Goal: Information Seeking & Learning: Check status

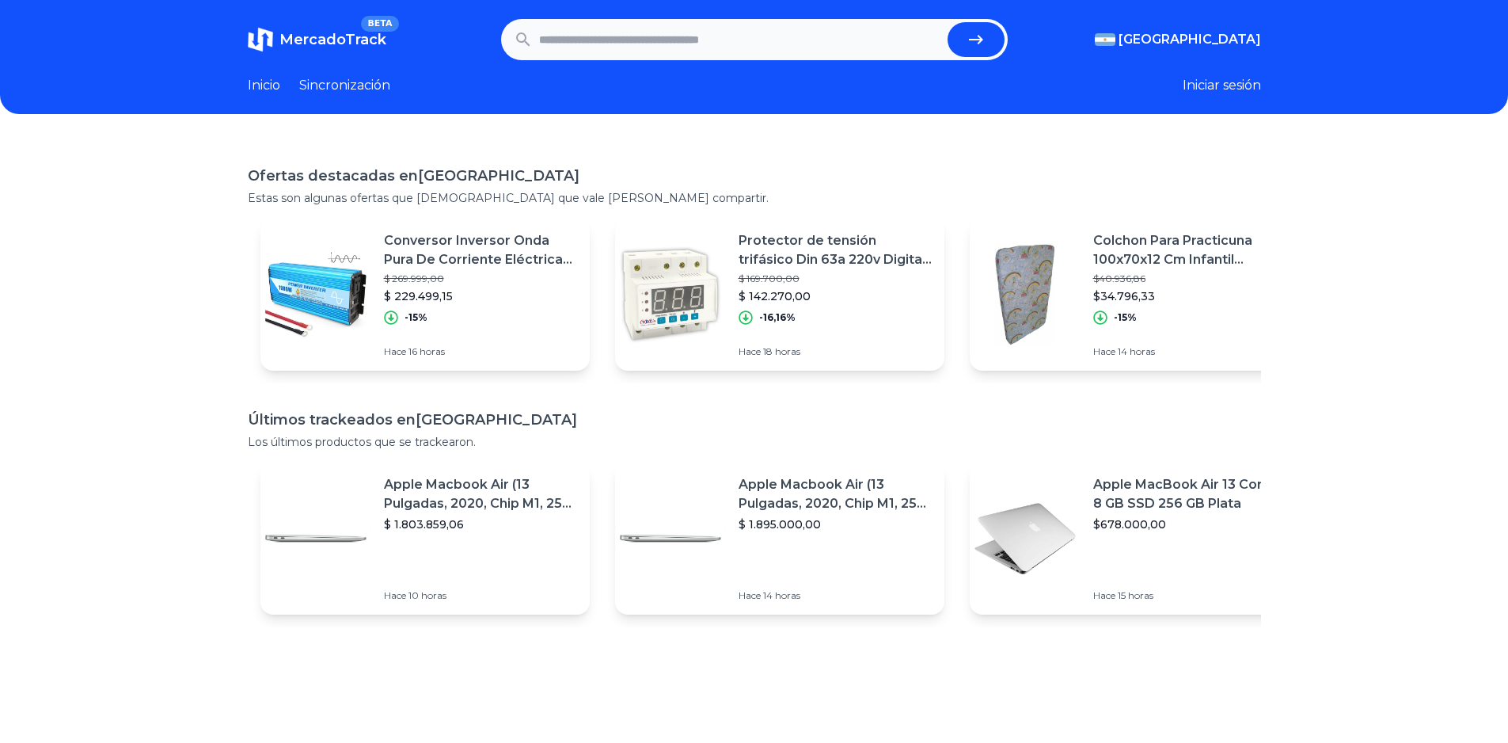
click at [741, 33] on input "text" at bounding box center [740, 39] width 402 height 35
paste input "**********"
click at [994, 45] on button "submit" at bounding box center [976, 39] width 57 height 35
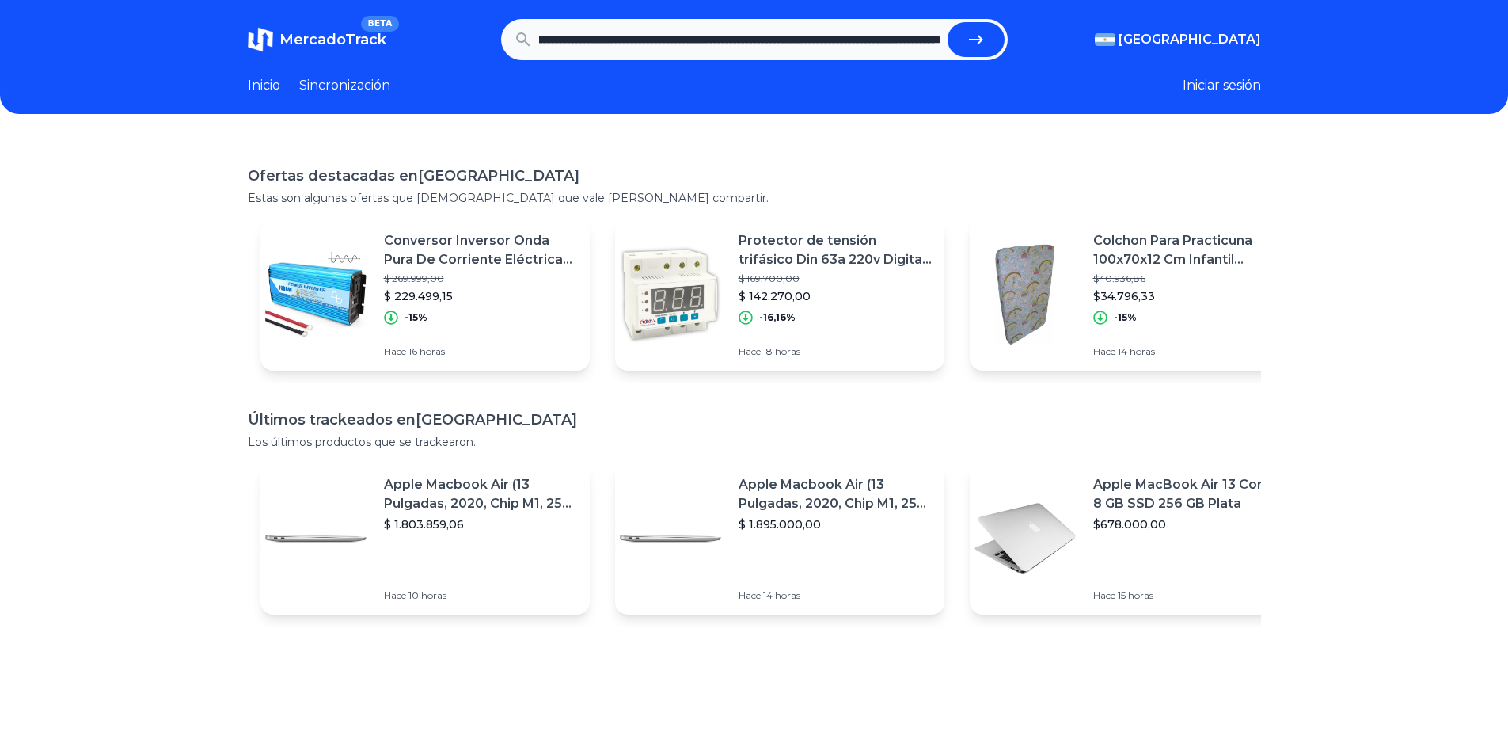
type input "**********"
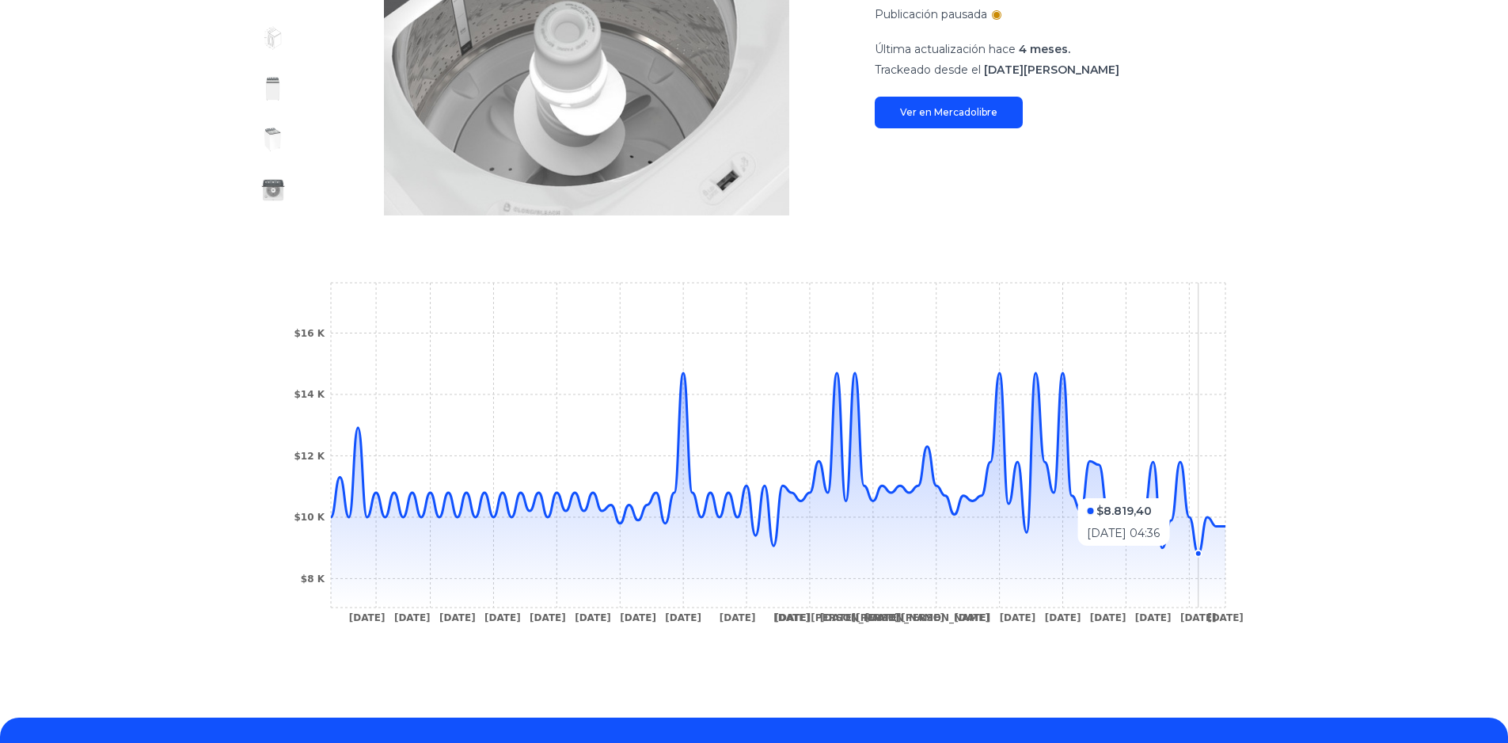
scroll to position [263, 0]
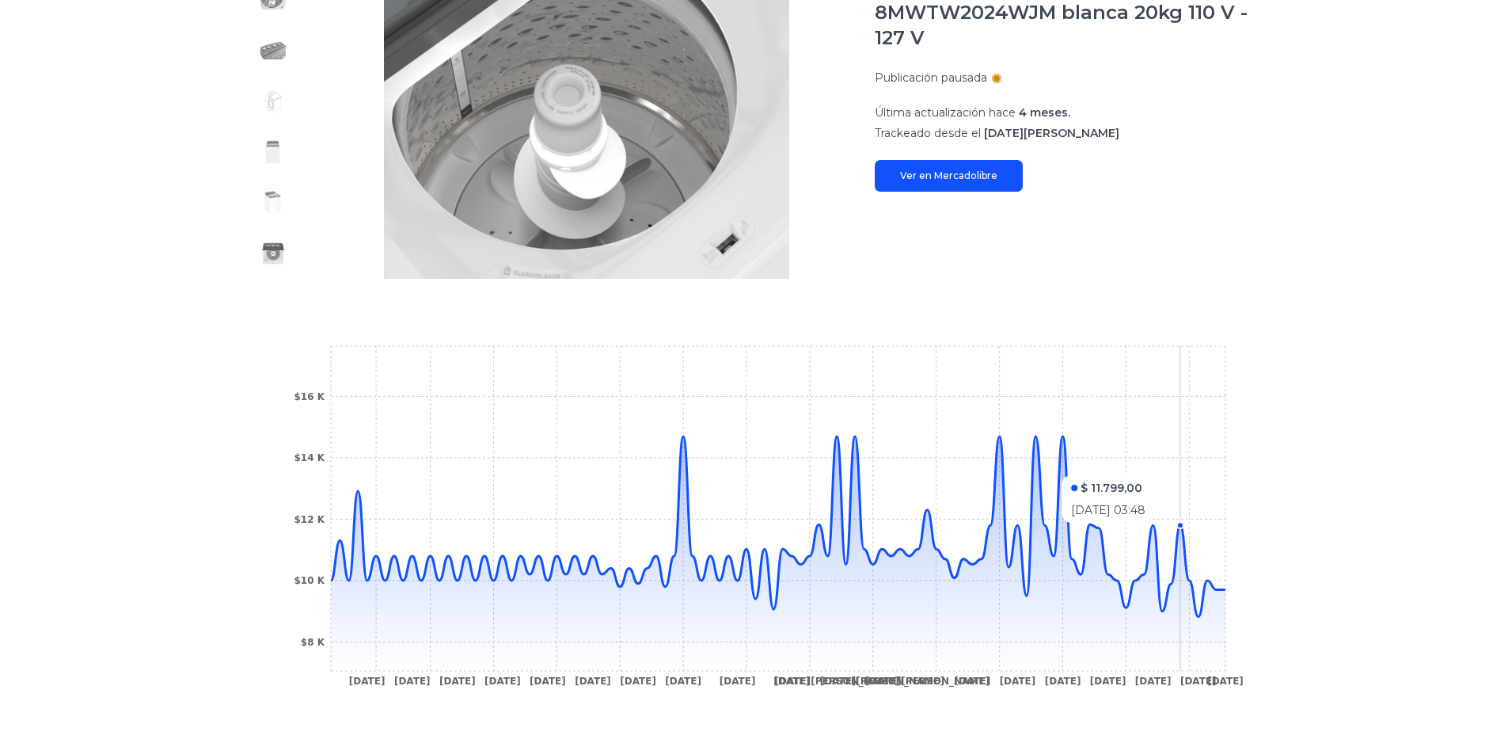
click at [1183, 470] on icon "[DATE] [DATE] [DATE] [DATE] [DATE] [DATE] [DATE] [DATE] [DATE] [DATE] [DATE][PE…" at bounding box center [754, 520] width 950 height 356
click at [1183, 470] on icon "2 Oct 24 7 Oct 24 13 Oct 24 18 Oct 24 23 Oct 24 27 Oct 24 2 Nov 24 11 Nov 24 15…" at bounding box center [754, 520] width 950 height 356
click at [1203, 613] on icon "2 Oct 24 7 Oct 24 13 Oct 24 18 Oct 24 23 Oct 24 27 Oct 24 2 Nov 24 11 Nov 24 15…" at bounding box center [754, 520] width 950 height 356
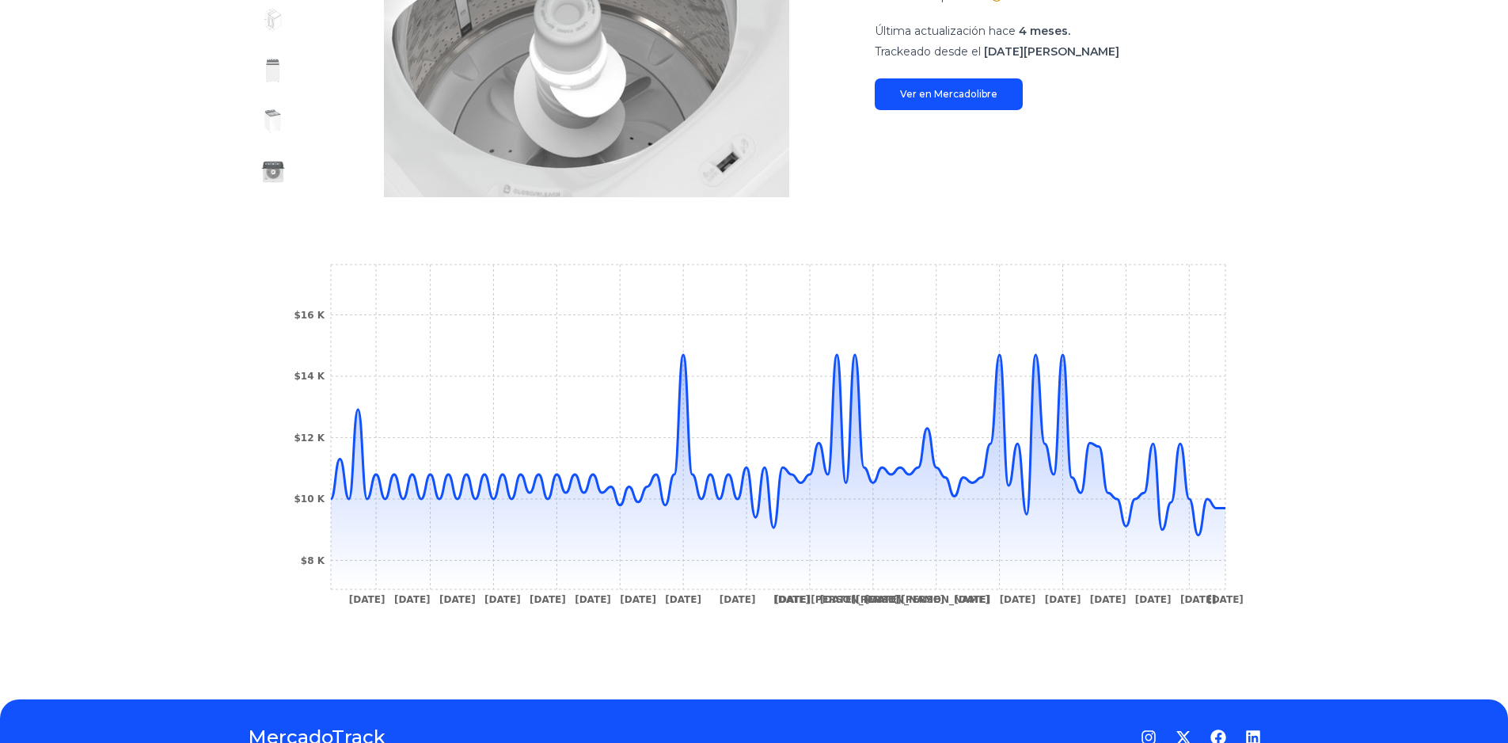
scroll to position [421, 0]
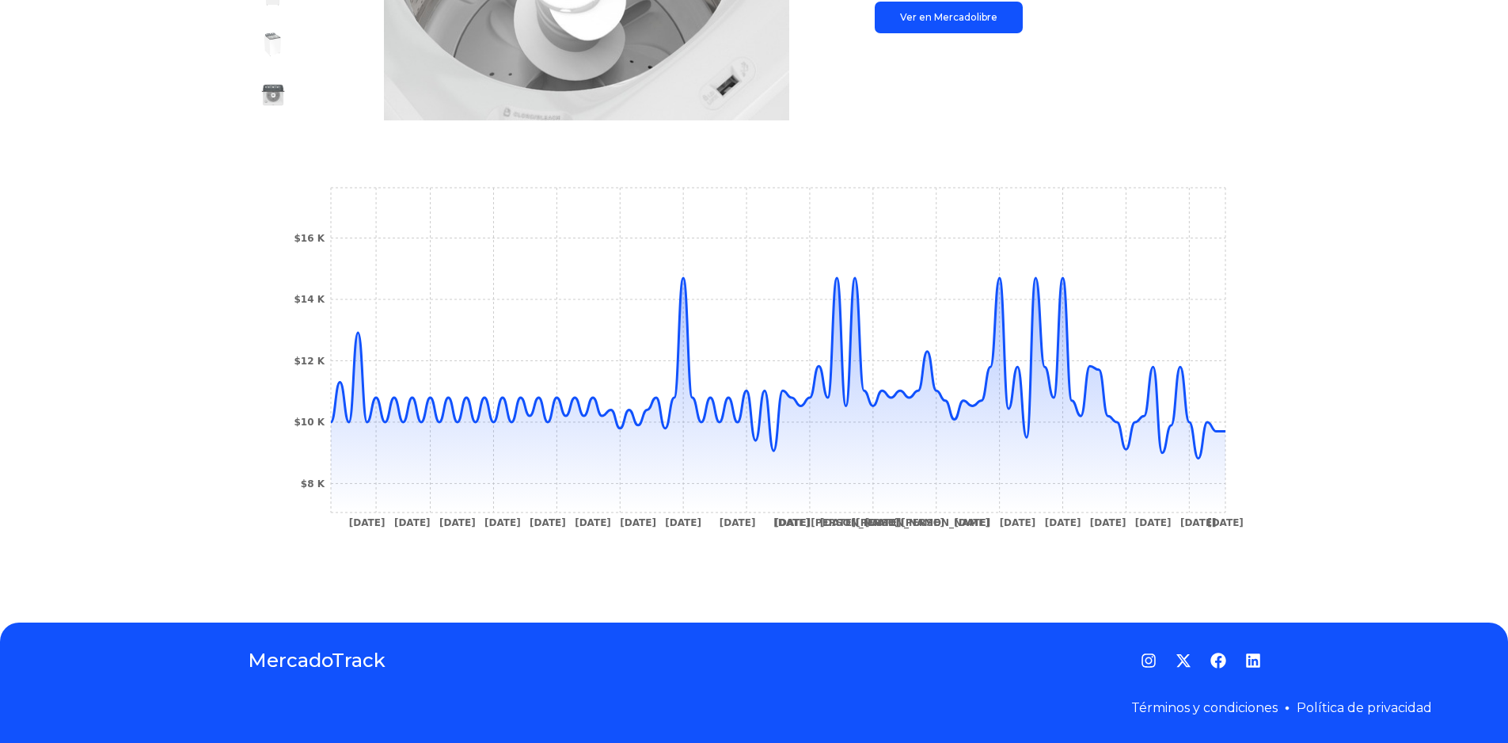
click at [1345, 471] on div "Seguimientos Lavadora automática Whirlpool 8MWTW2024WJM blanca 20kg 110 V - 127…" at bounding box center [754, 157] width 1508 height 879
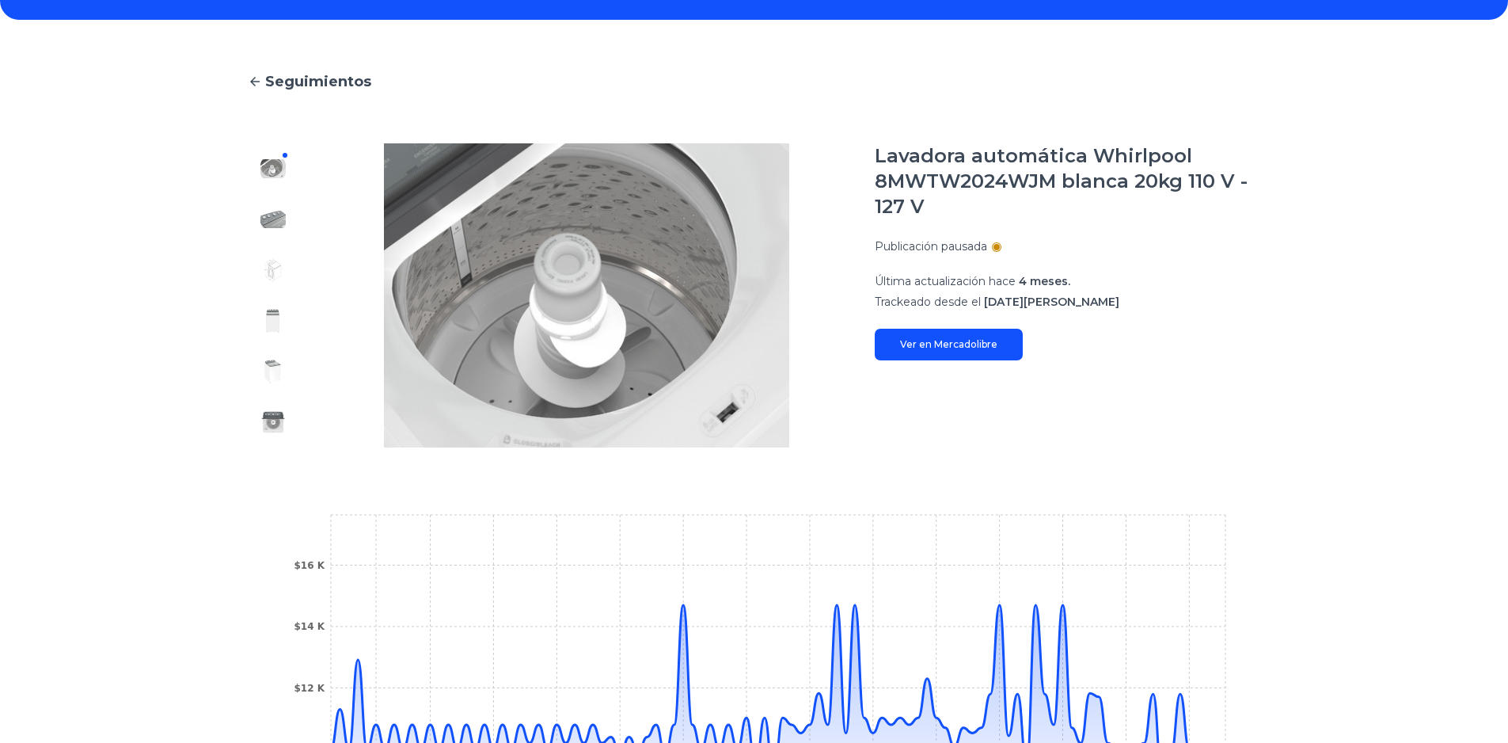
scroll to position [0, 0]
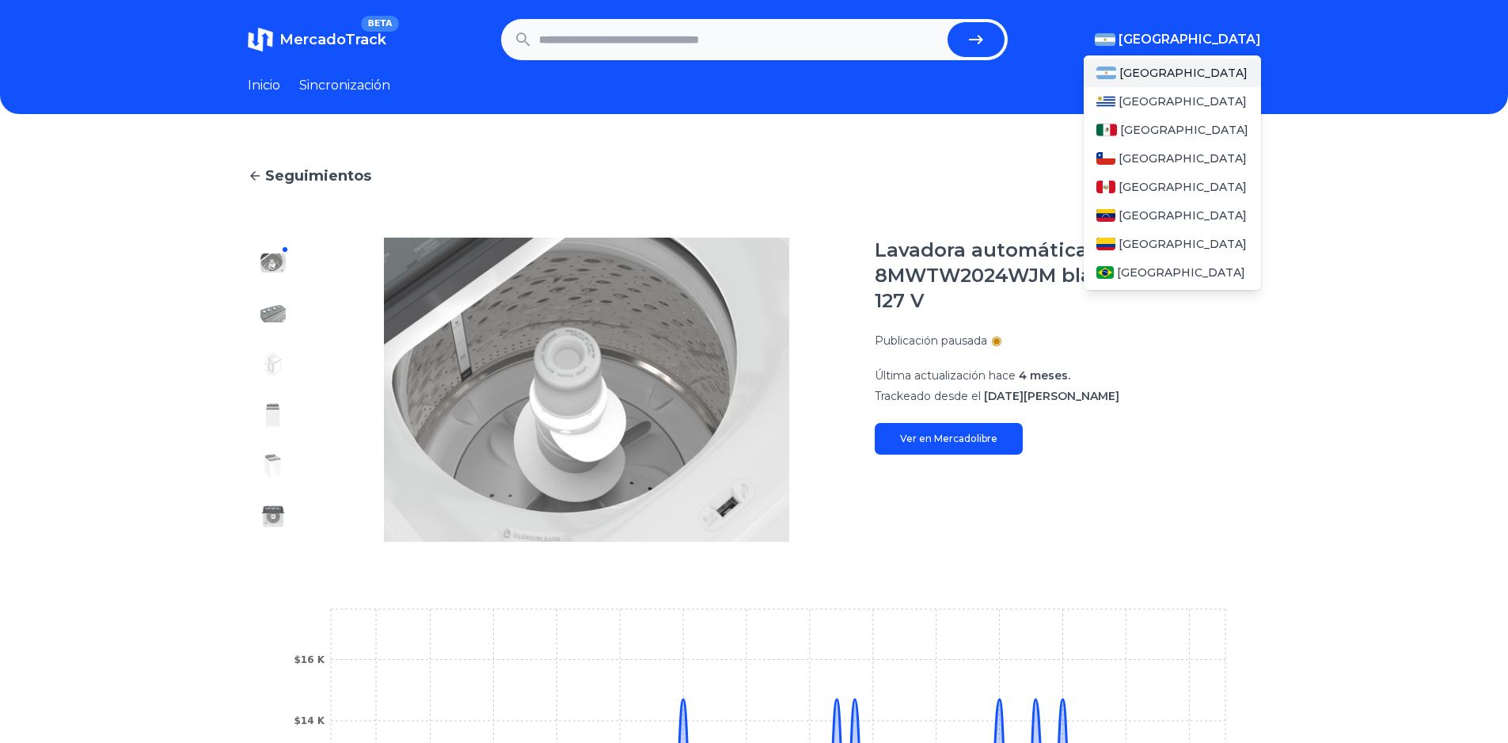
click at [1248, 37] on font "[GEOGRAPHIC_DATA]" at bounding box center [1190, 39] width 142 height 15
click at [1164, 131] on font "México" at bounding box center [1184, 130] width 128 height 14
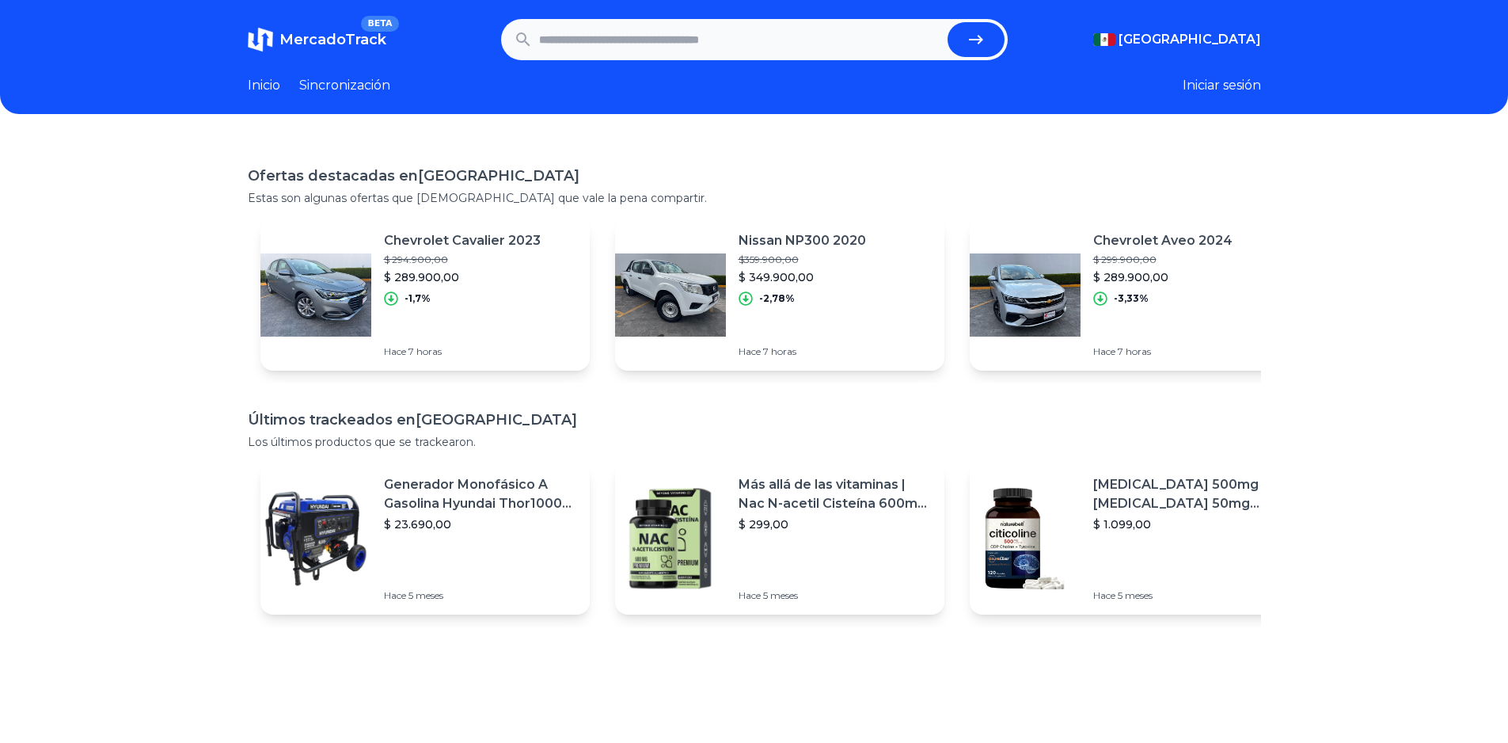
click at [664, 40] on input "text" at bounding box center [740, 39] width 402 height 35
paste input "**********"
click at [979, 35] on icon "submit" at bounding box center [976, 39] width 19 height 19
type input "**********"
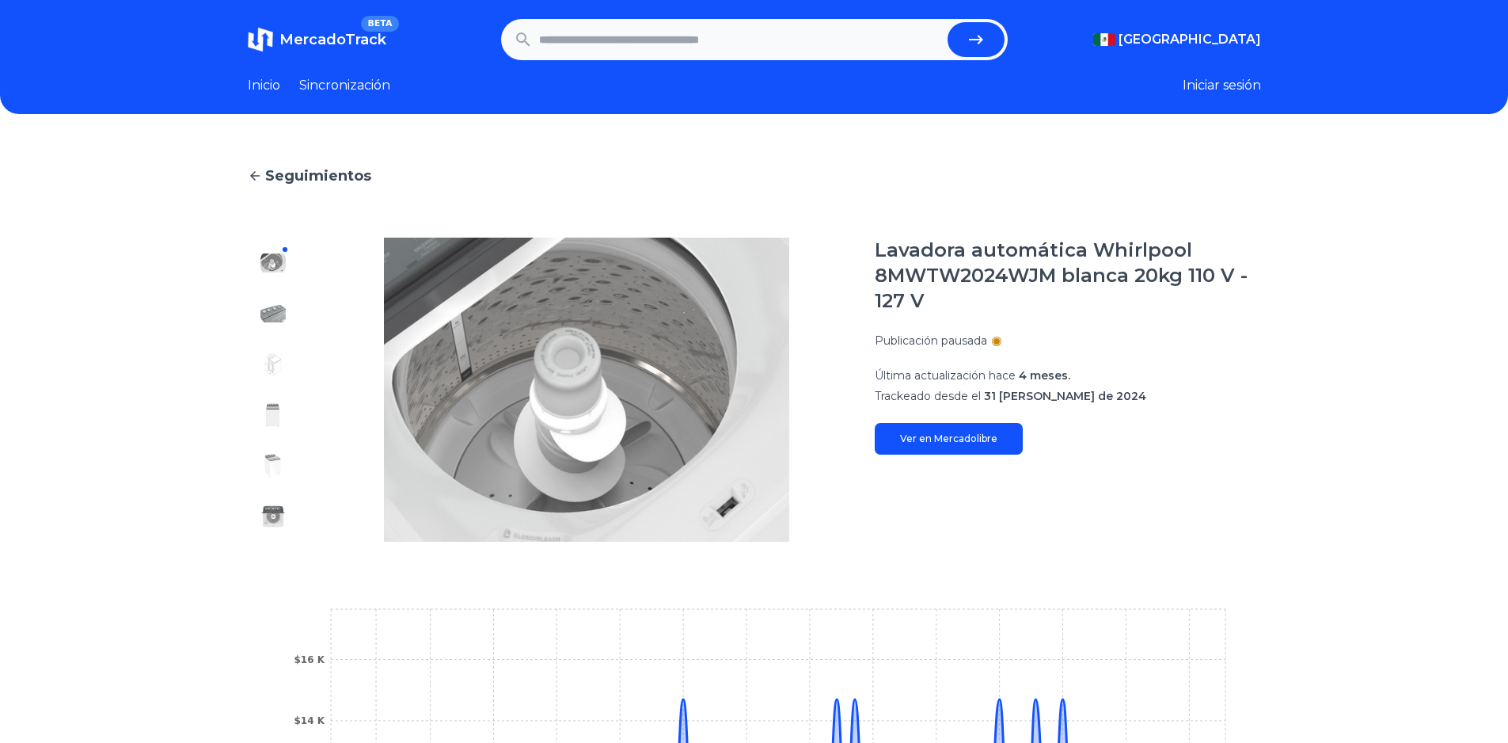
click at [276, 313] on img at bounding box center [272, 313] width 25 height 25
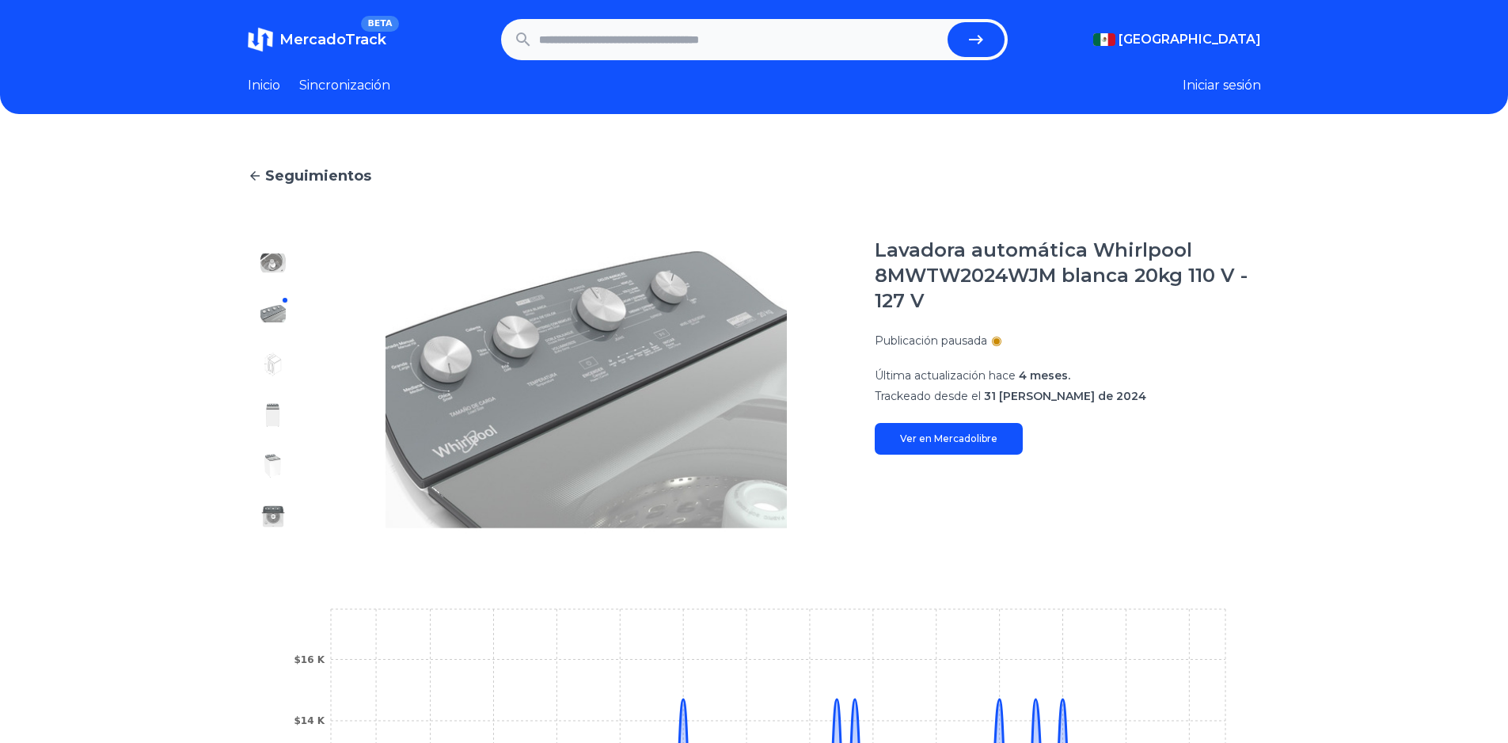
click at [278, 436] on div at bounding box center [273, 389] width 51 height 304
click at [281, 466] on img at bounding box center [272, 465] width 25 height 25
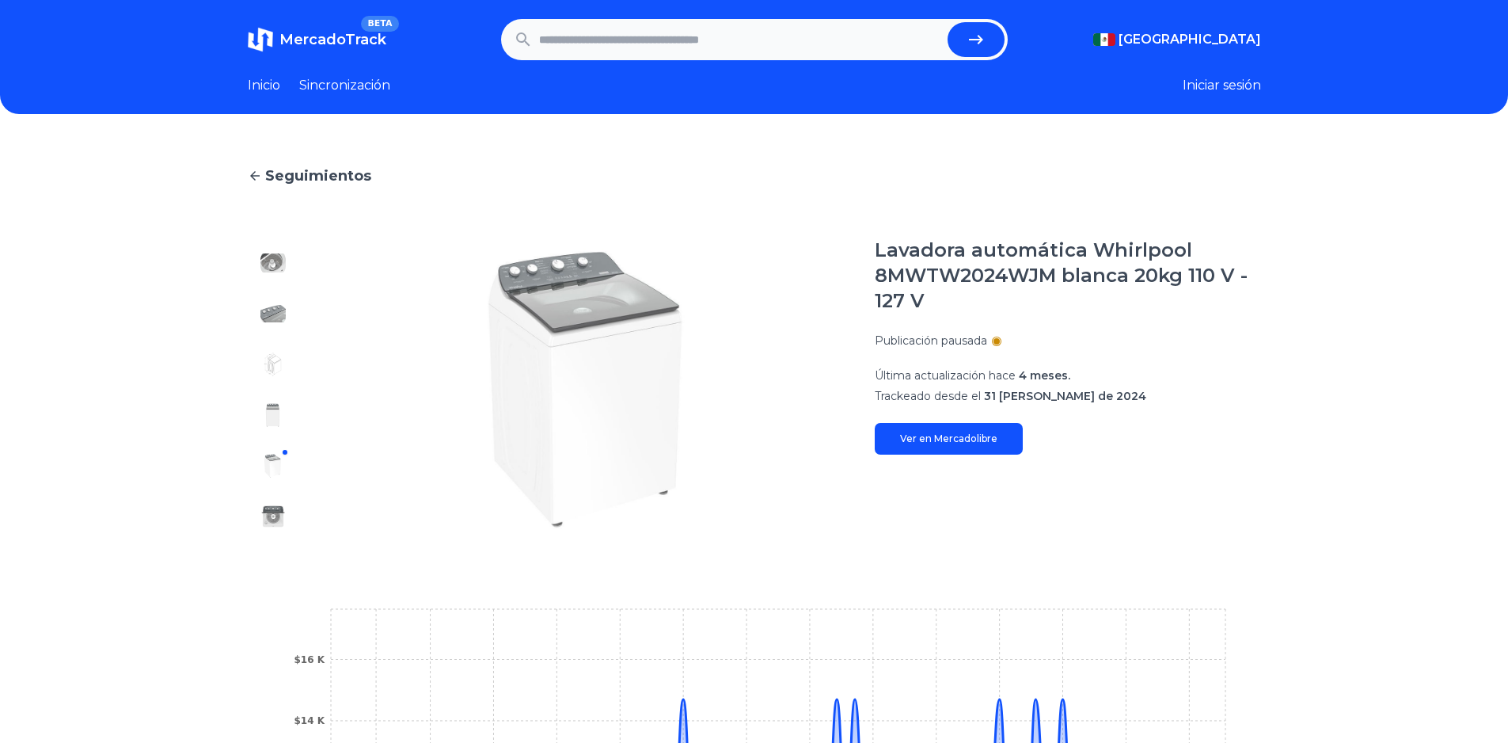
click at [279, 506] on img at bounding box center [272, 515] width 25 height 25
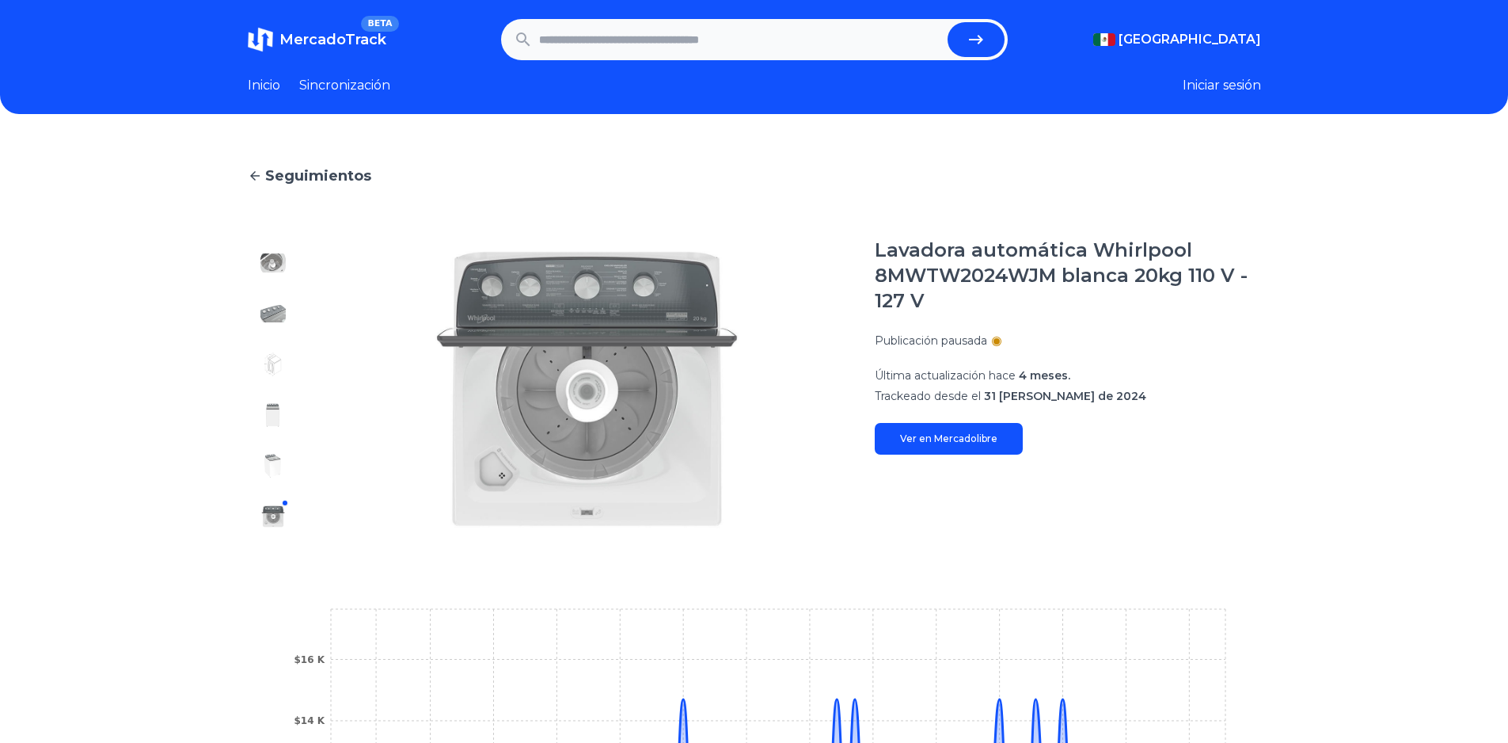
click at [641, 375] on img at bounding box center [586, 389] width 513 height 304
click at [272, 374] on img at bounding box center [272, 363] width 25 height 25
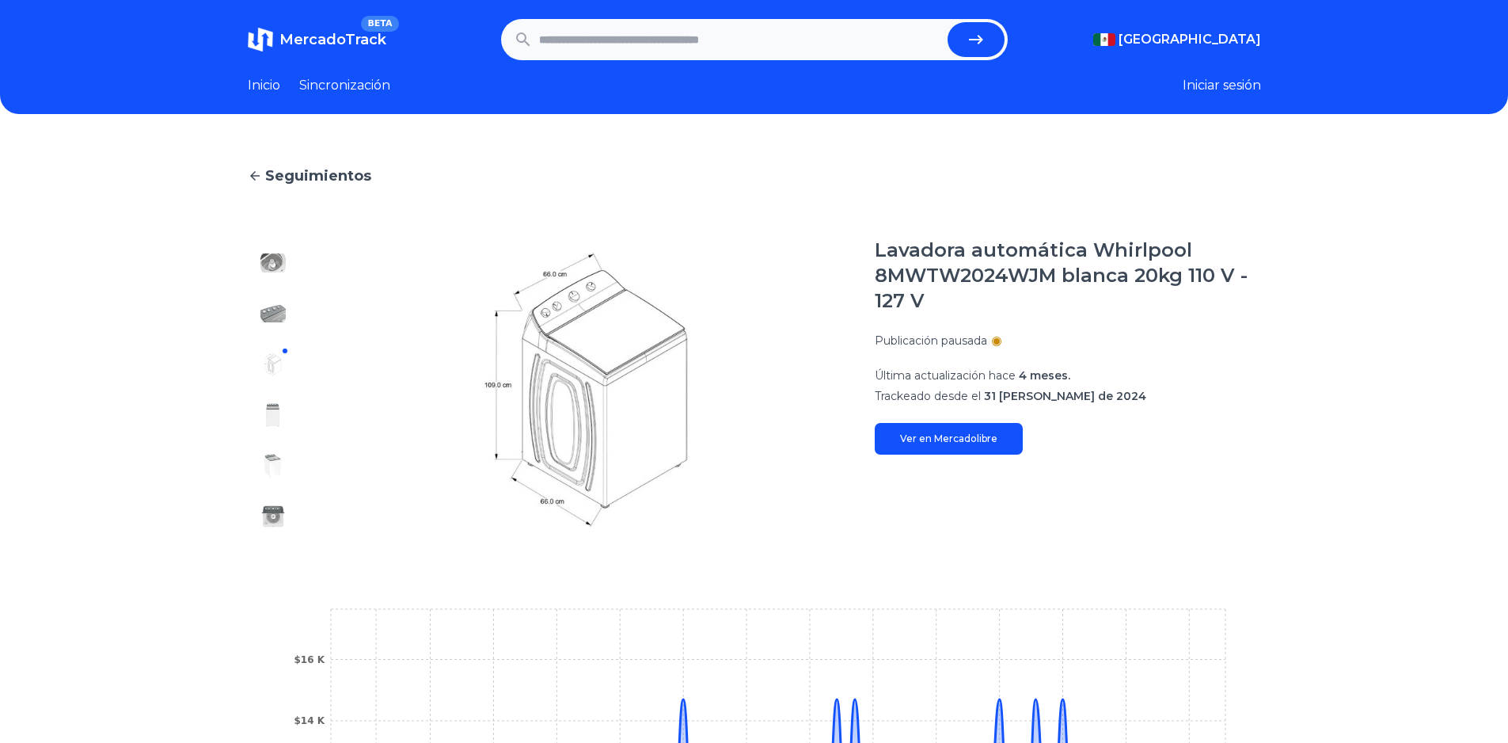
click at [286, 408] on img at bounding box center [272, 414] width 25 height 25
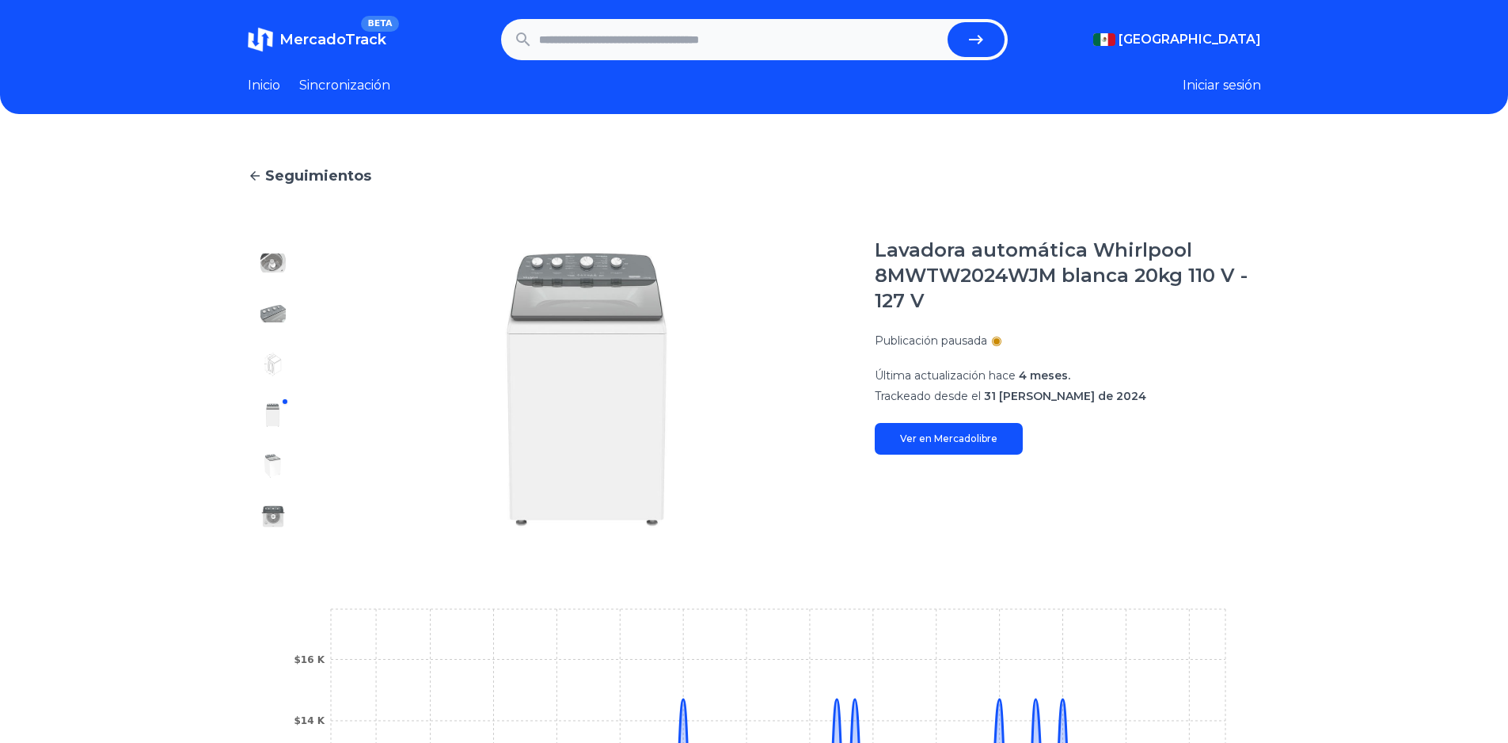
click at [631, 32] on input "text" at bounding box center [740, 39] width 402 height 35
paste input "**********"
click at [976, 44] on icon "submit" at bounding box center [976, 39] width 19 height 19
type input "****"
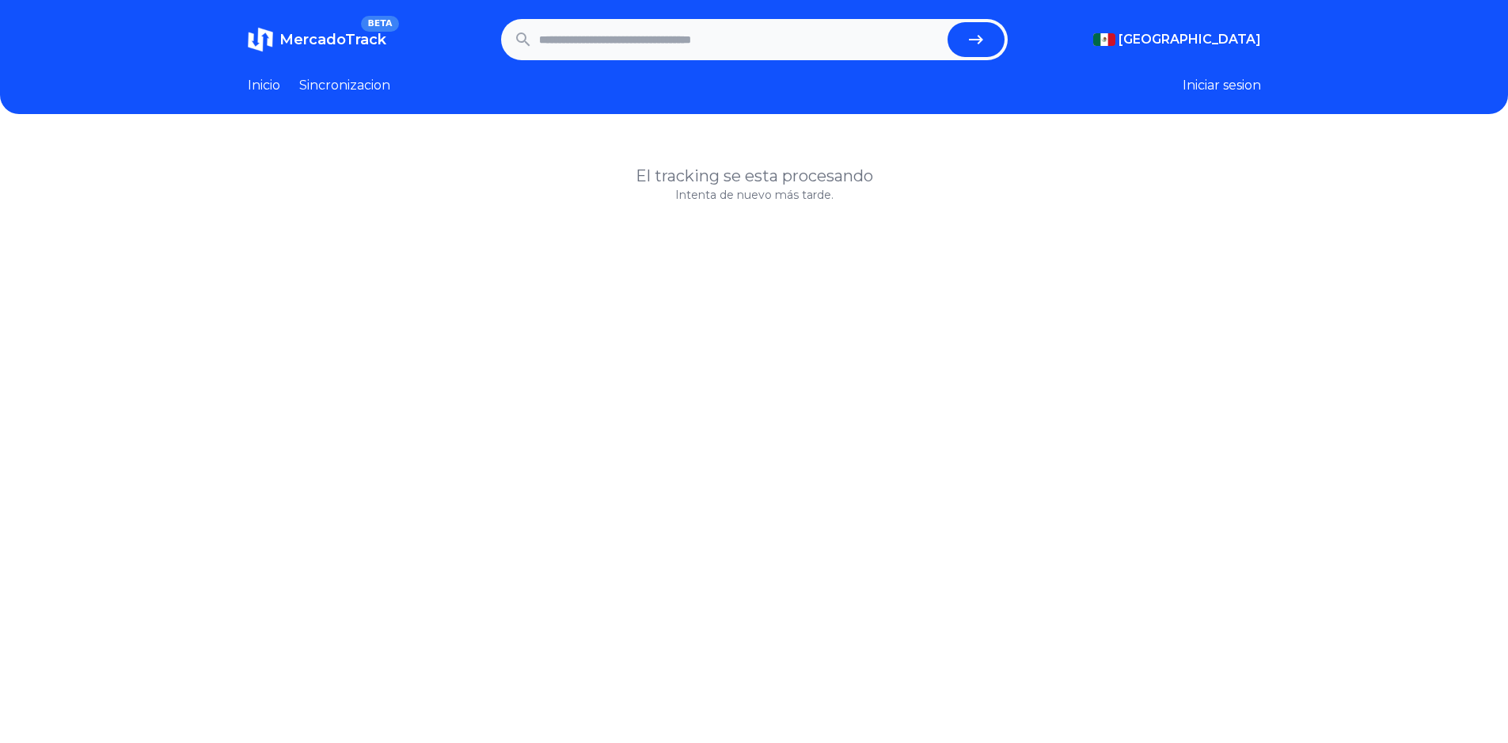
click at [764, 187] on p "Intenta de nuevo más tarde." at bounding box center [754, 195] width 1013 height 16
click at [602, 47] on input "text" at bounding box center [740, 39] width 402 height 35
paste input "**********"
click at [948, 22] on button "submit" at bounding box center [976, 39] width 57 height 35
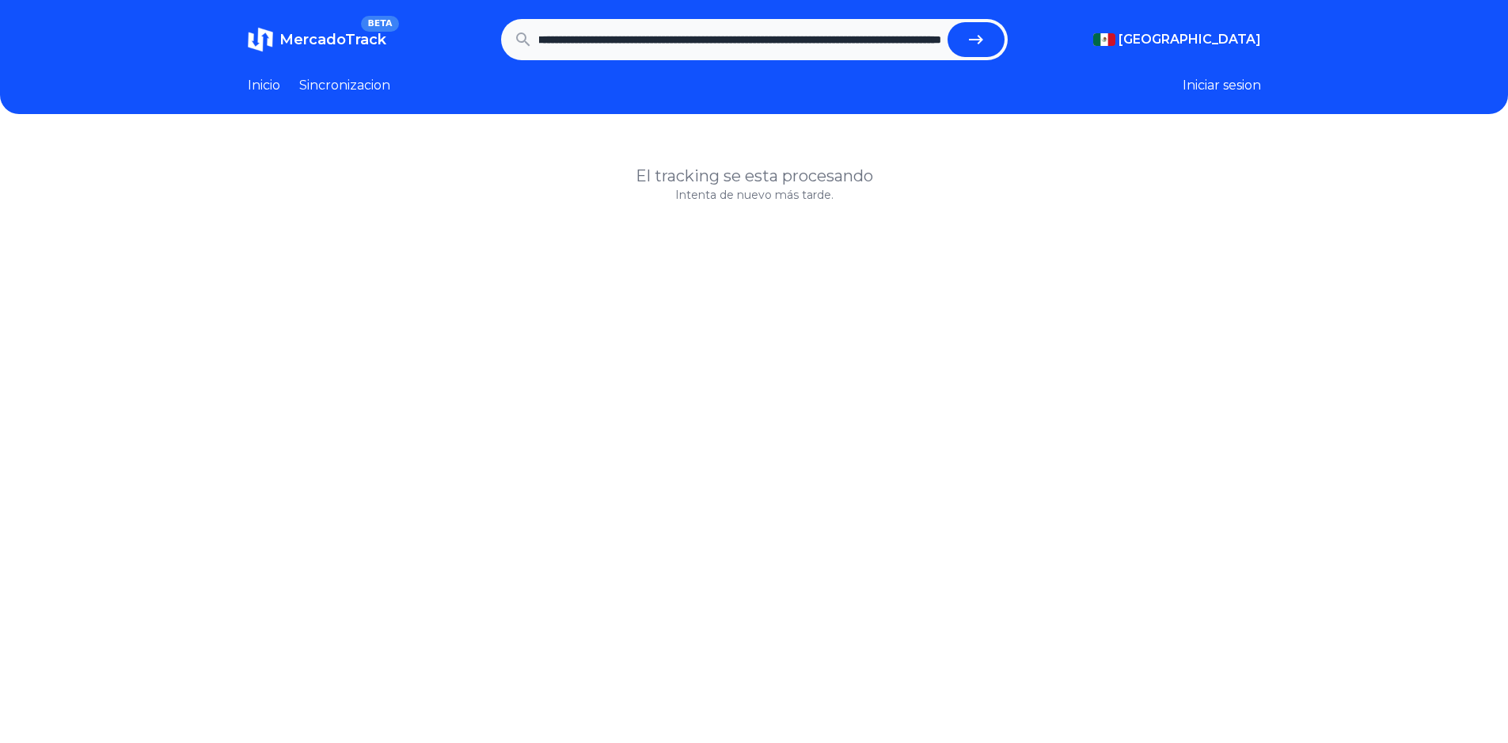
type input "****"
click at [1248, 100] on header "MercadoTrack BETA Mexico Argentina Uruguay Mexico Chile Peru Venezuela Colombia…" at bounding box center [754, 57] width 1508 height 114
click at [1240, 78] on button "Iniciar sesion" at bounding box center [1222, 85] width 78 height 19
click at [859, 162] on div "El tracking se esta procesando Intenta de nuevo más tarde." at bounding box center [754, 510] width 1508 height 743
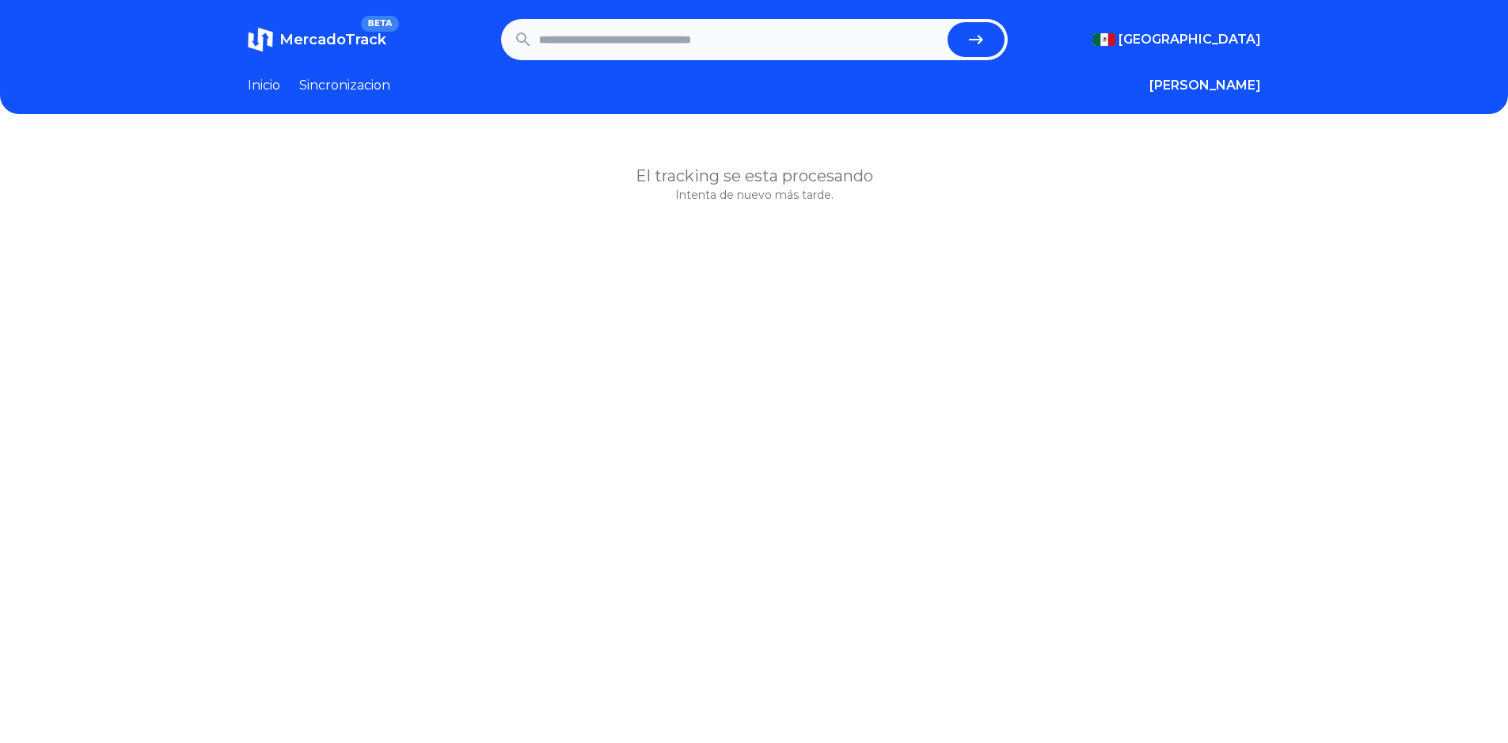
click at [350, 51] on link "MercadoTrack BETA" at bounding box center [317, 39] width 139 height 25
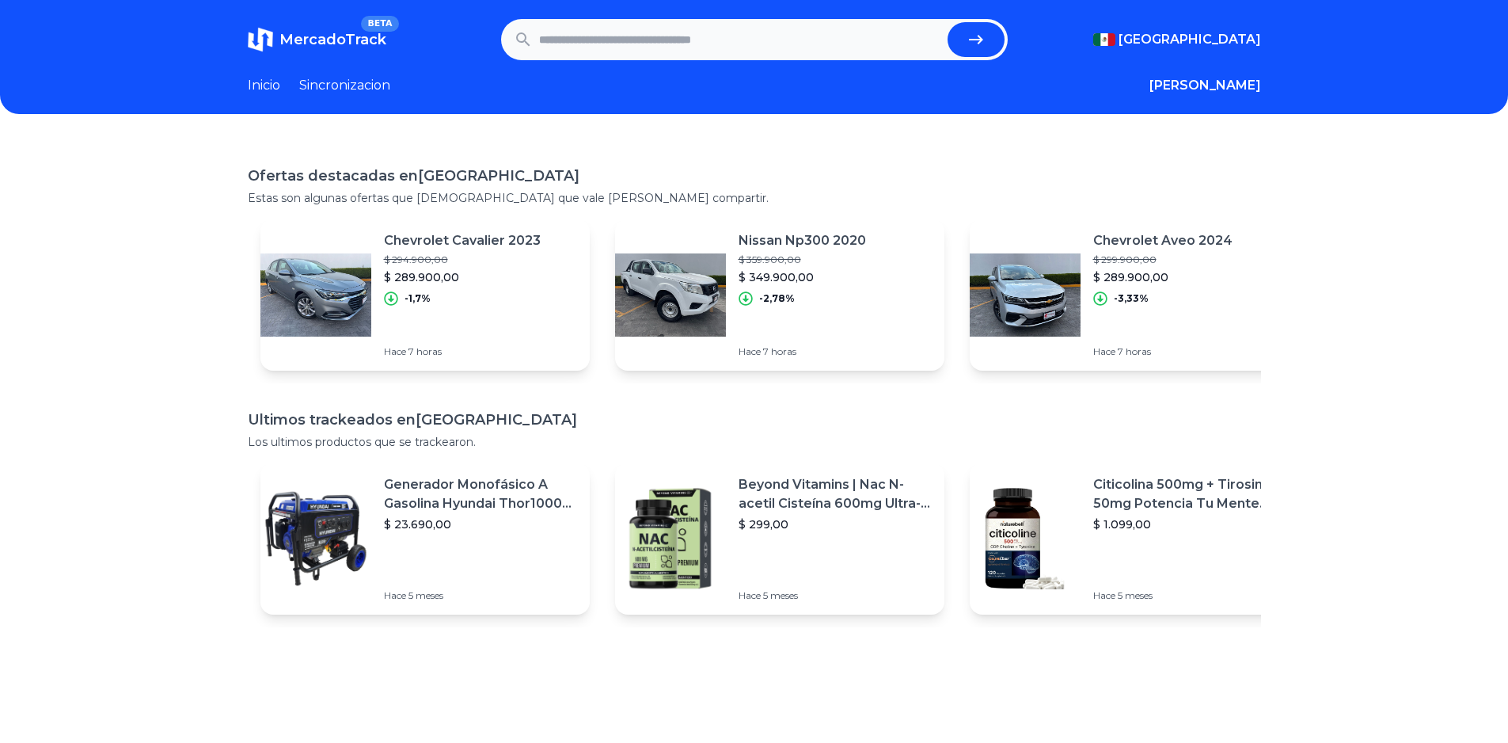
click at [749, 295] on icon at bounding box center [746, 298] width 14 height 14
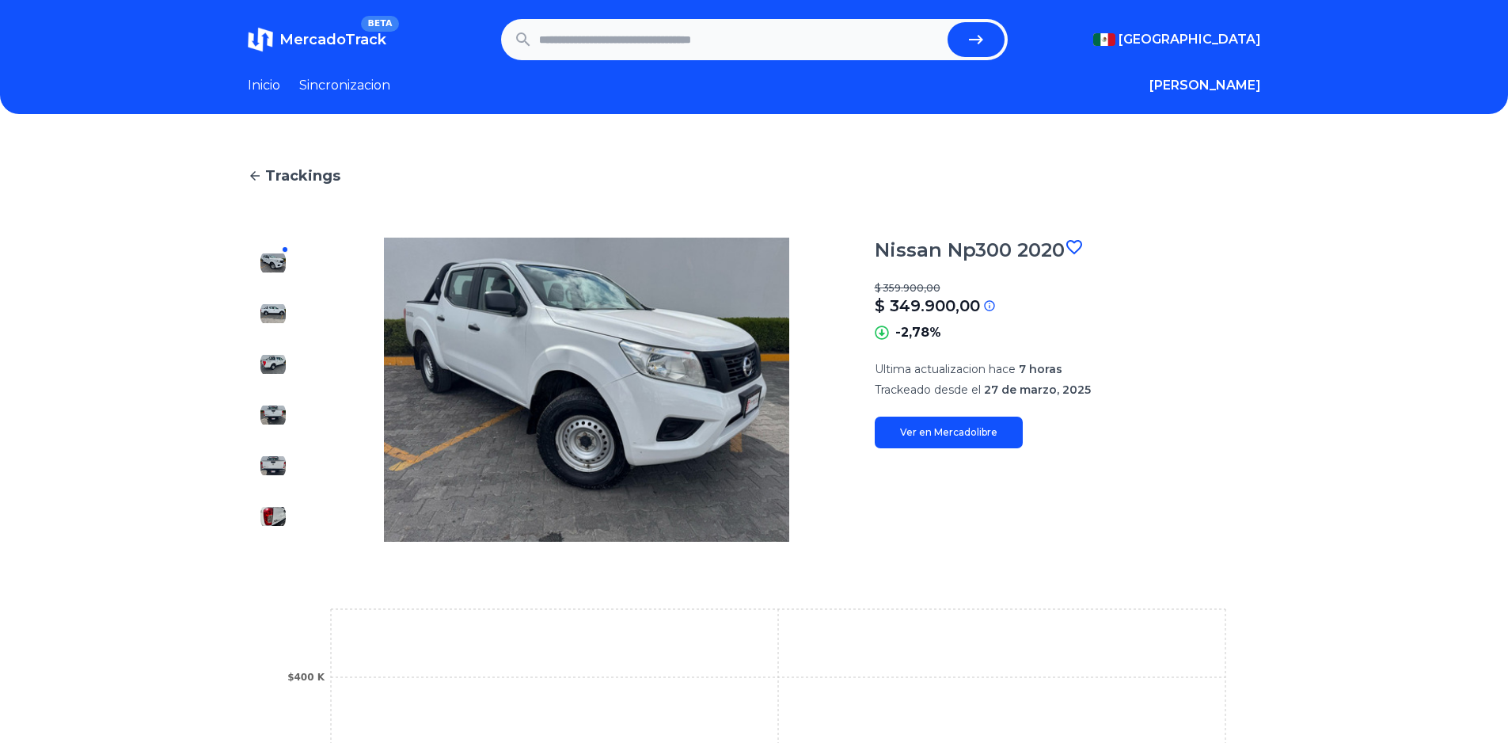
click at [281, 323] on img at bounding box center [272, 313] width 25 height 25
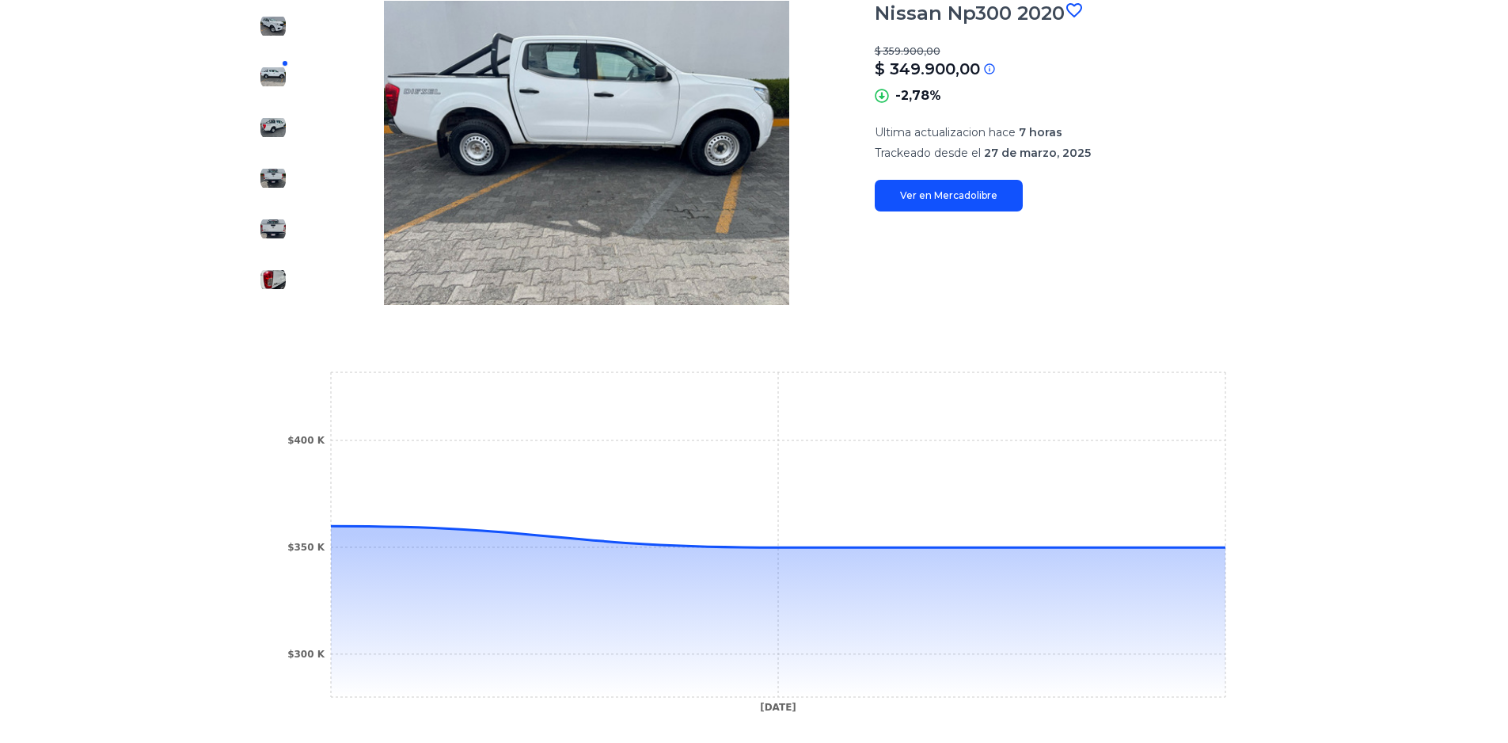
scroll to position [79, 0]
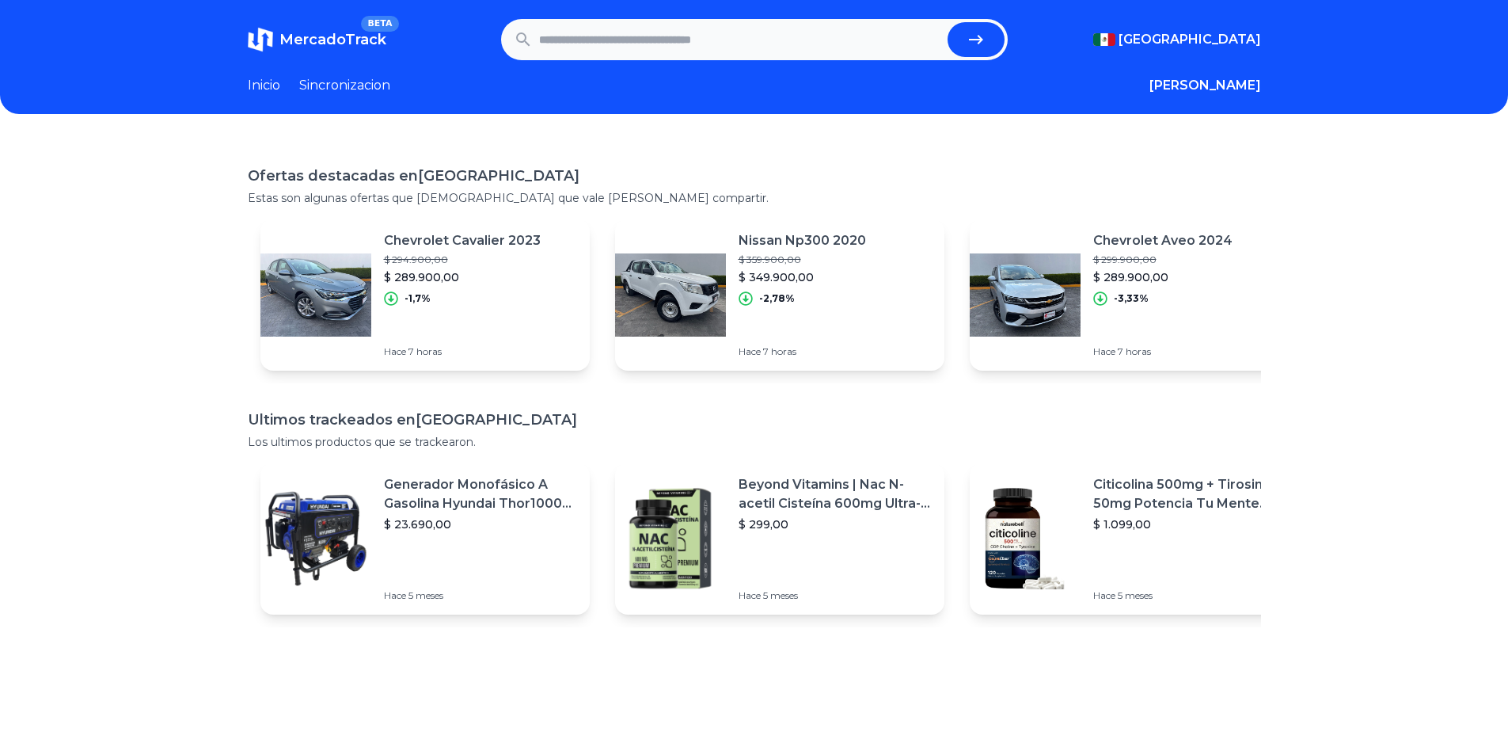
click at [663, 35] on input "text" at bounding box center [740, 39] width 402 height 35
click at [566, 33] on input "********" at bounding box center [740, 39] width 402 height 35
click at [569, 36] on input "********" at bounding box center [740, 39] width 402 height 35
type input "********"
click at [984, 46] on icon "submit" at bounding box center [976, 39] width 19 height 19
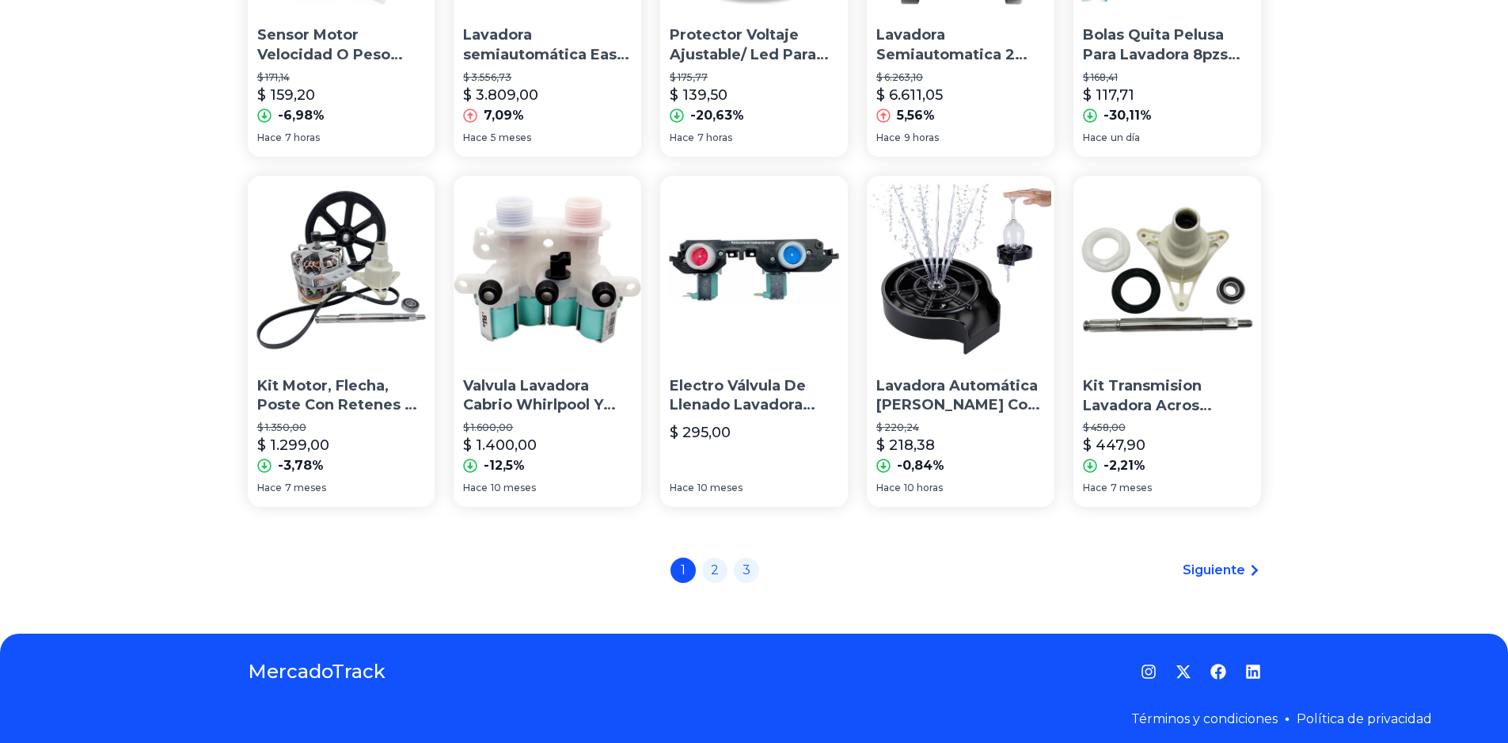
scroll to position [1050, 0]
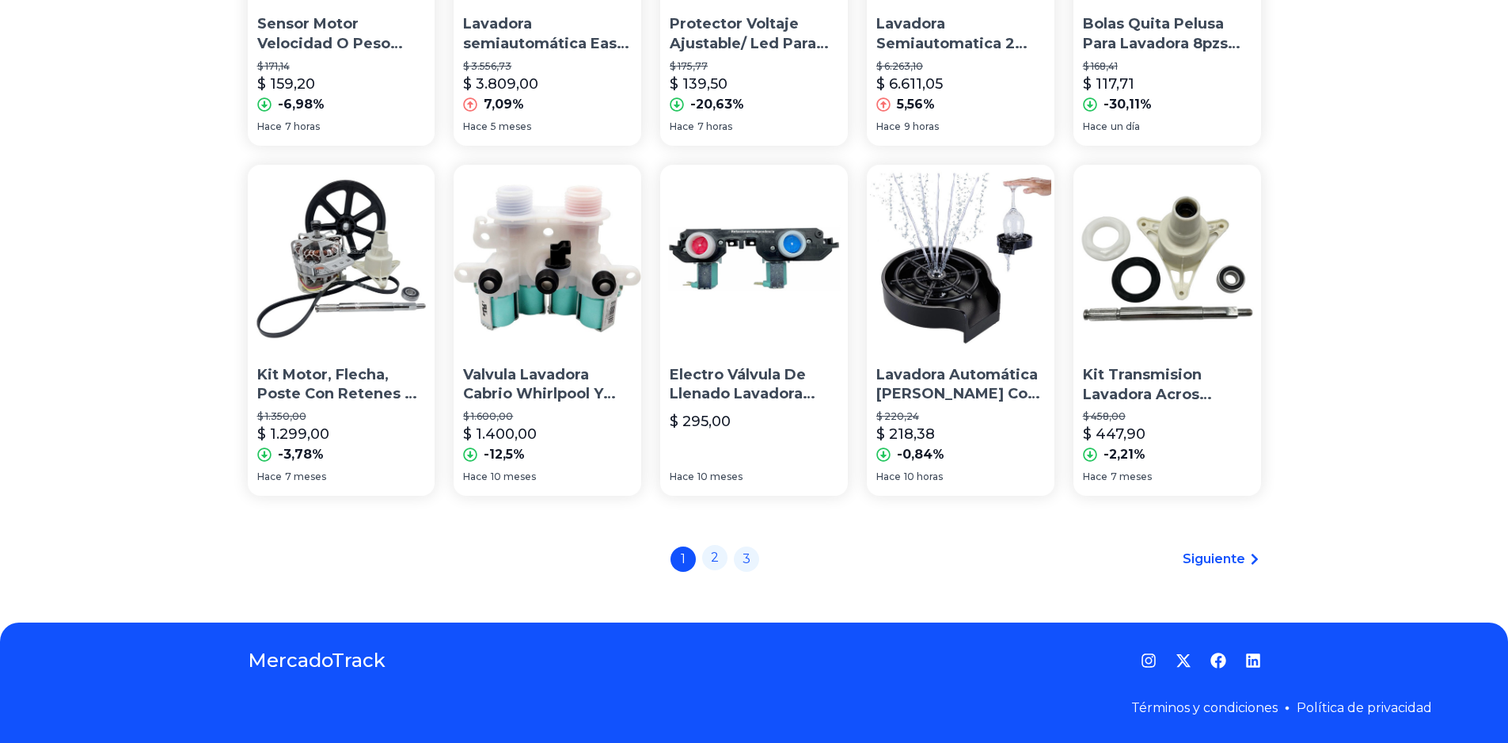
click at [718, 568] on link "2" at bounding box center [714, 557] width 25 height 25
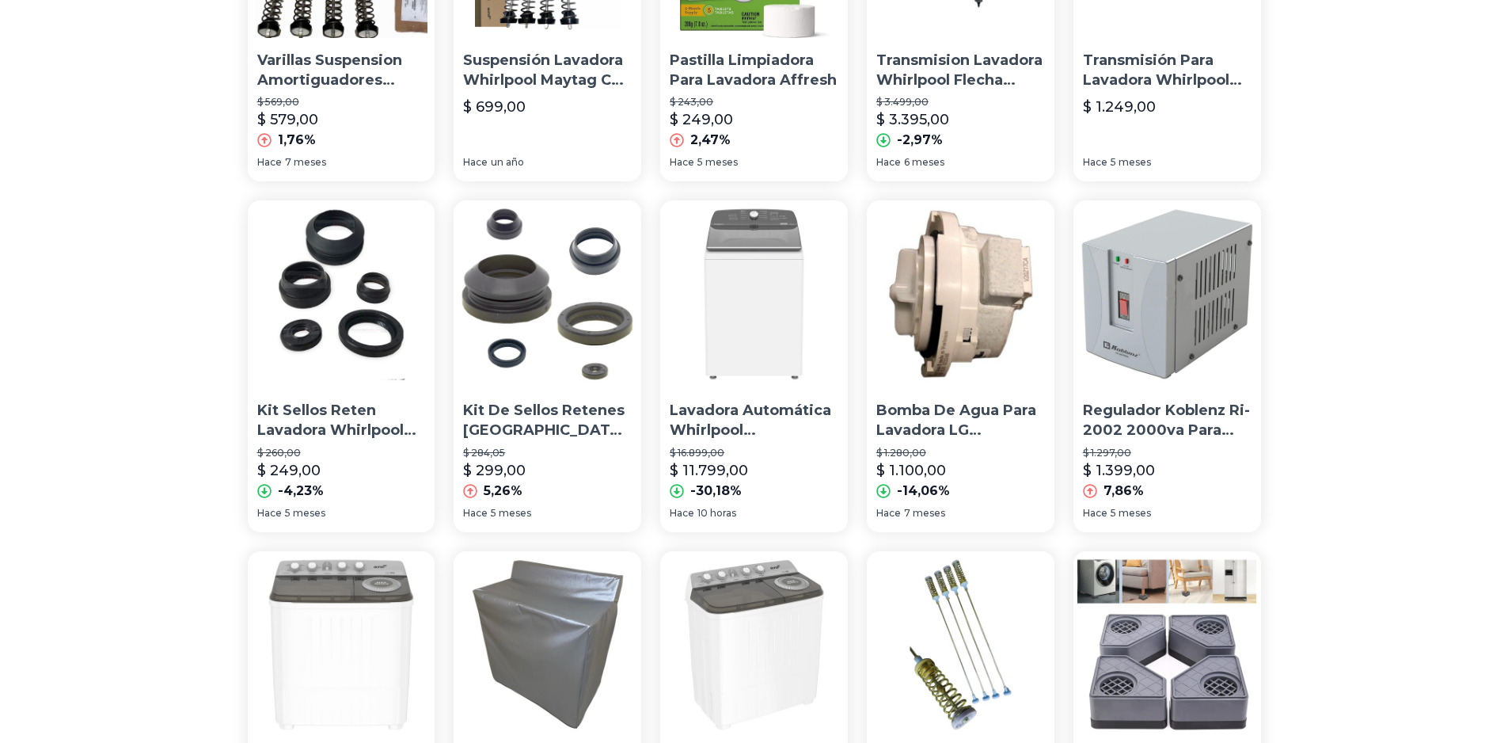
scroll to position [317, 0]
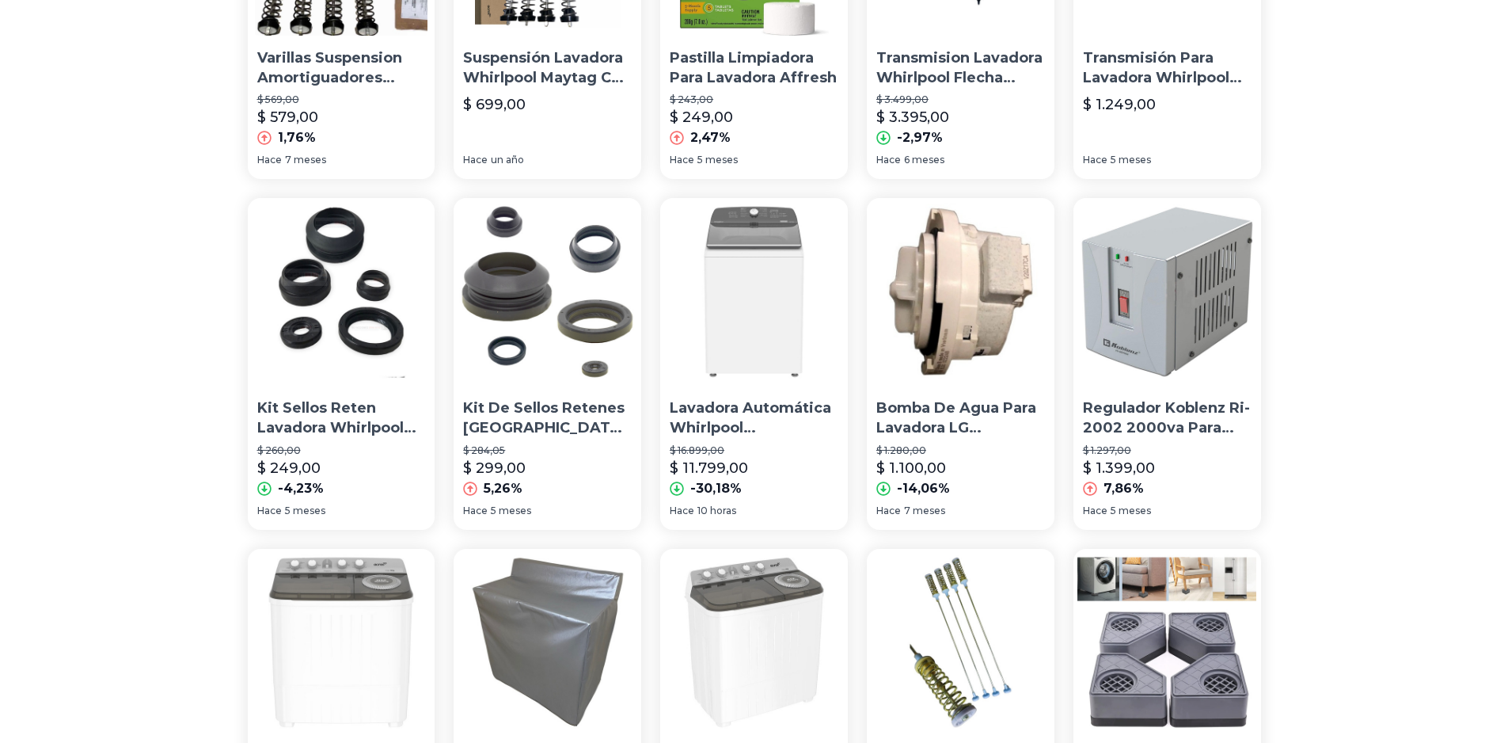
click at [782, 308] on img at bounding box center [754, 292] width 188 height 188
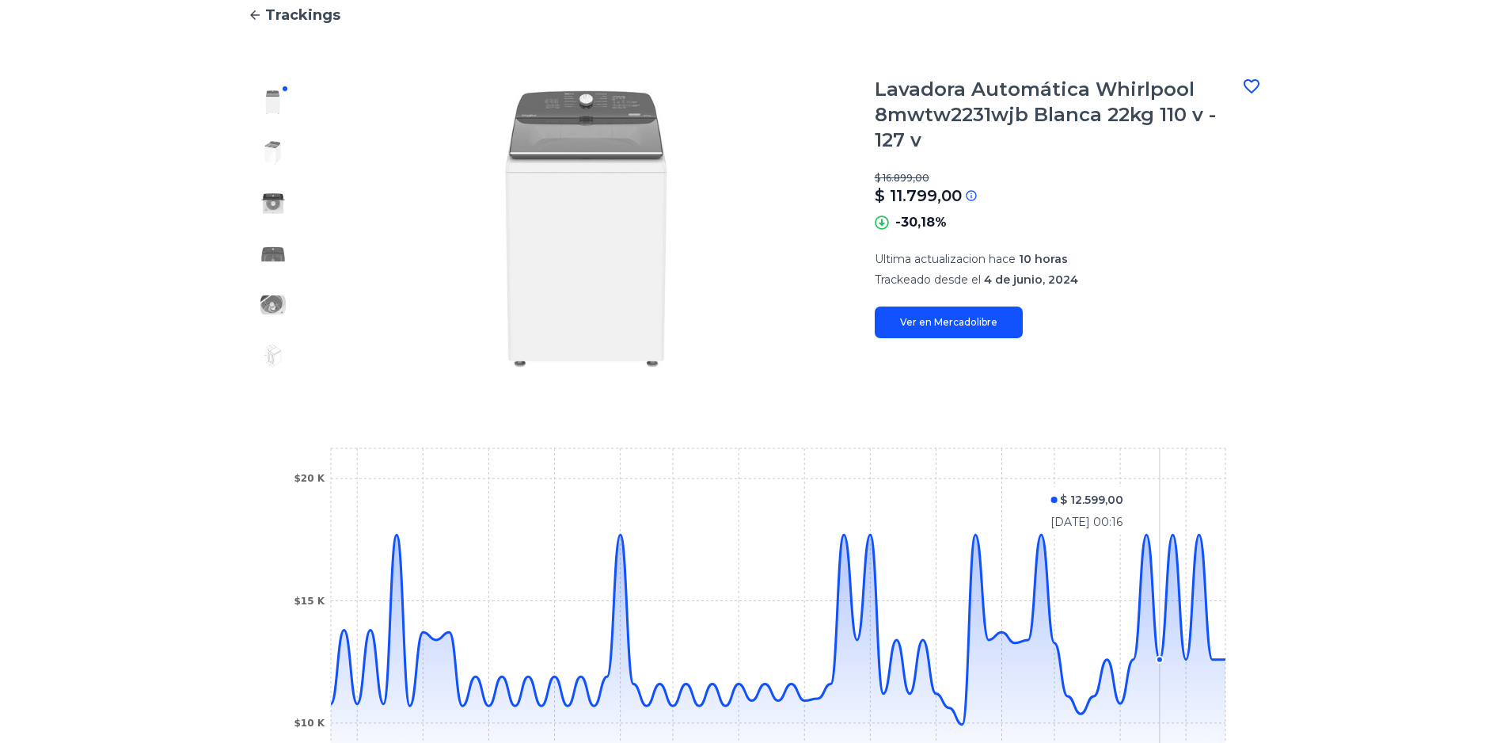
scroll to position [237, 0]
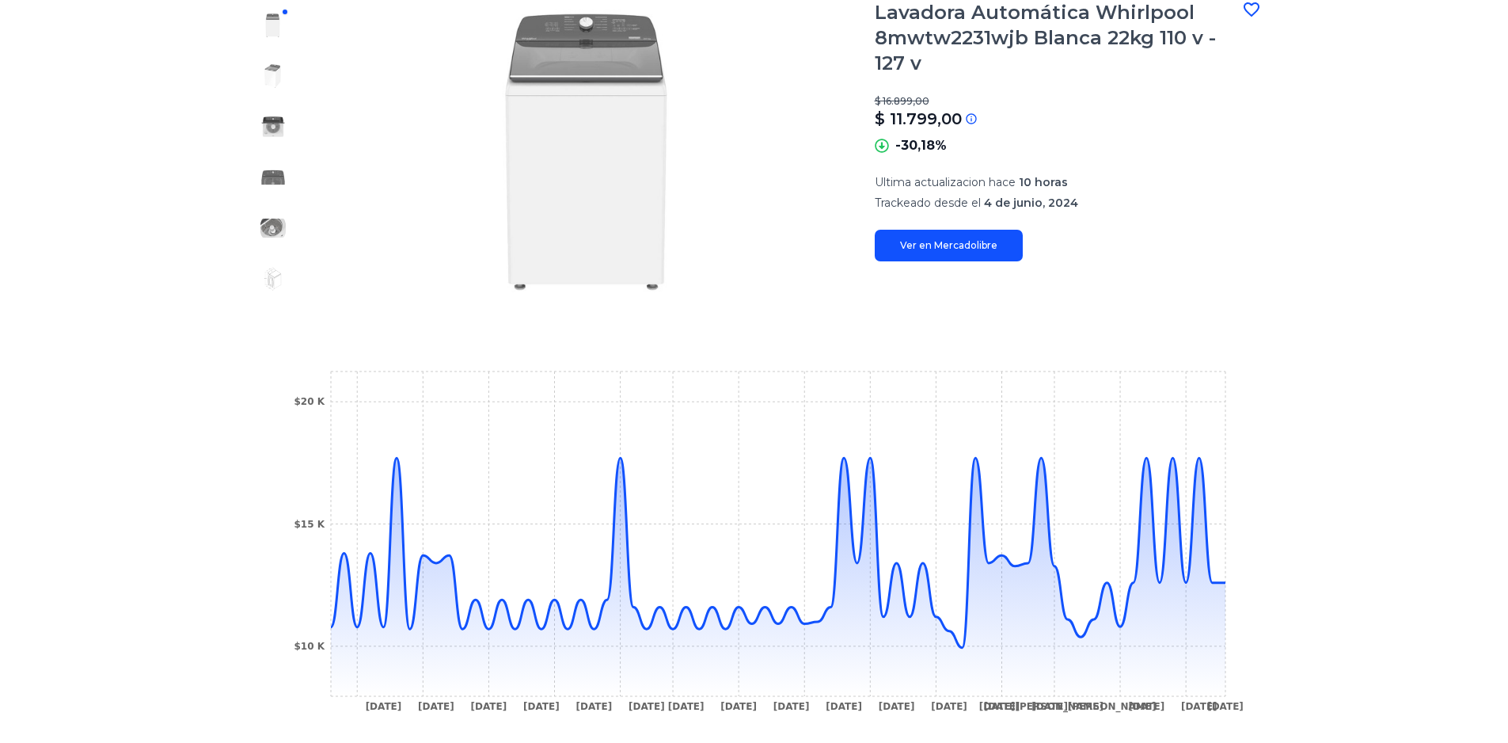
click at [1003, 241] on link "Ver en Mercadolibre" at bounding box center [949, 246] width 148 height 32
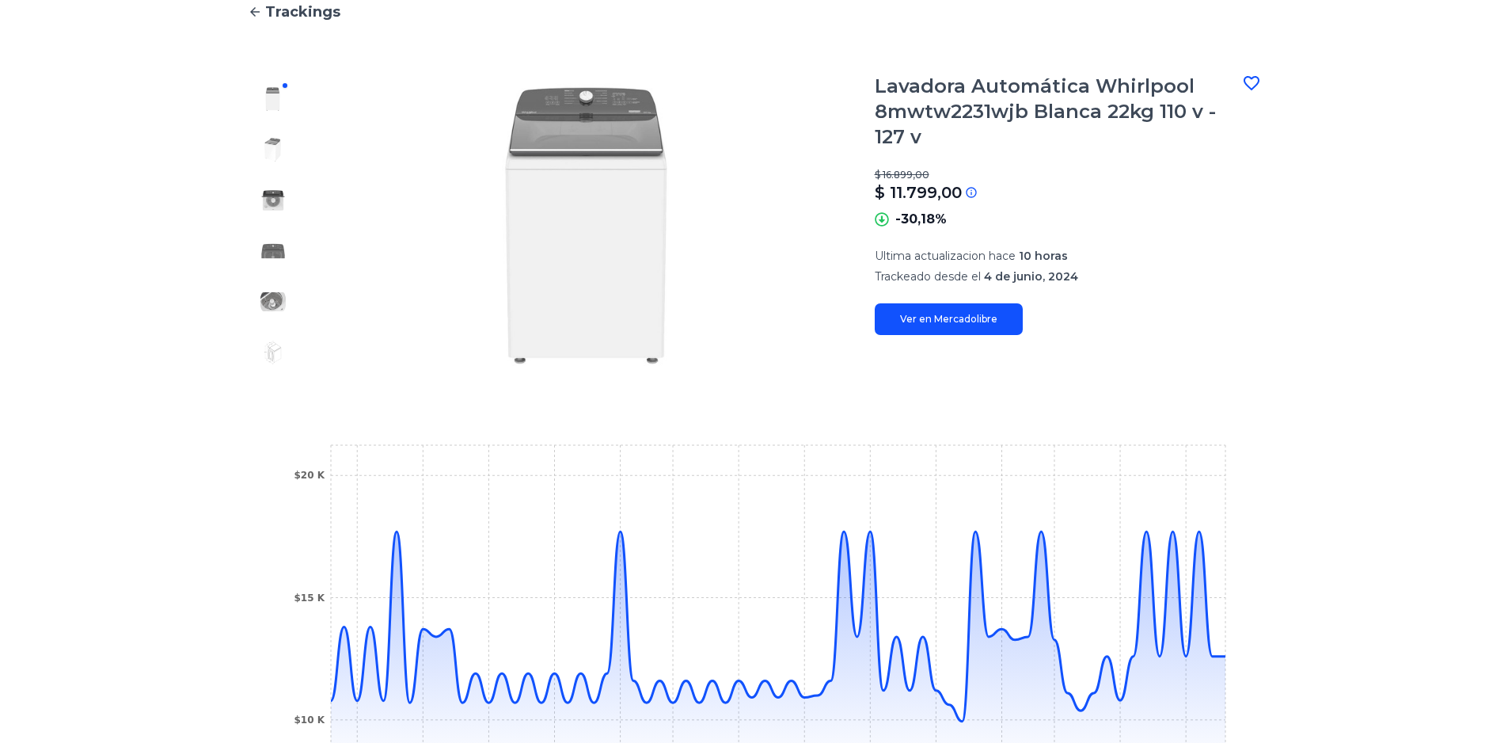
scroll to position [79, 0]
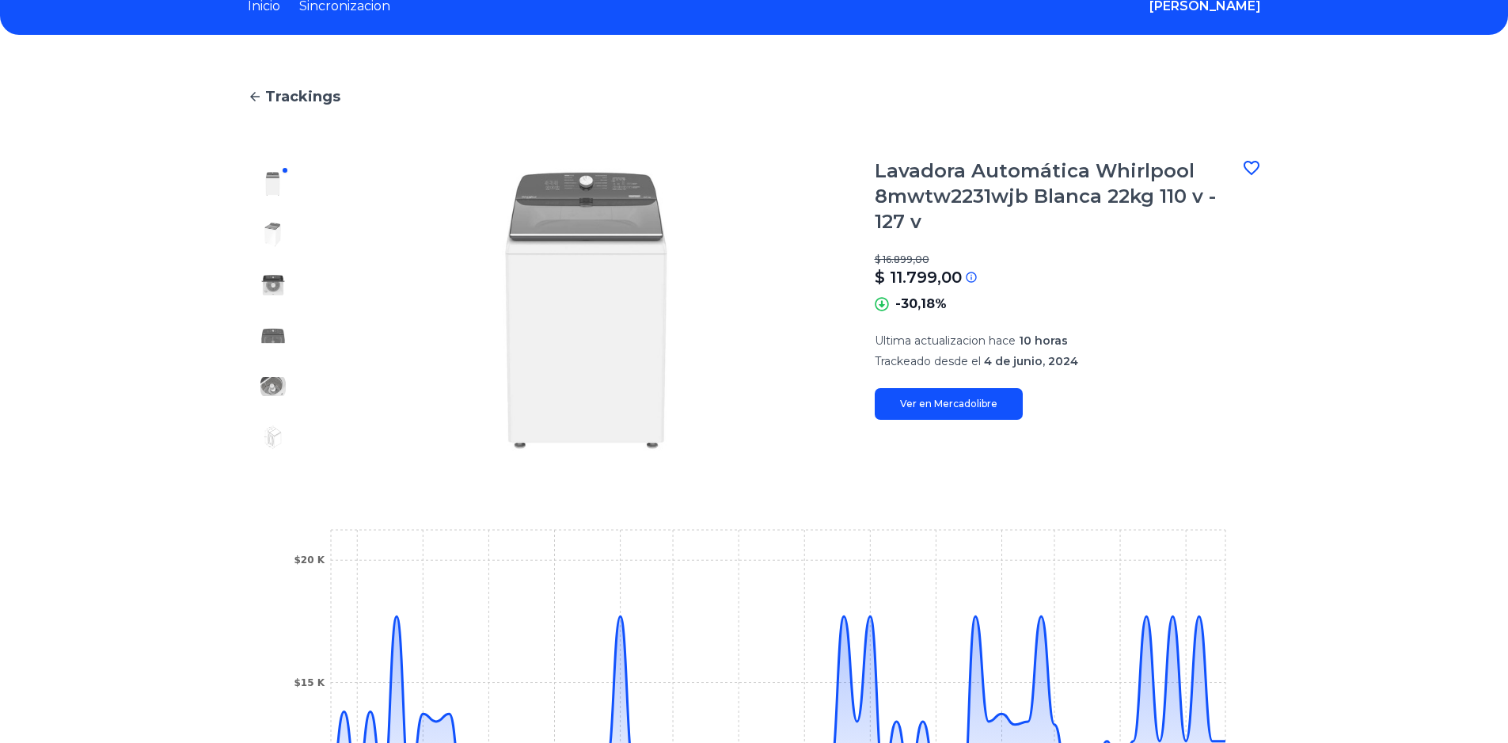
type input "********"
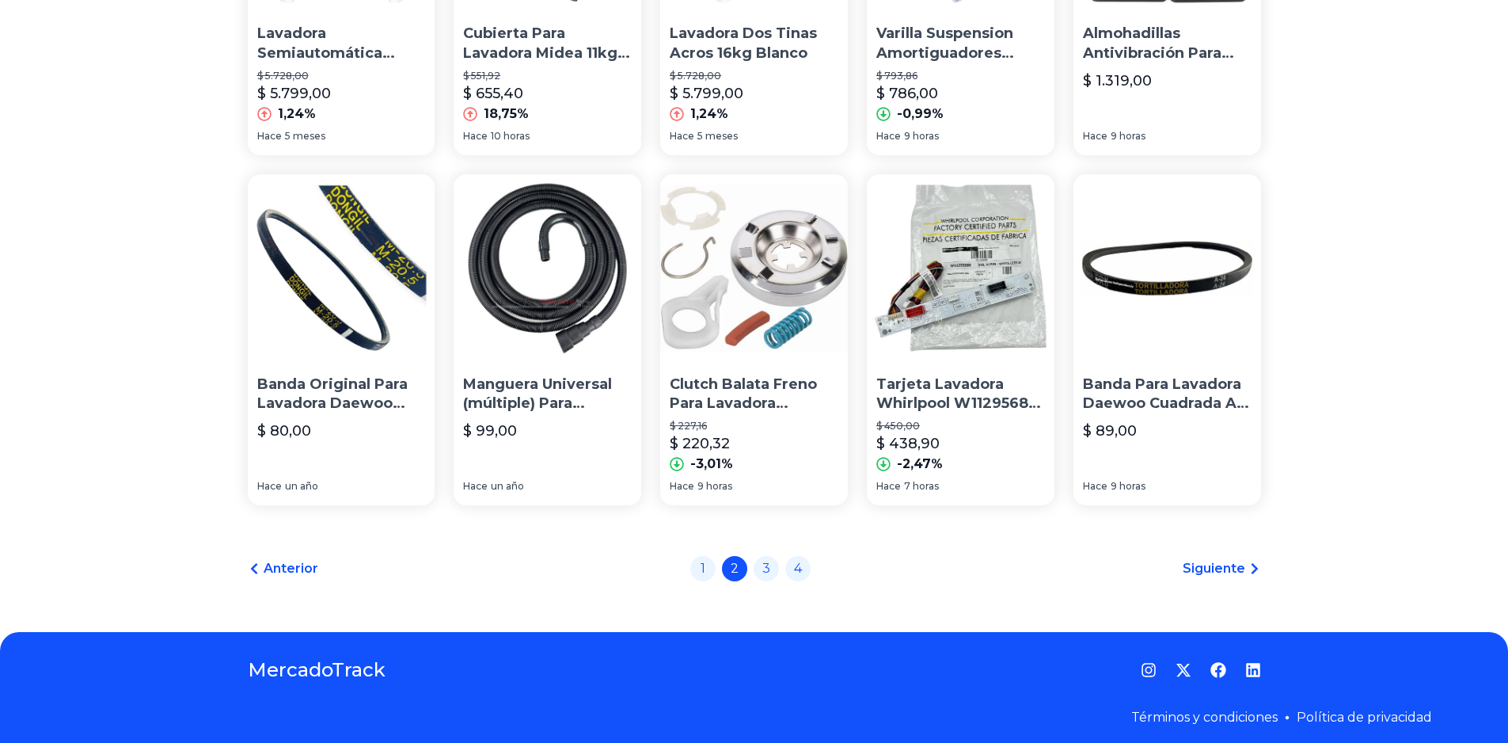
scroll to position [1050, 0]
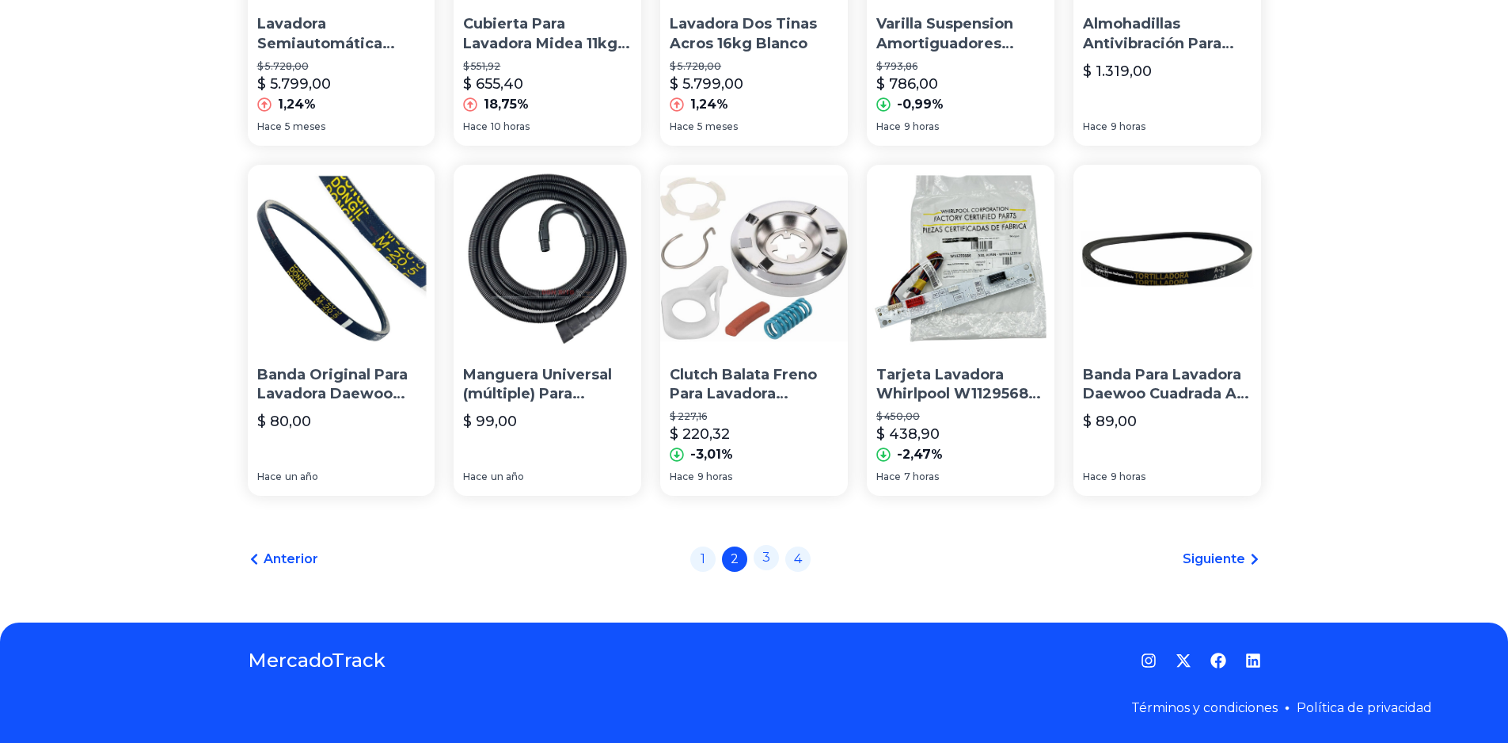
click at [772, 564] on link "3" at bounding box center [766, 557] width 25 height 25
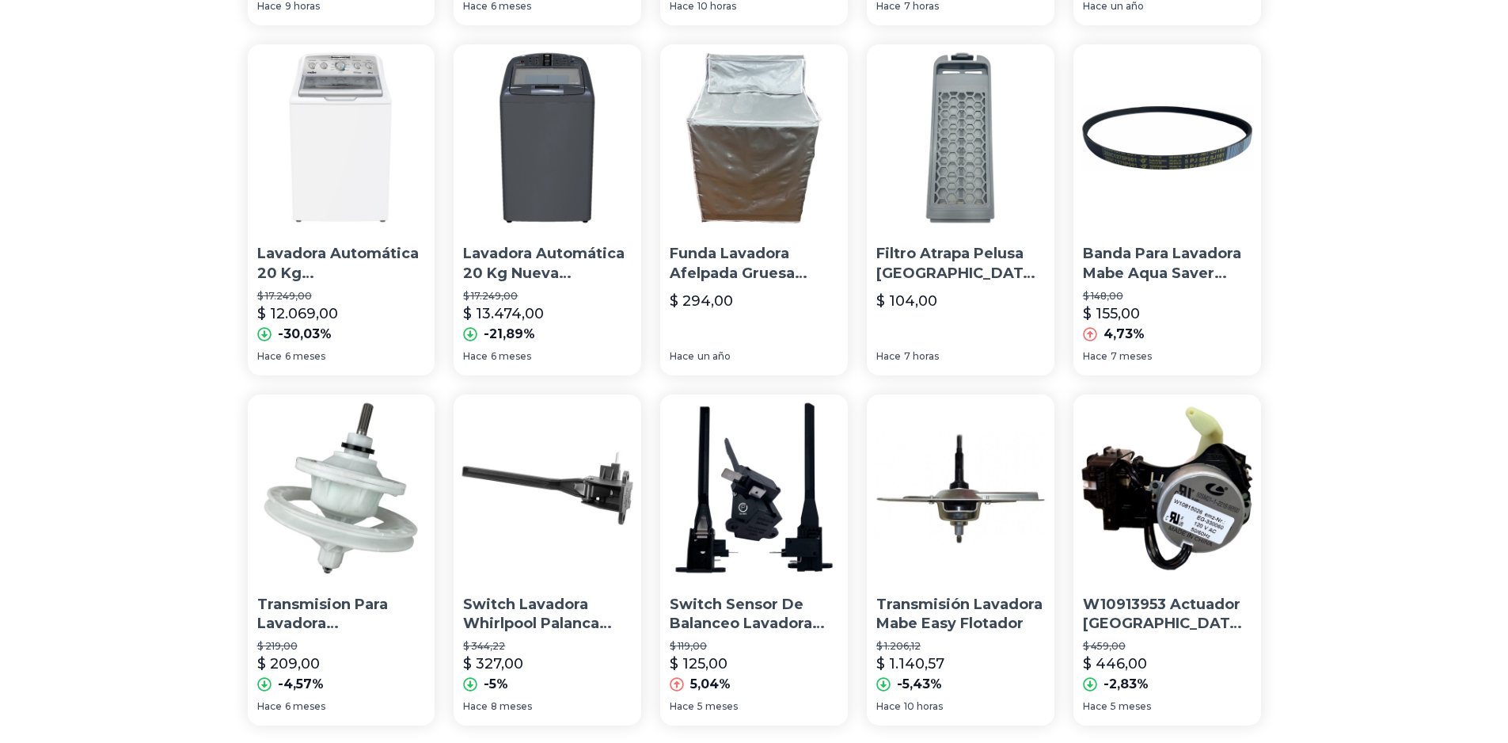
scroll to position [871, 0]
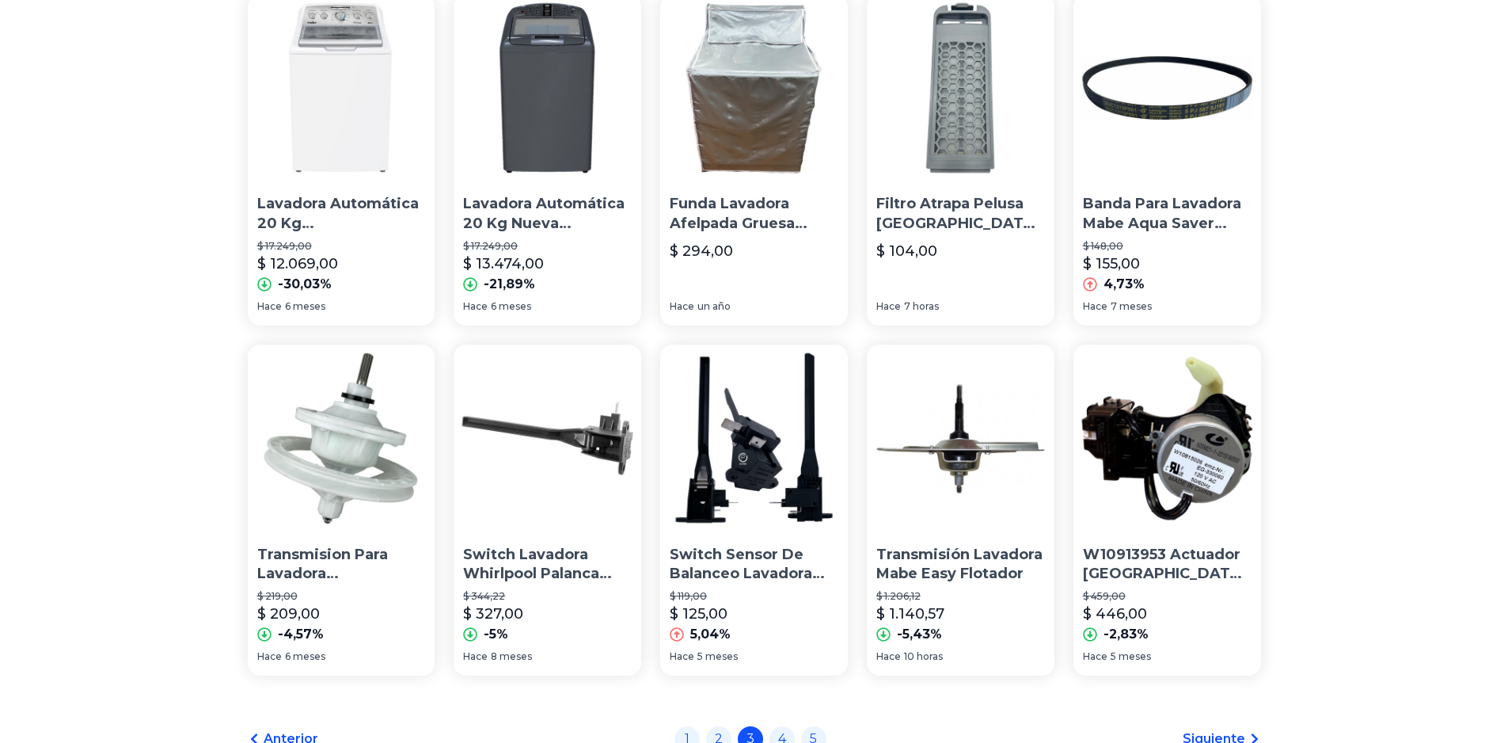
click at [347, 141] on img at bounding box center [342, 88] width 188 height 188
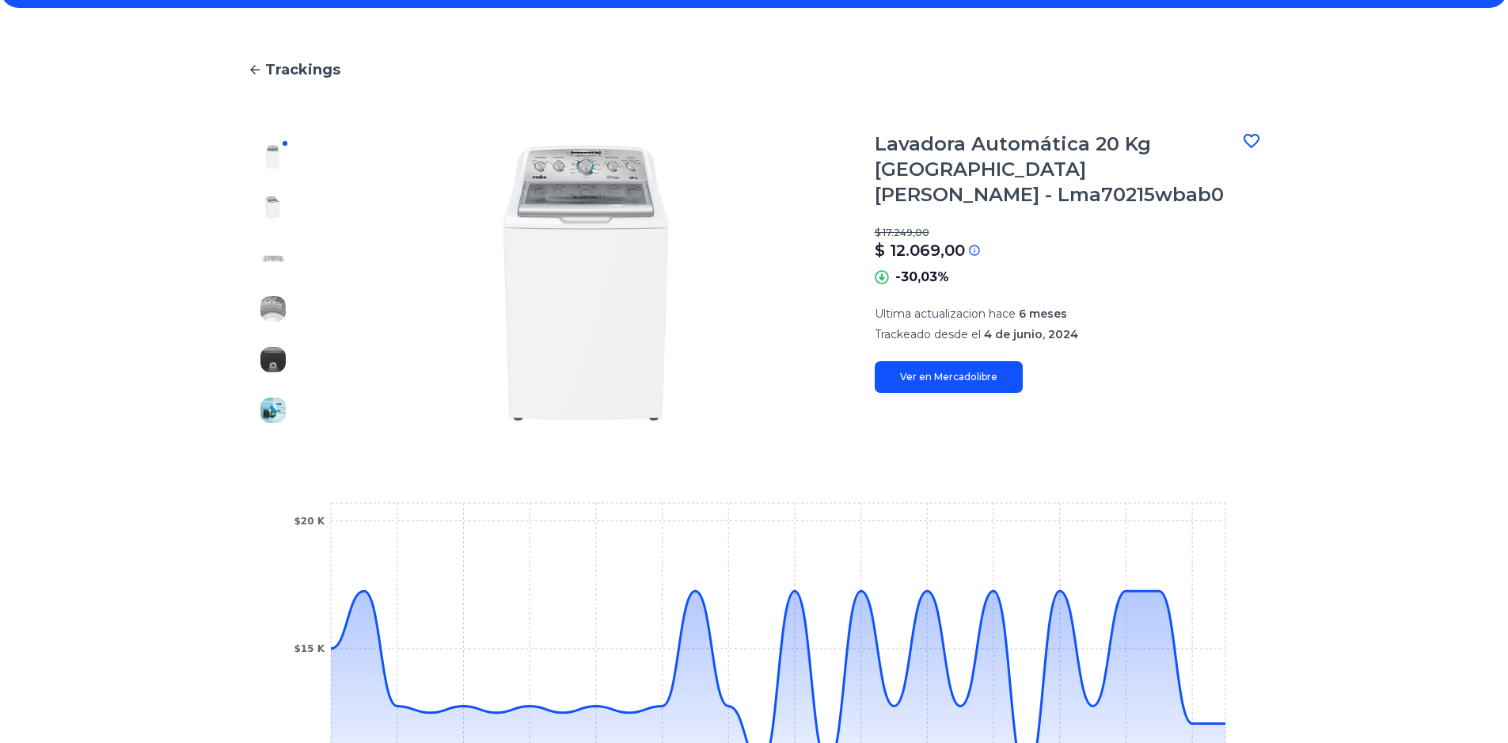
scroll to position [79, 0]
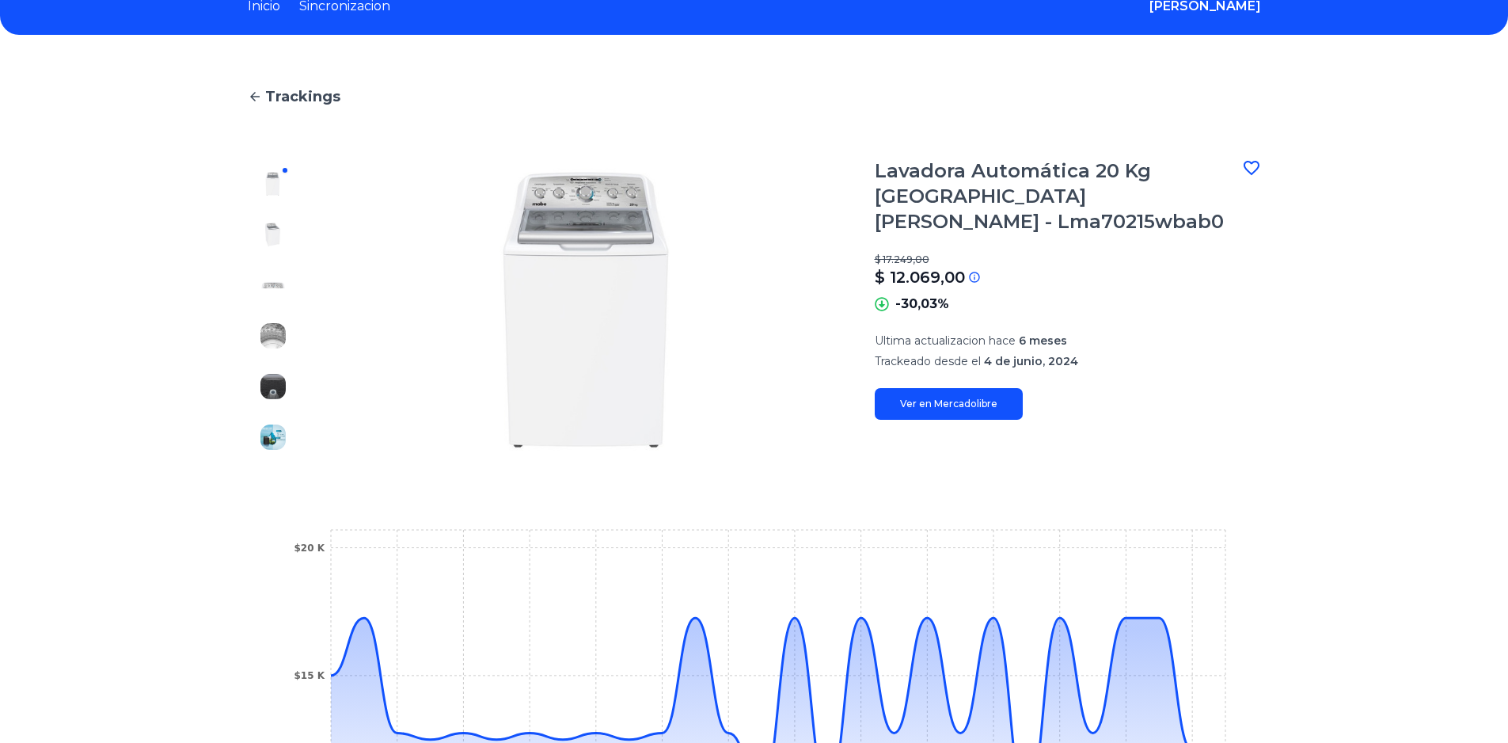
click at [950, 388] on link "Ver en Mercadolibre" at bounding box center [949, 404] width 148 height 32
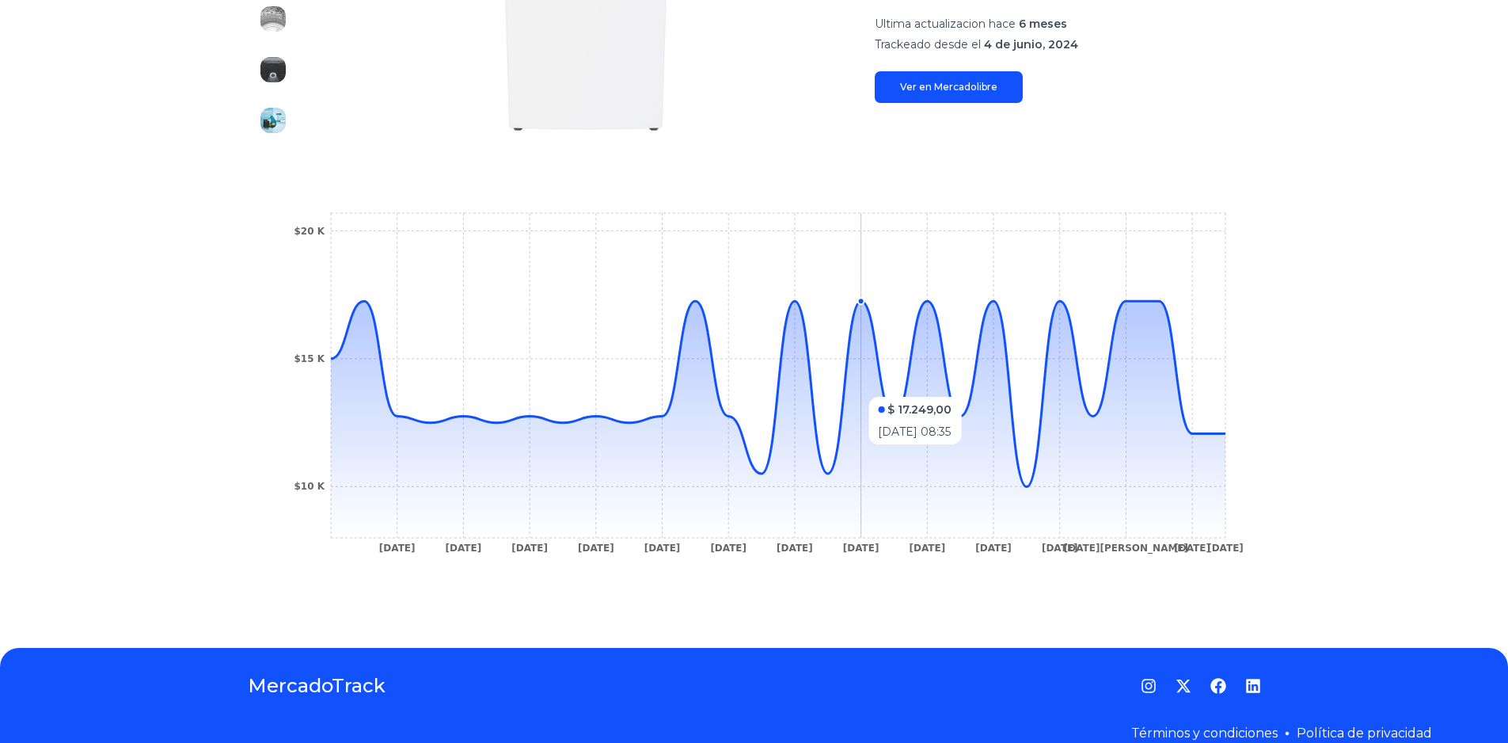
scroll to position [421, 0]
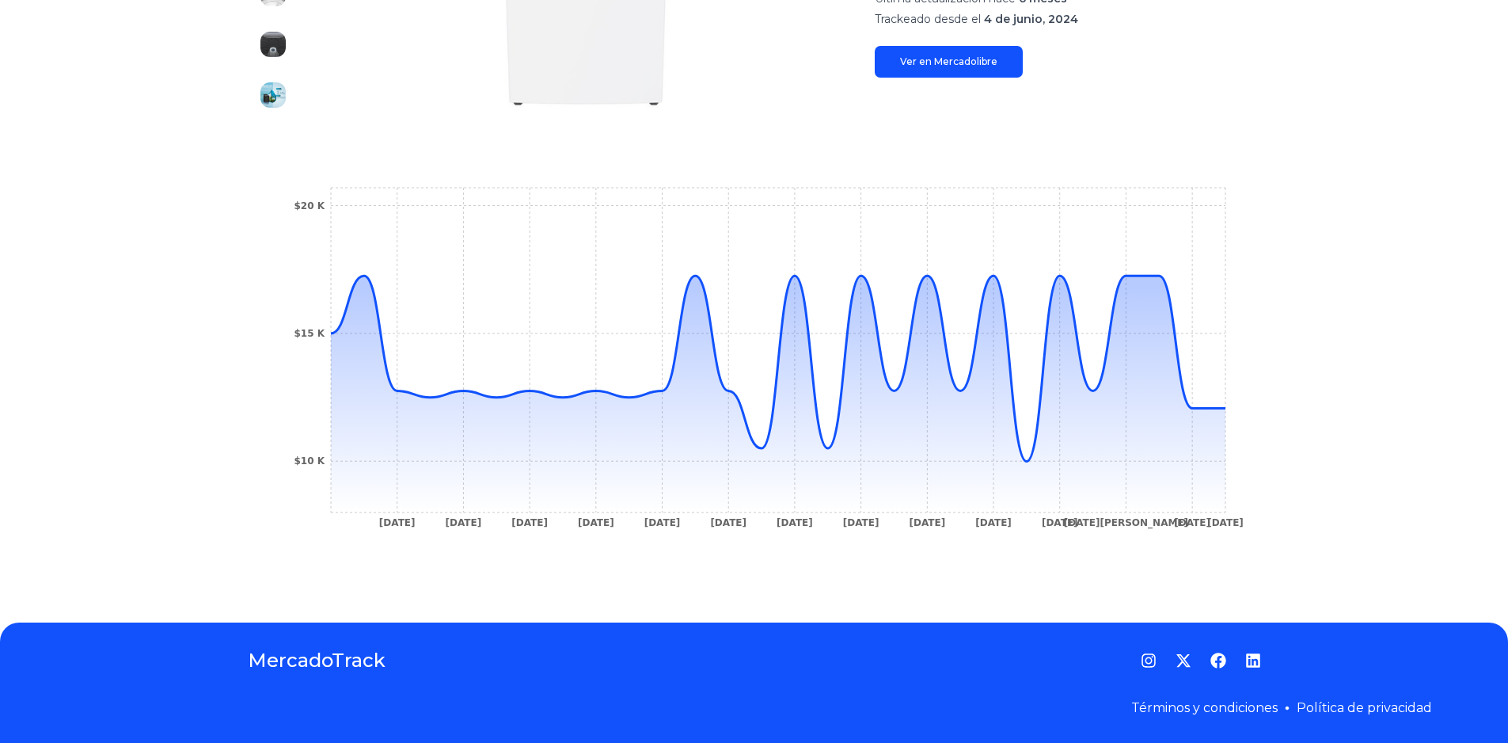
type input "********"
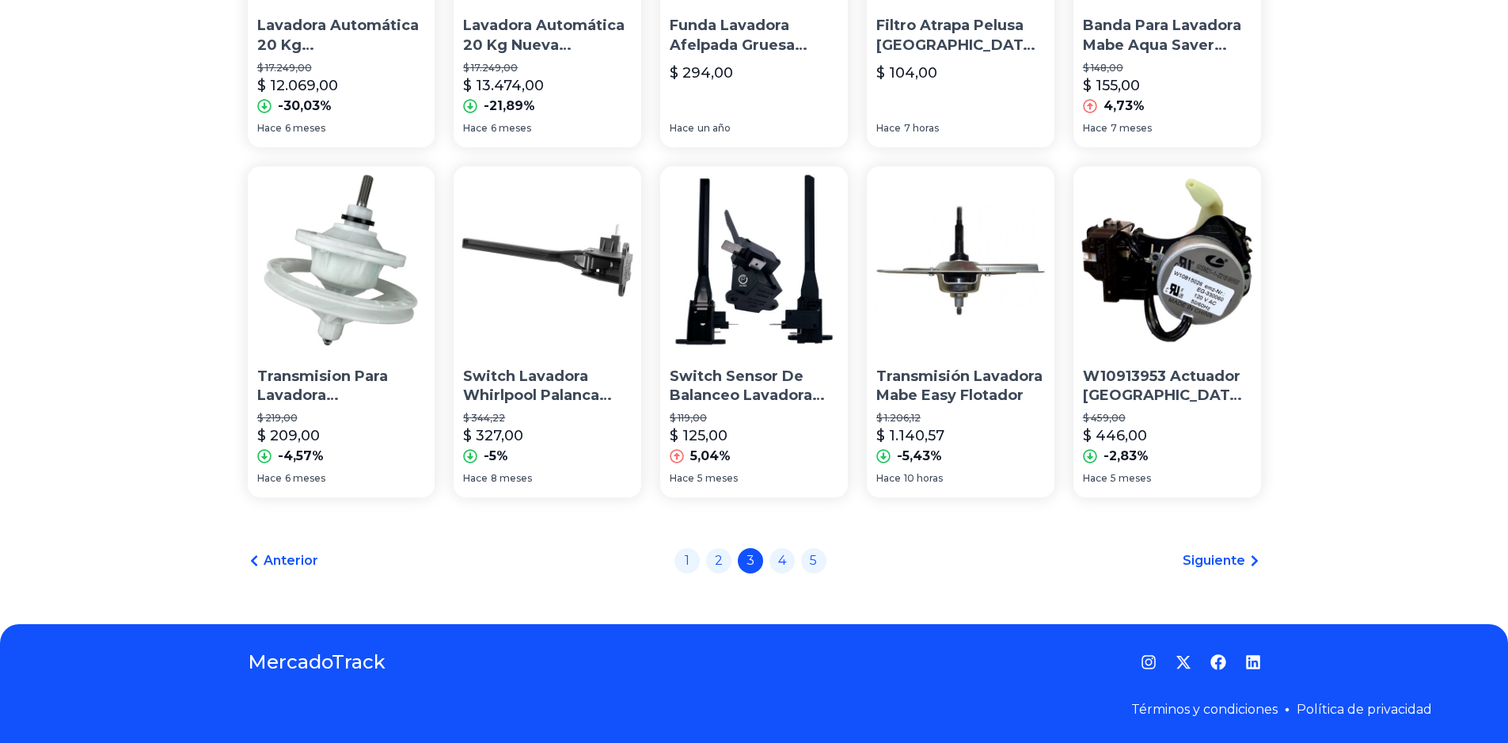
scroll to position [1050, 0]
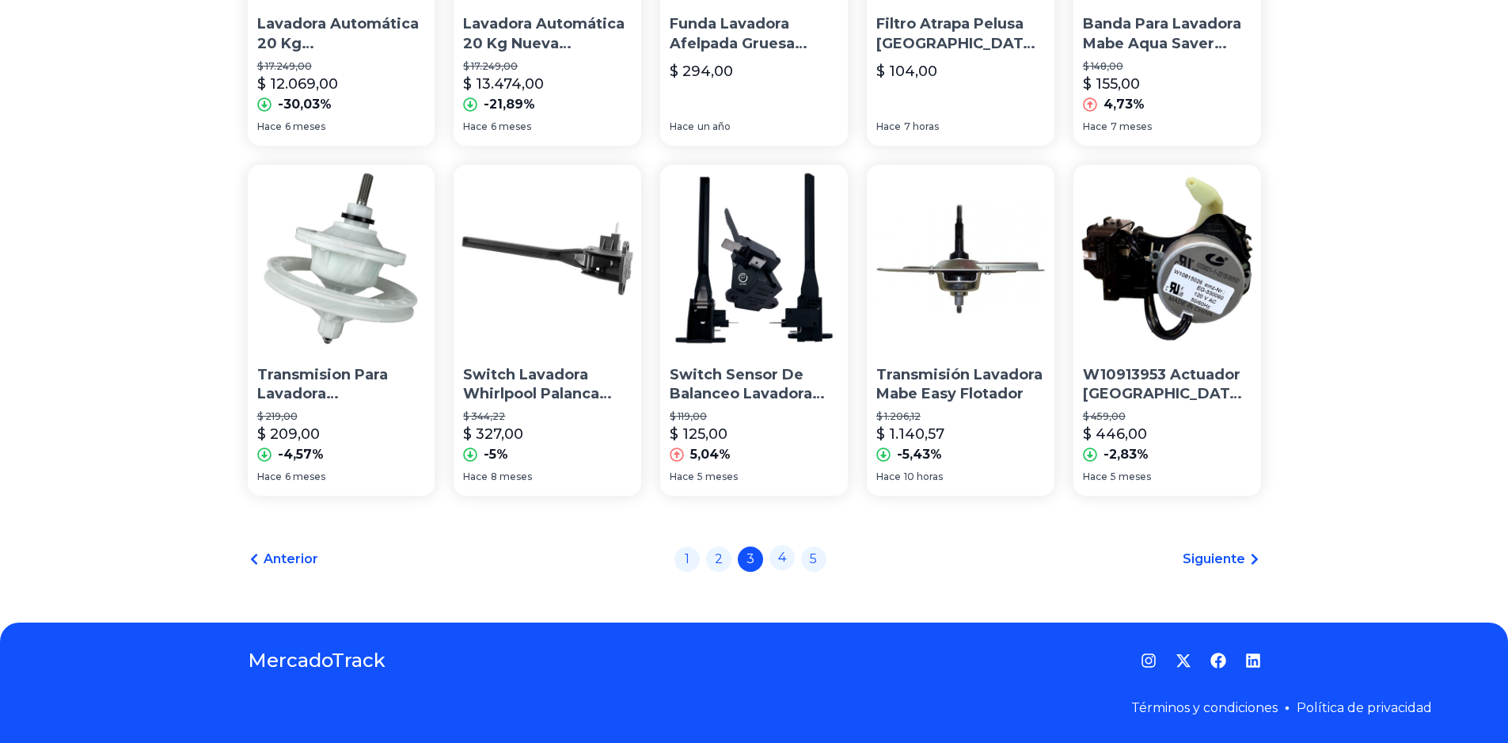
click at [785, 560] on link "4" at bounding box center [781, 557] width 25 height 25
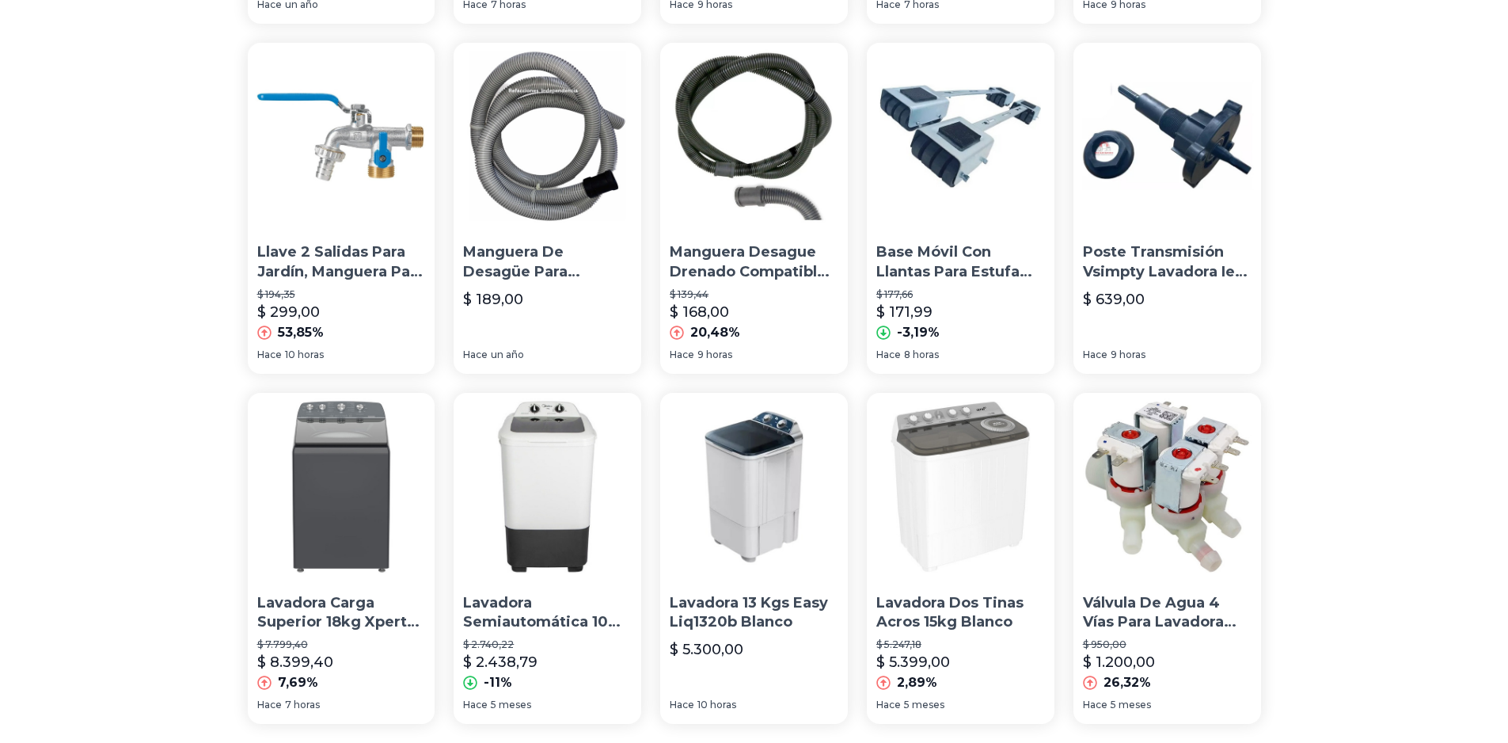
scroll to position [1029, 0]
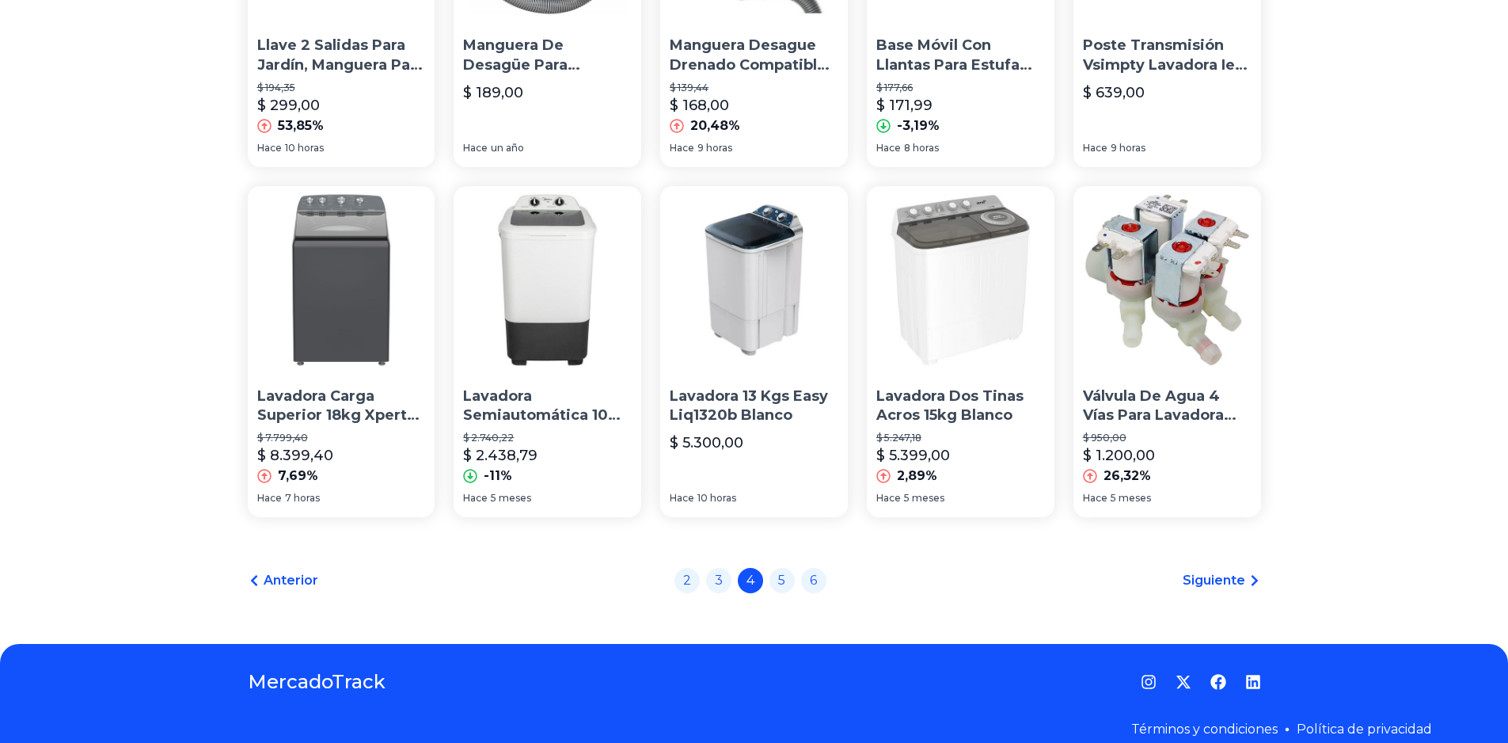
click at [325, 312] on img at bounding box center [342, 280] width 188 height 188
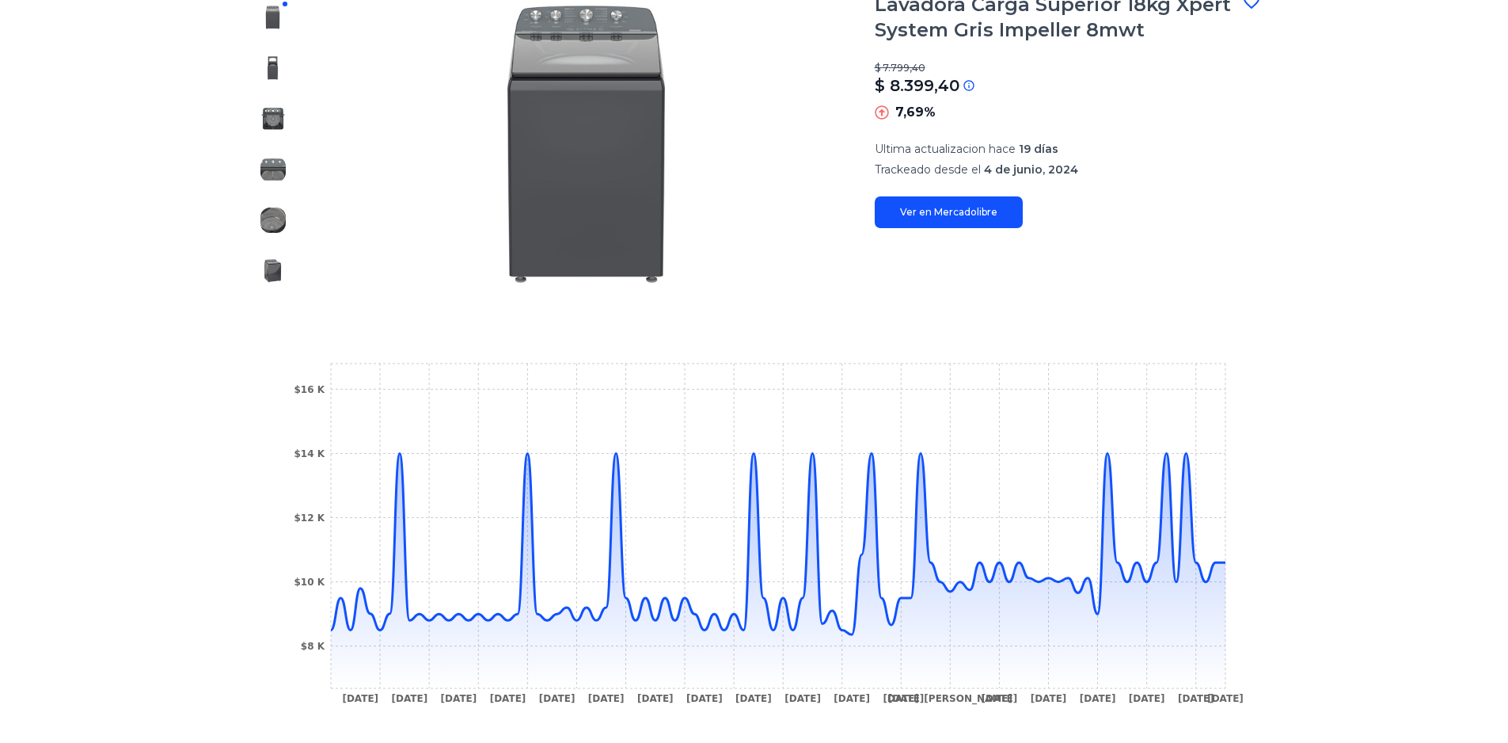
scroll to position [79, 0]
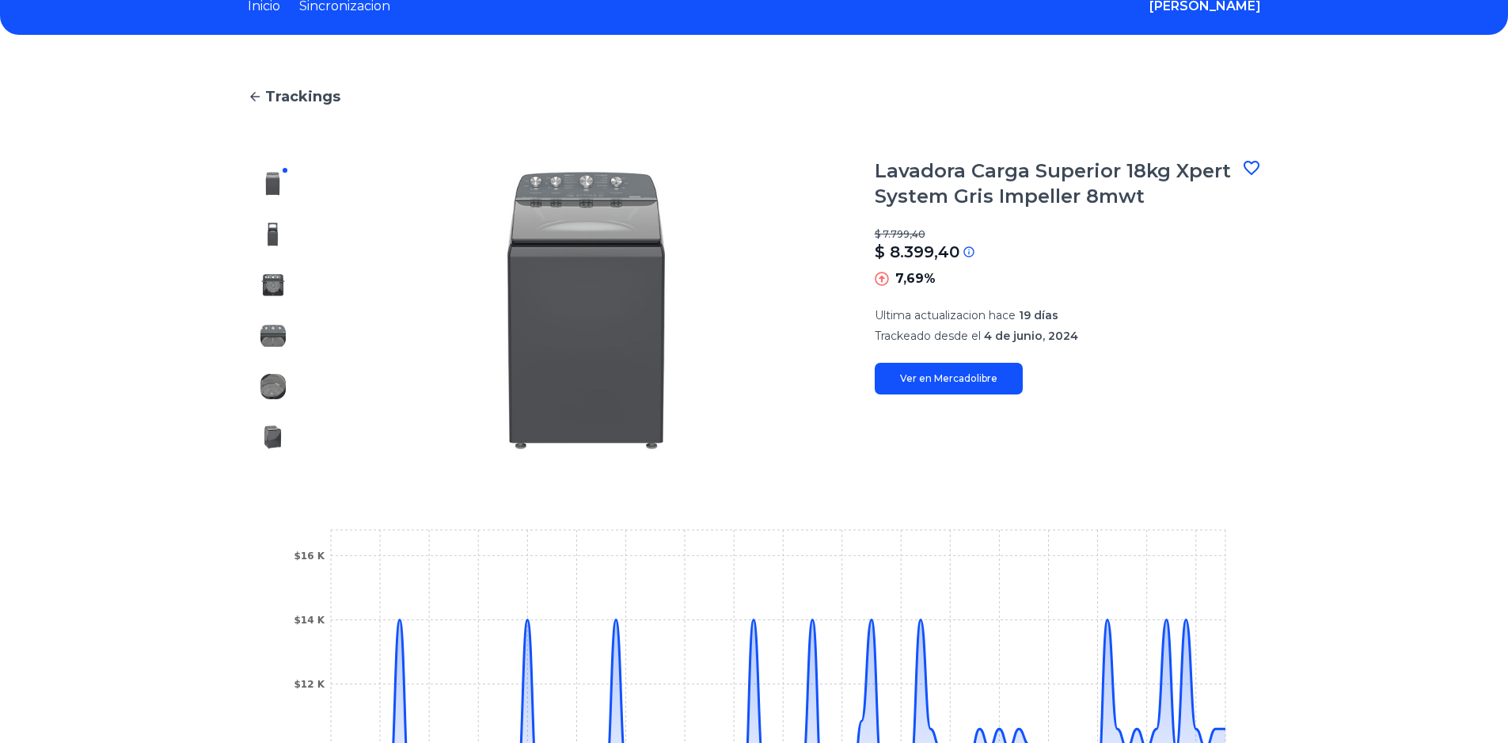
click at [929, 382] on link "Ver en Mercadolibre" at bounding box center [949, 379] width 148 height 32
type input "********"
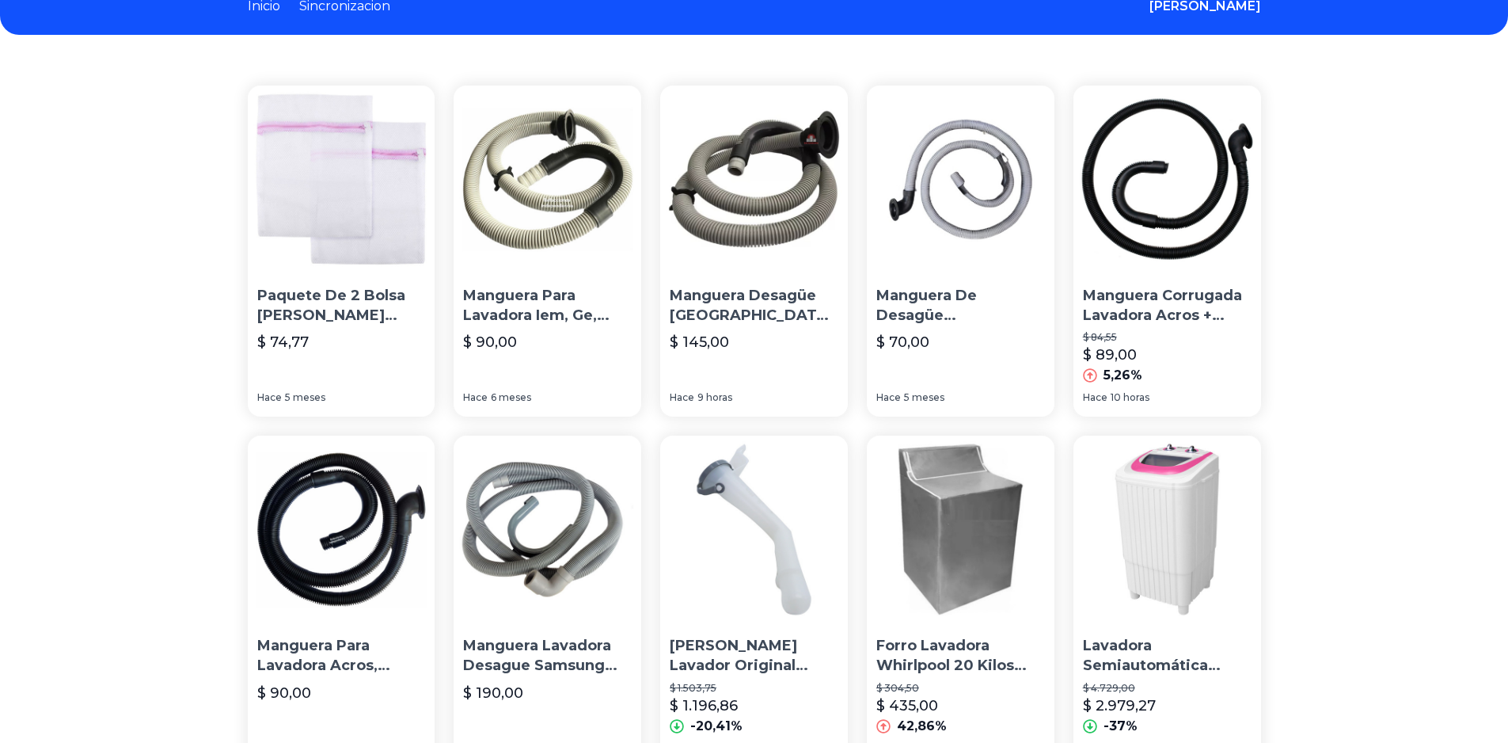
scroll to position [1029, 0]
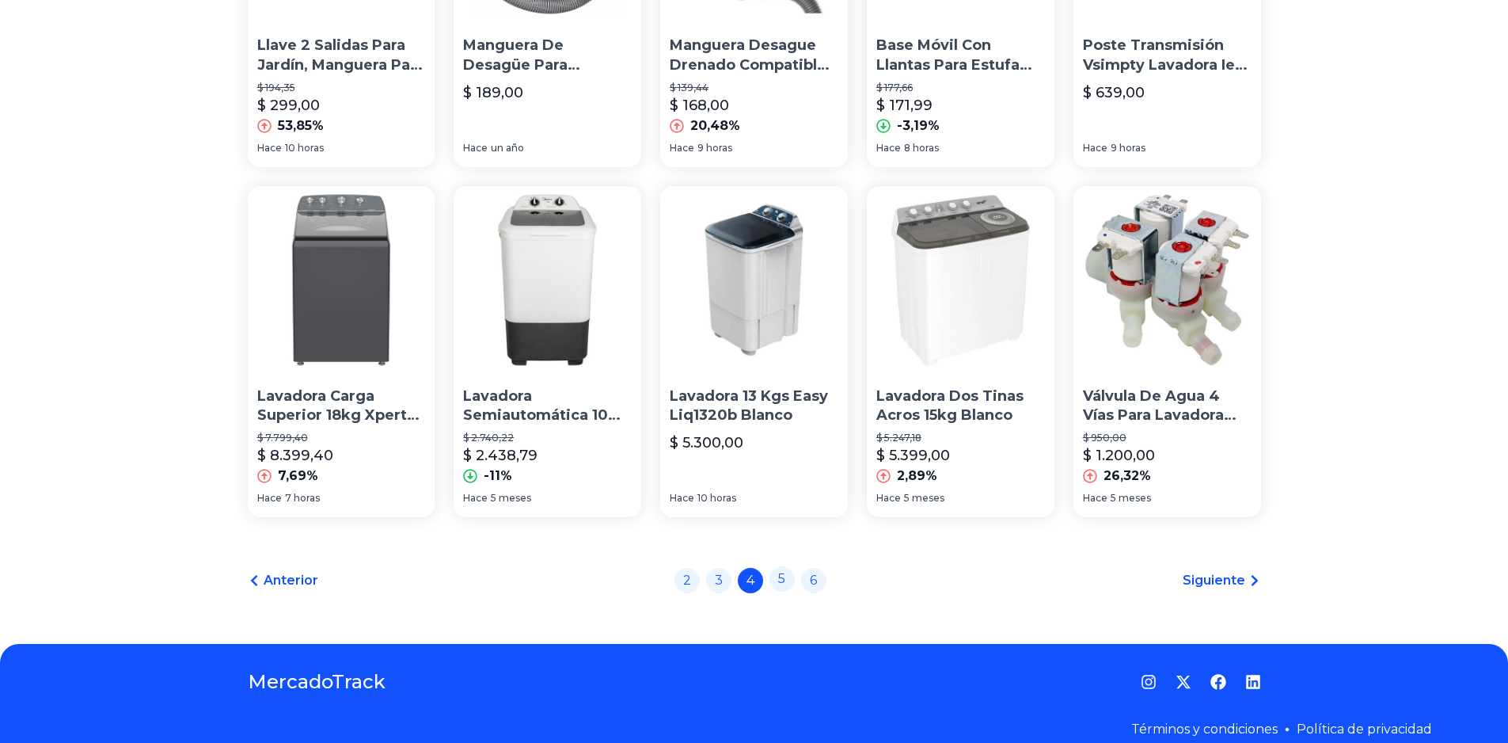
click at [787, 583] on link "5" at bounding box center [781, 578] width 25 height 25
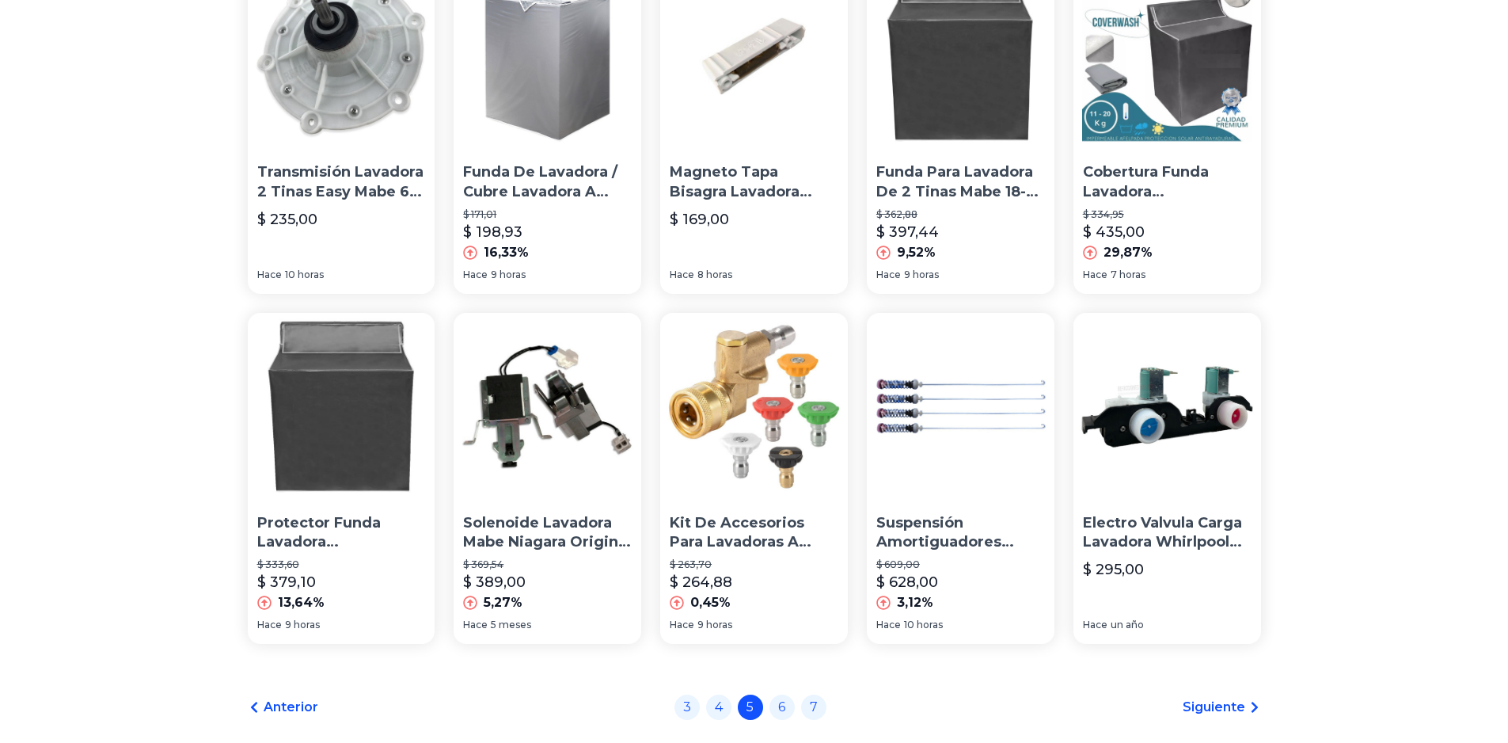
scroll to position [1050, 0]
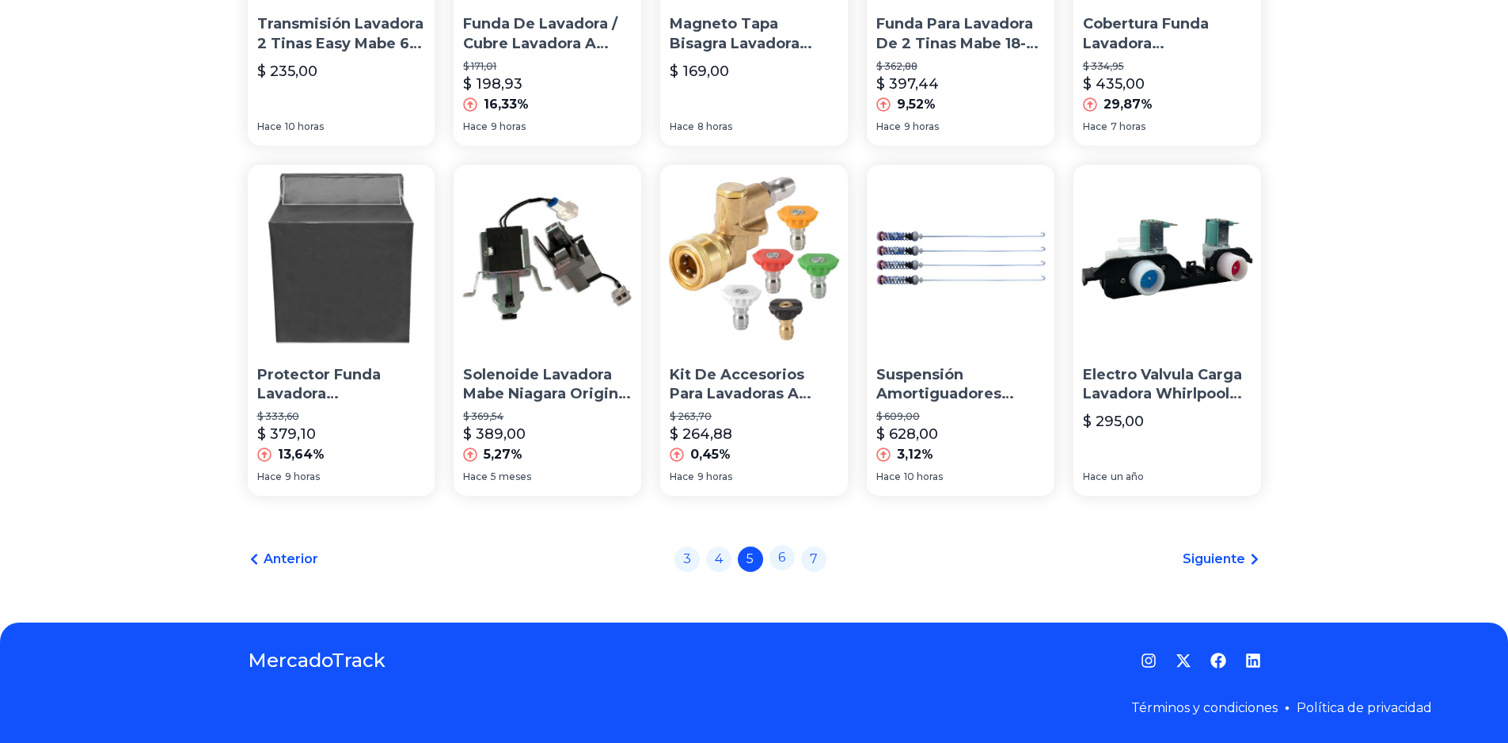
click at [779, 555] on link "6" at bounding box center [781, 557] width 25 height 25
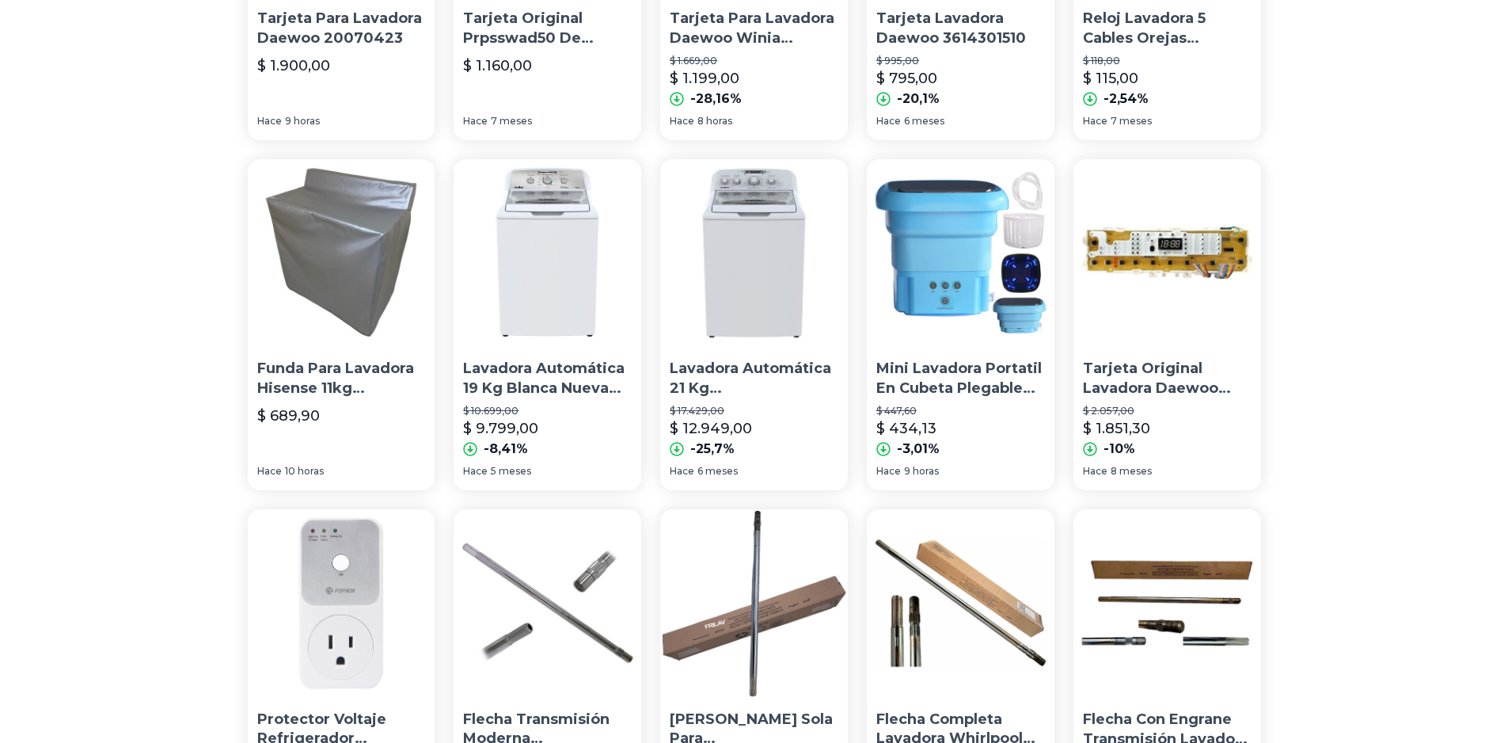
scroll to position [712, 0]
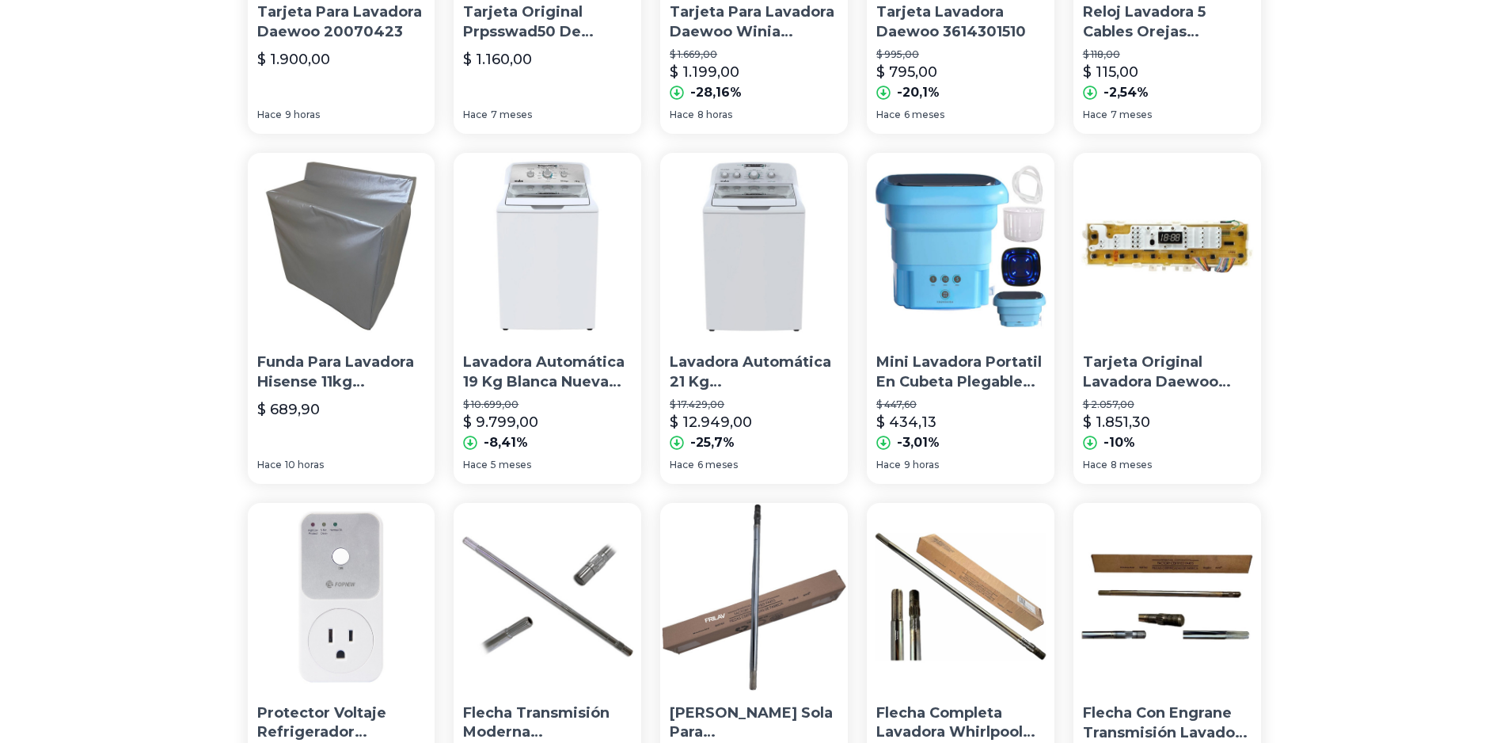
click at [564, 273] on img at bounding box center [548, 247] width 188 height 188
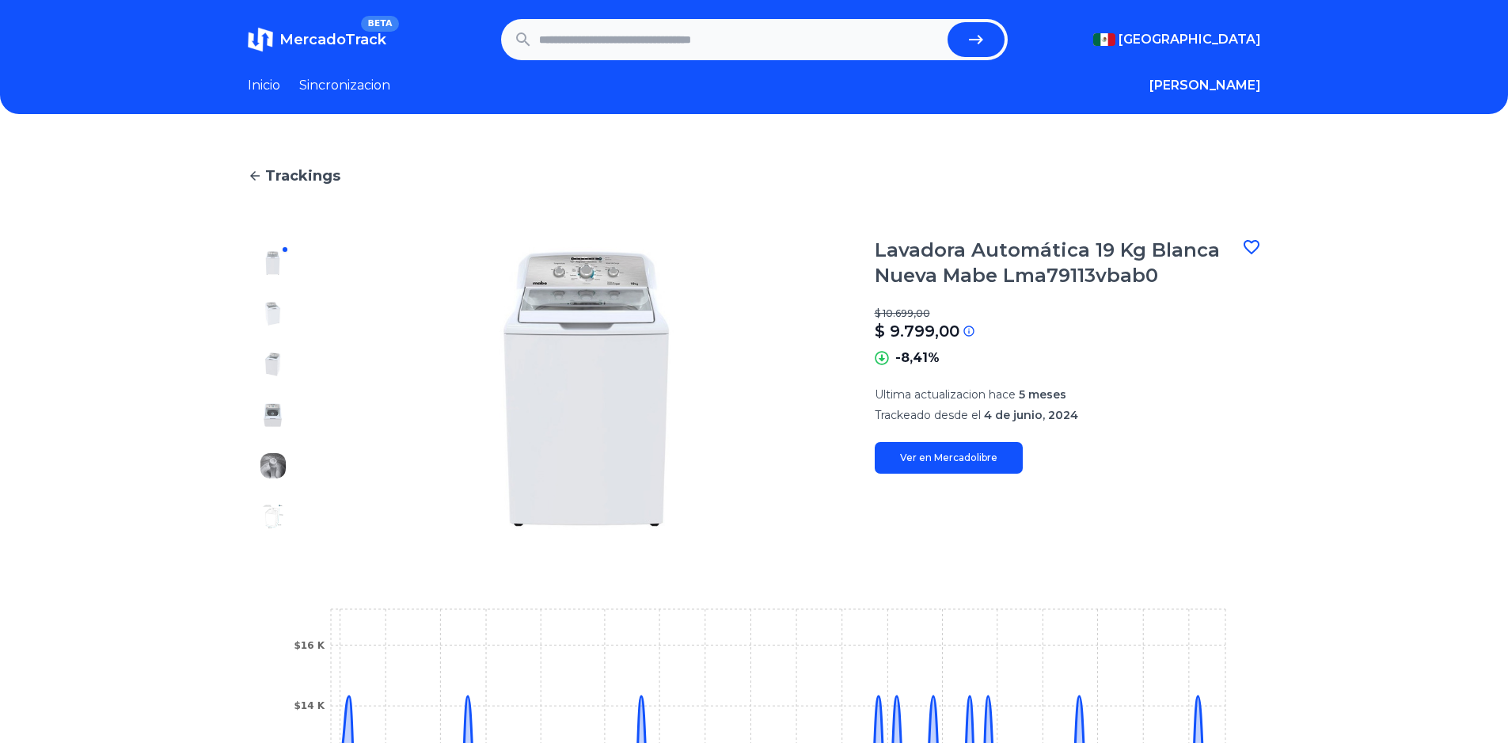
click at [950, 454] on link "Ver en Mercadolibre" at bounding box center [949, 458] width 148 height 32
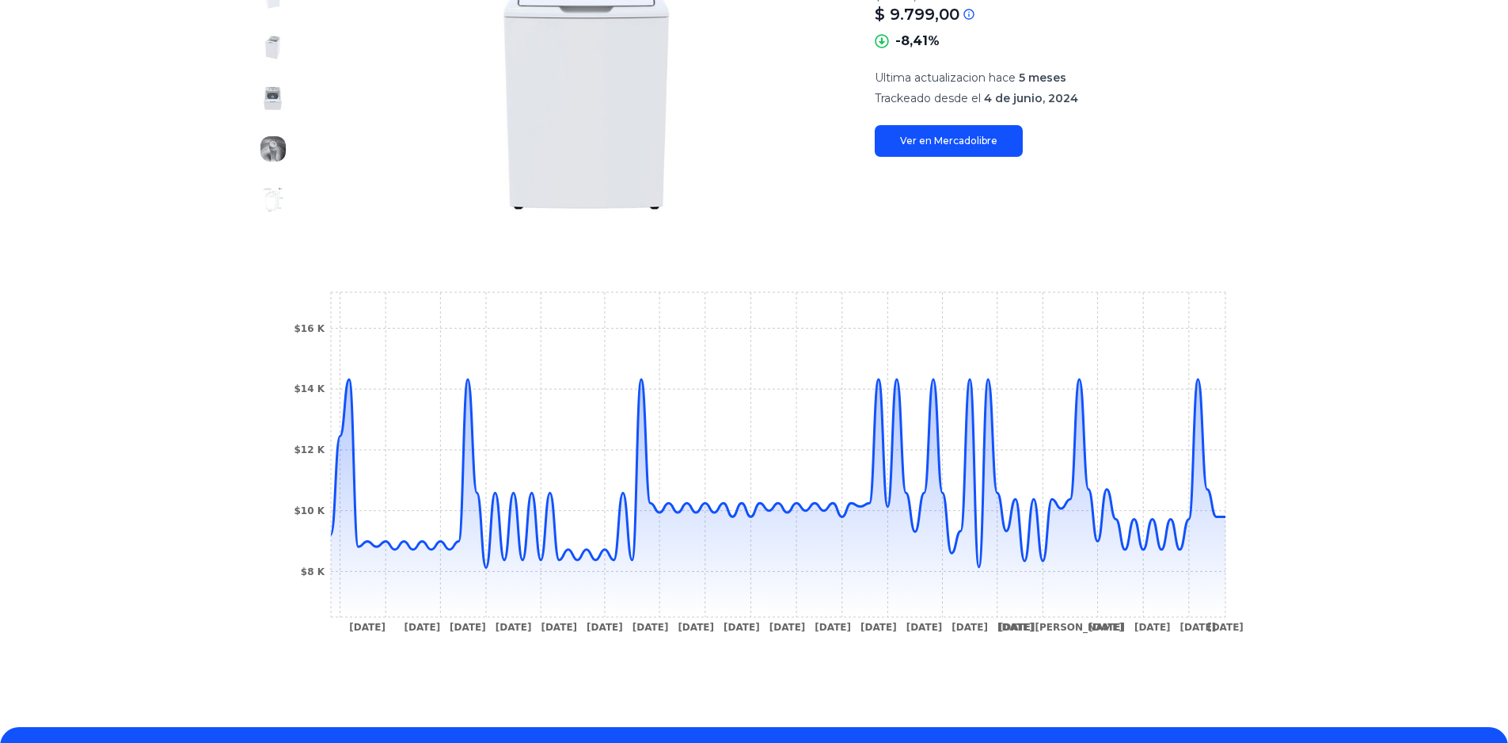
type input "********"
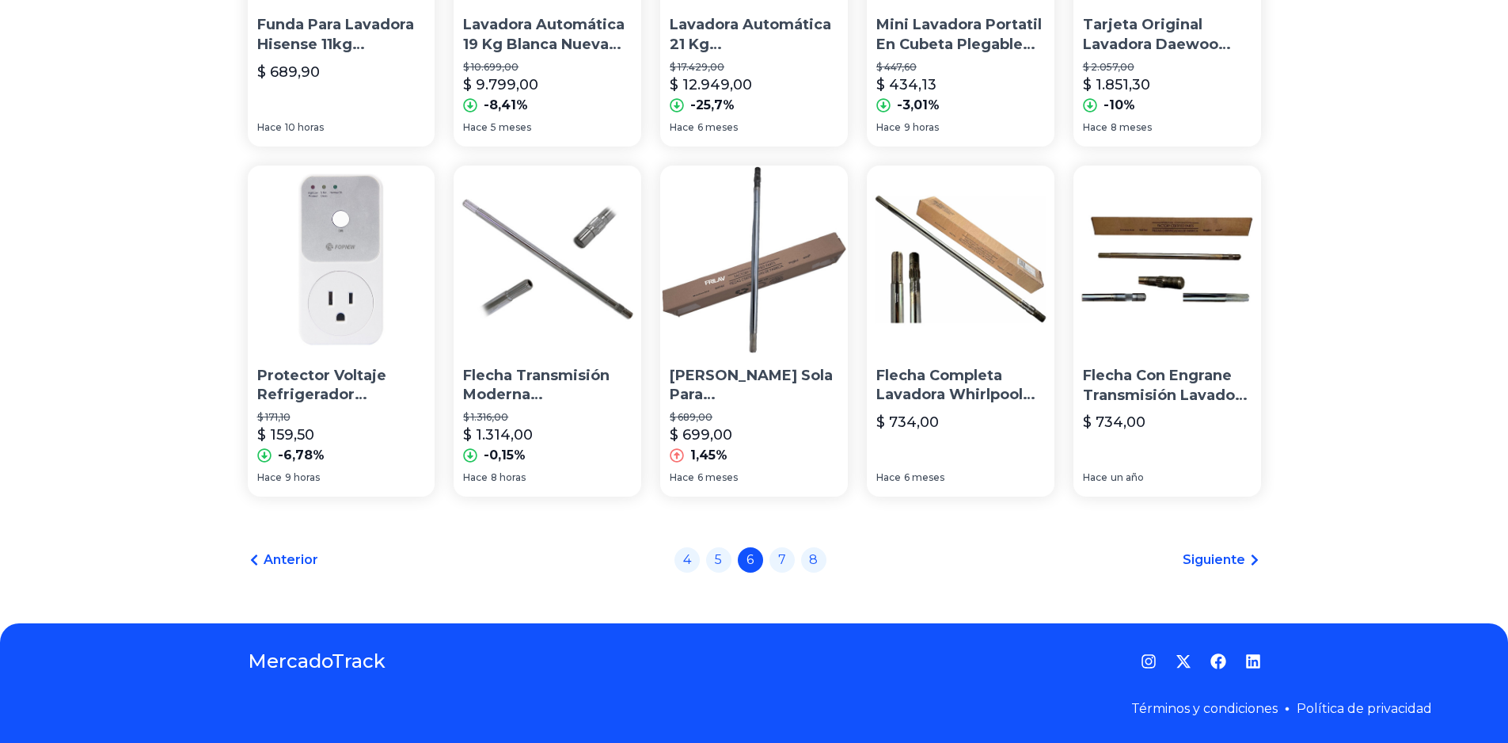
scroll to position [1050, 0]
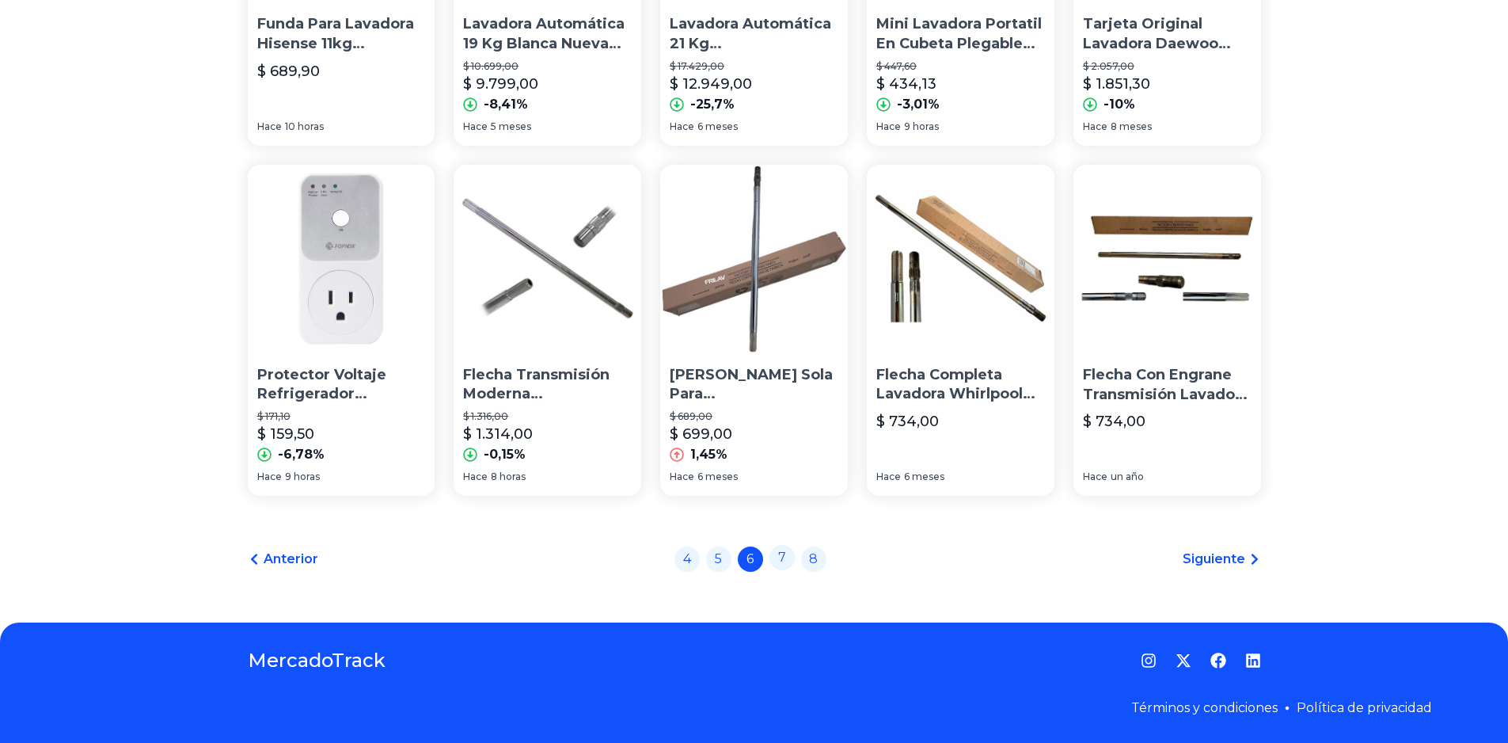
click at [795, 563] on link "7" at bounding box center [781, 557] width 25 height 25
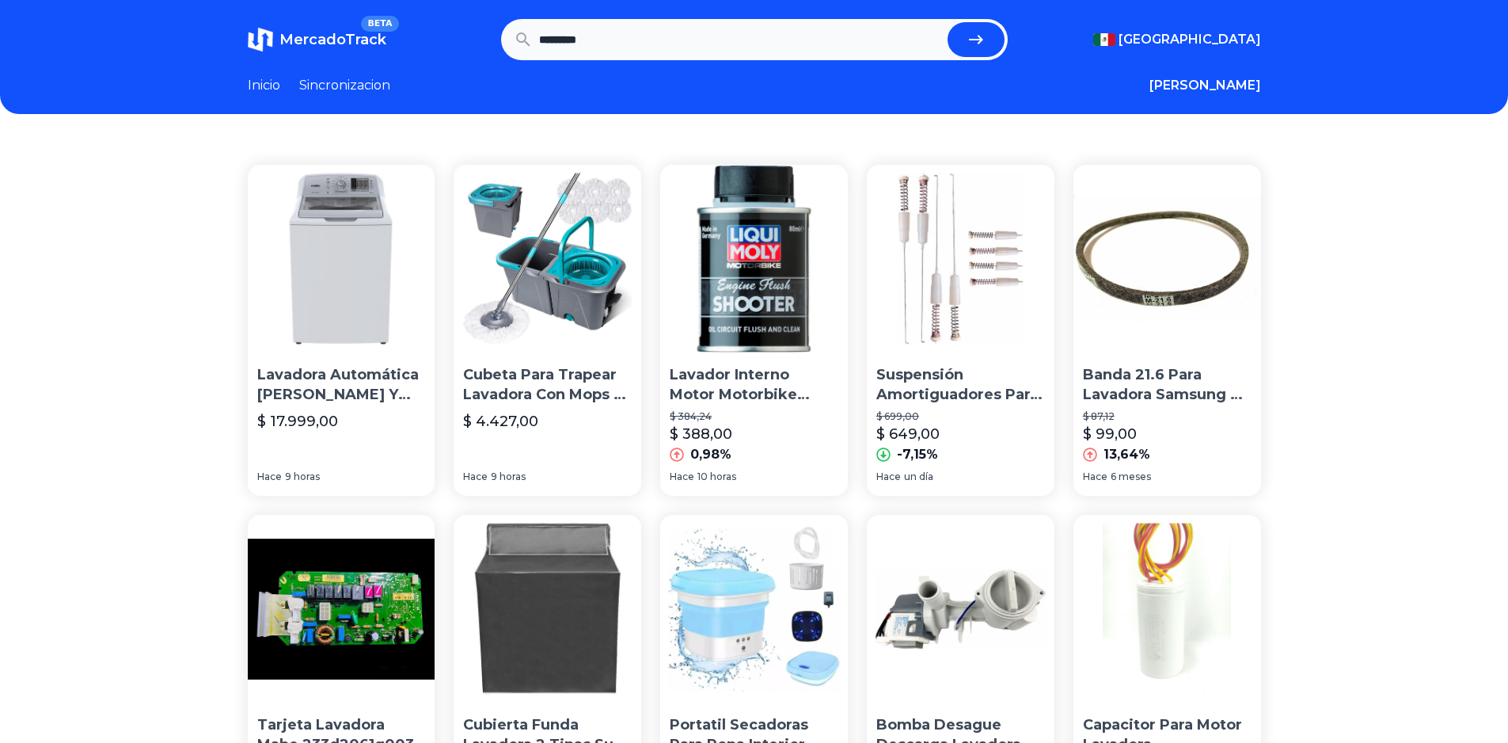
click at [369, 325] on img at bounding box center [342, 259] width 188 height 188
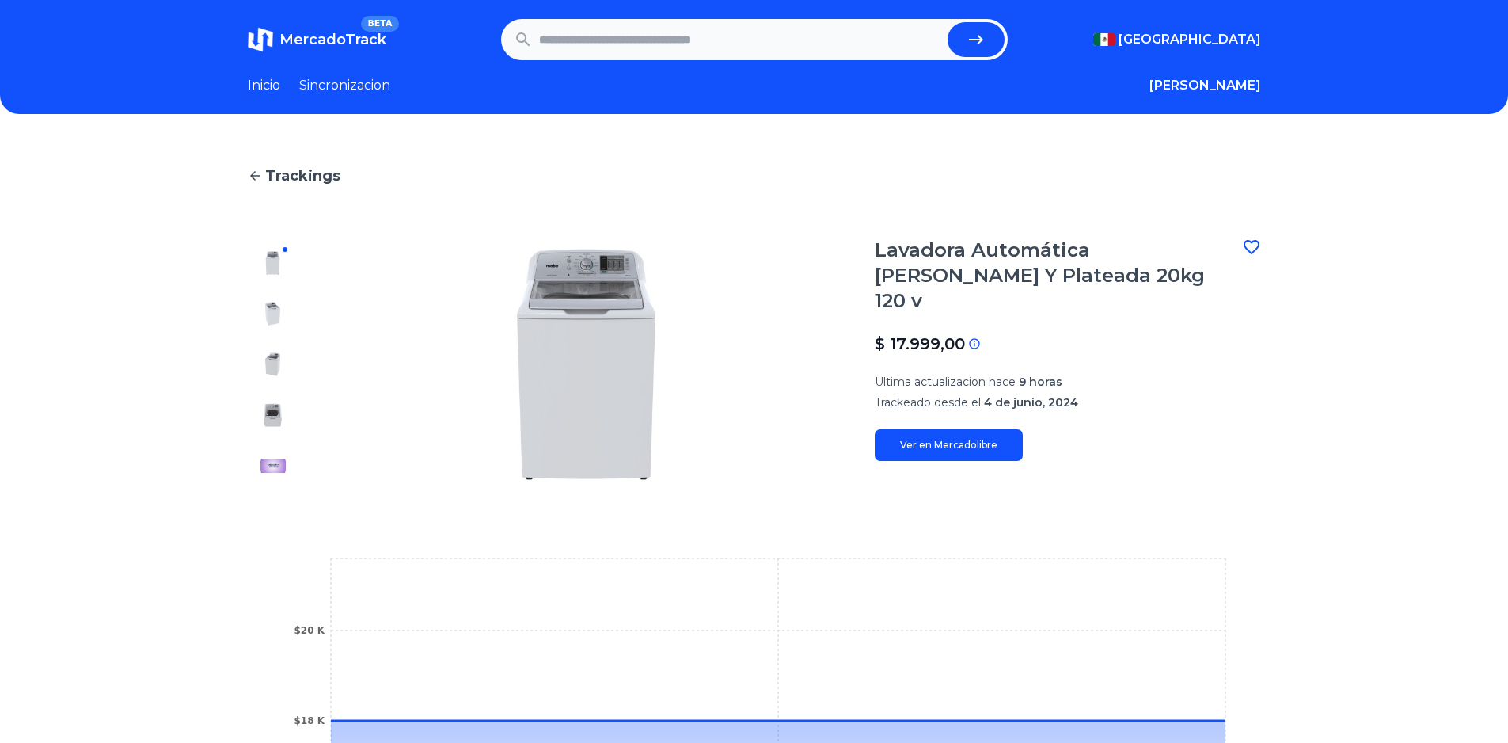
click at [978, 429] on link "Ver en Mercadolibre" at bounding box center [949, 445] width 148 height 32
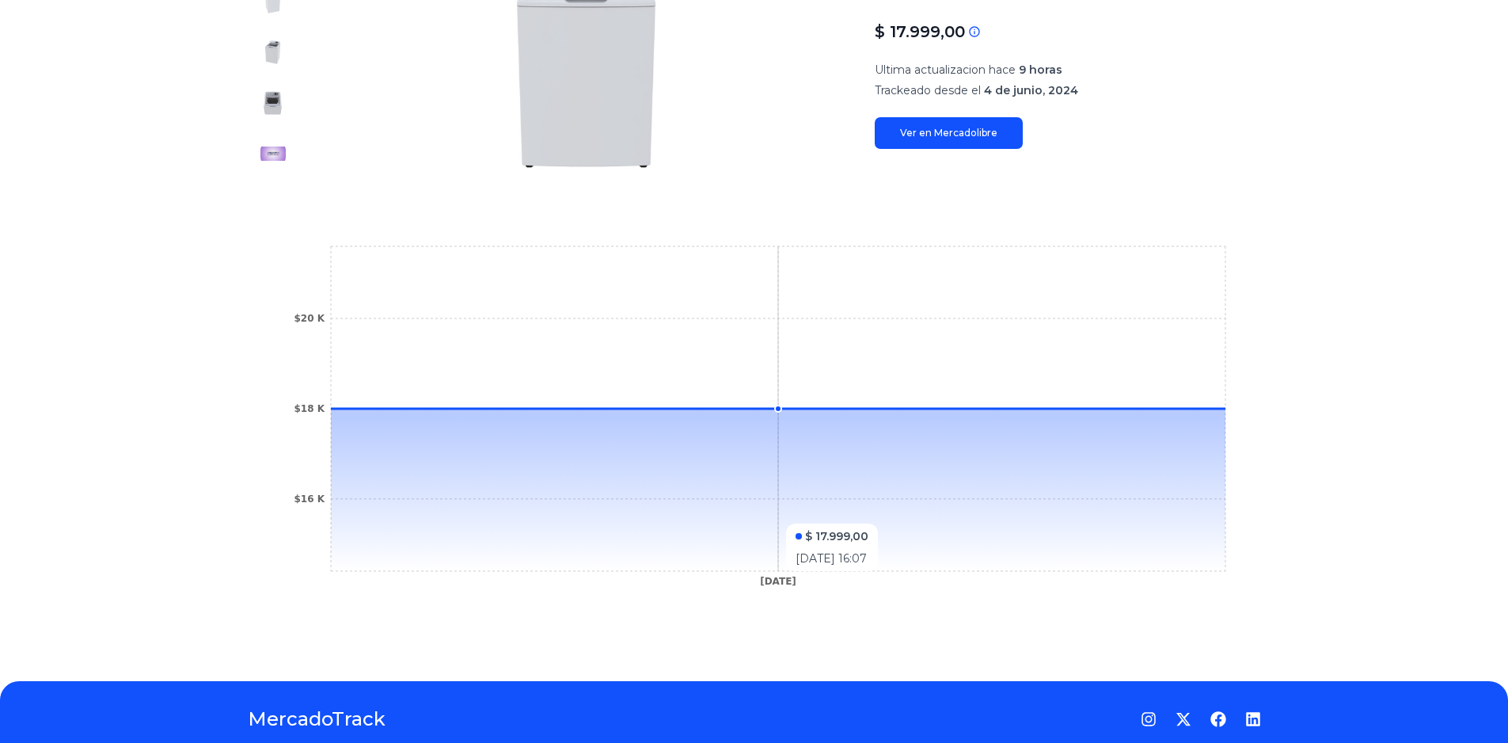
scroll to position [317, 0]
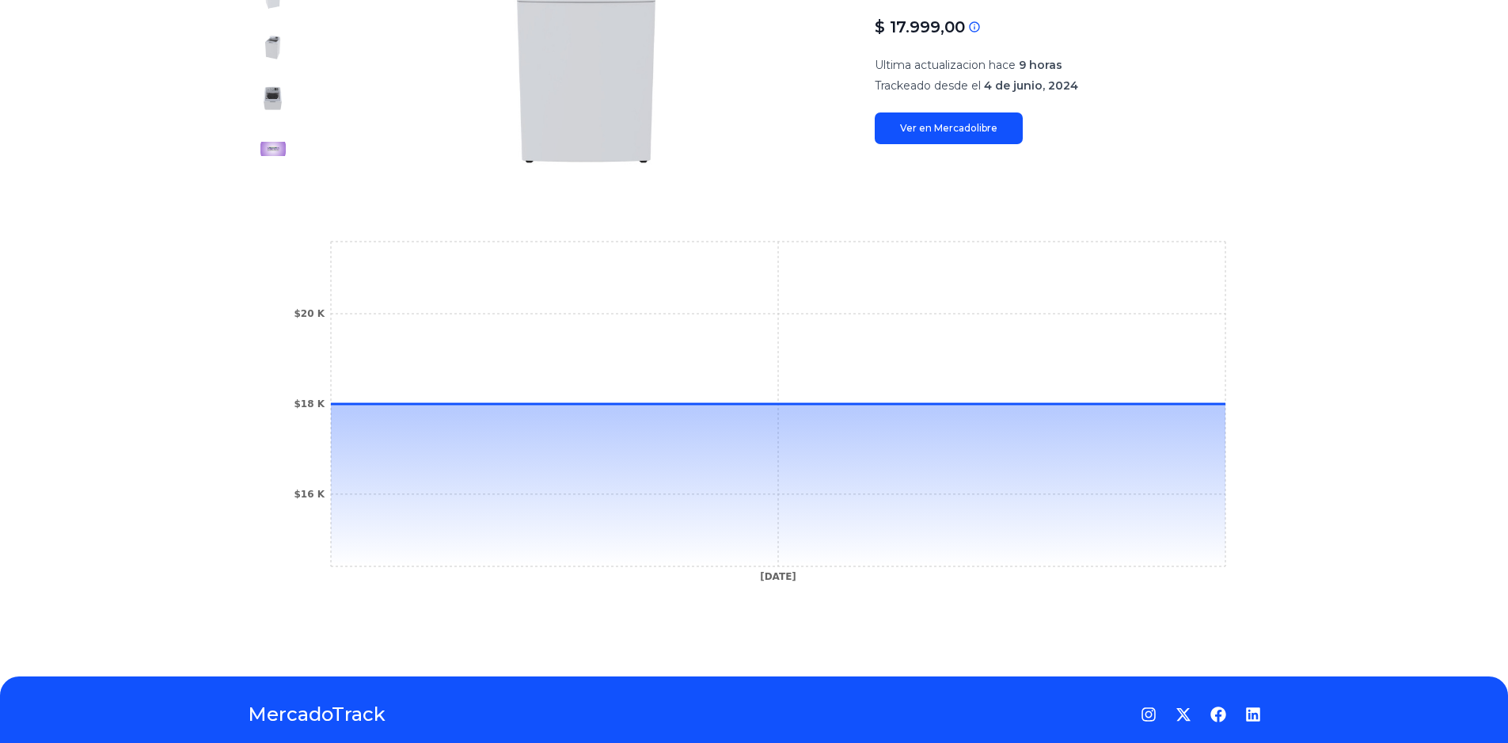
type input "********"
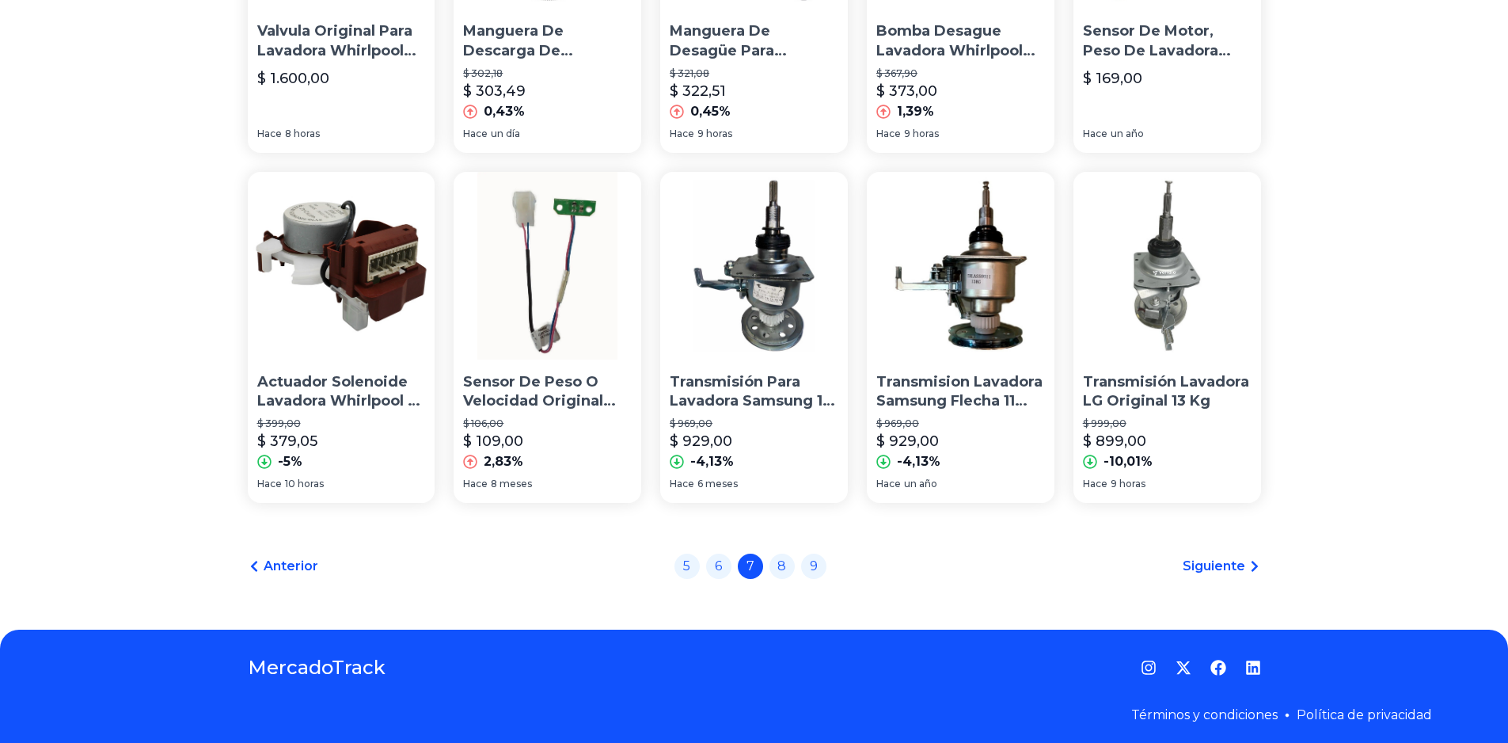
scroll to position [1050, 0]
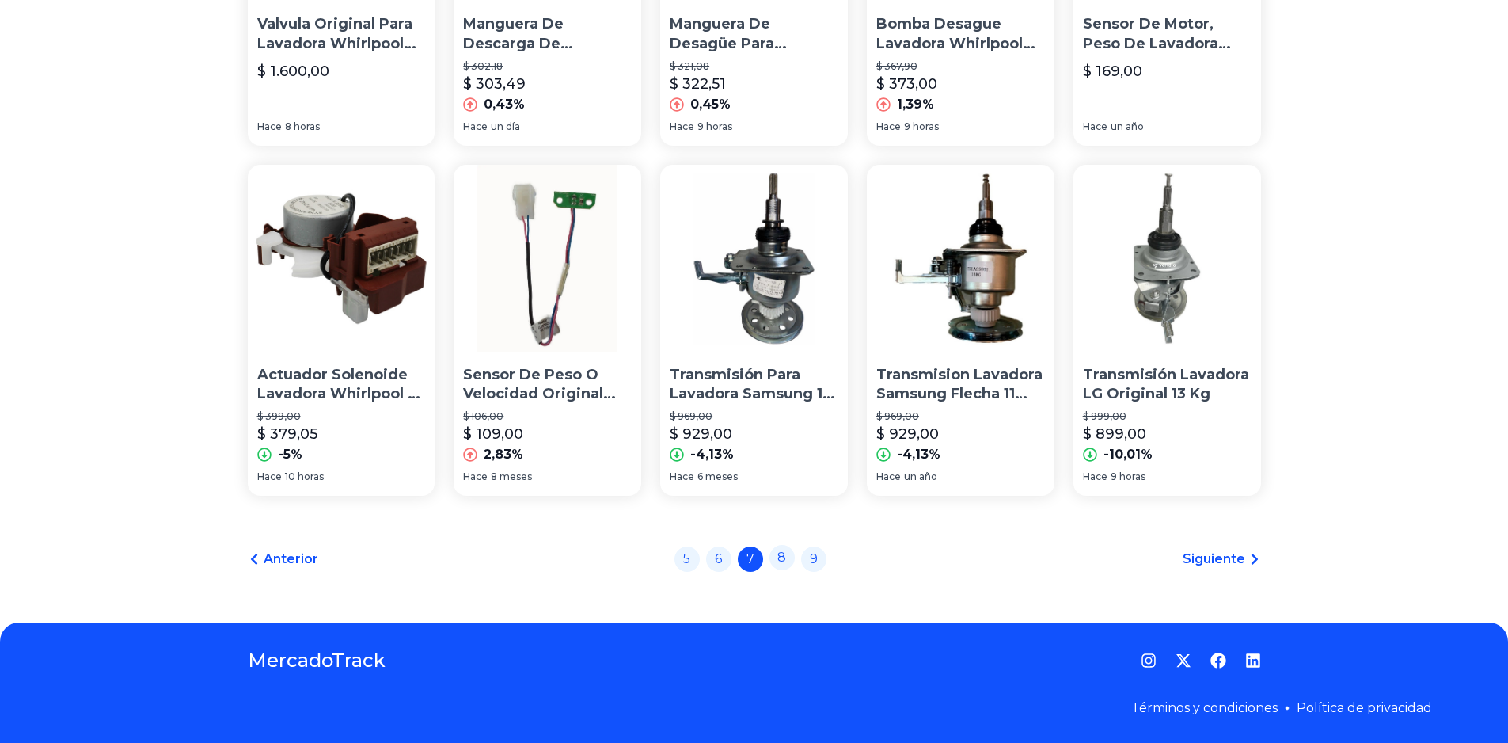
click at [790, 560] on link "8" at bounding box center [781, 557] width 25 height 25
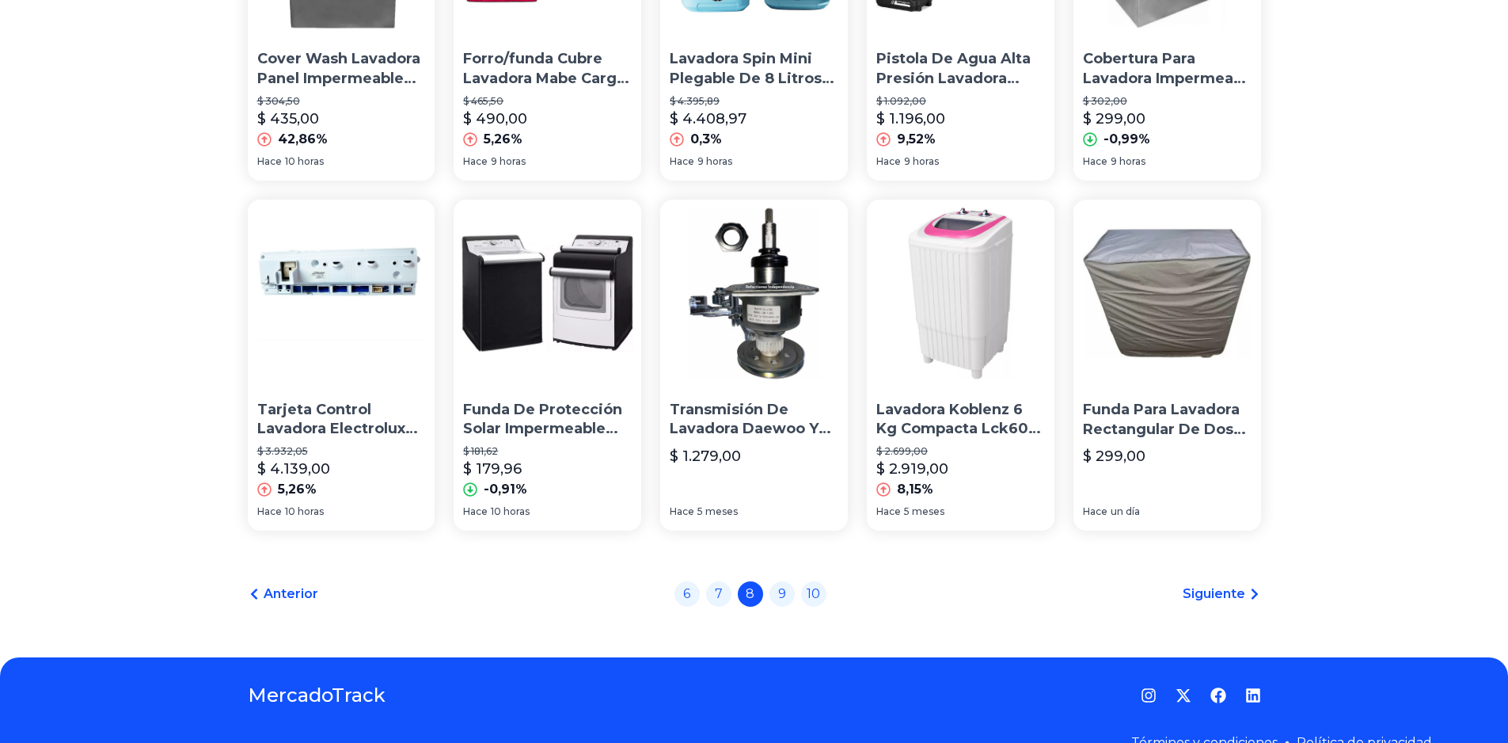
scroll to position [1029, 0]
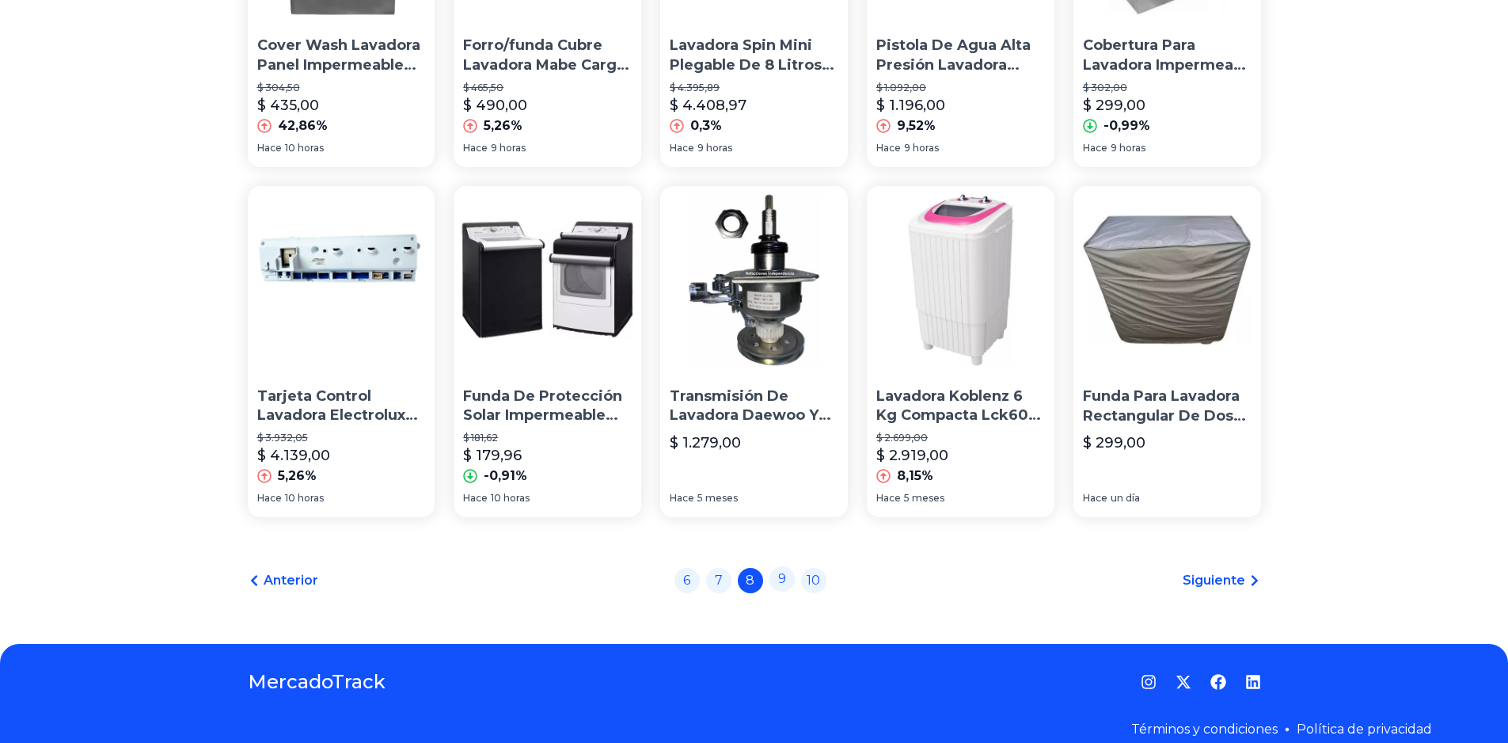
click at [784, 578] on link "9" at bounding box center [781, 578] width 25 height 25
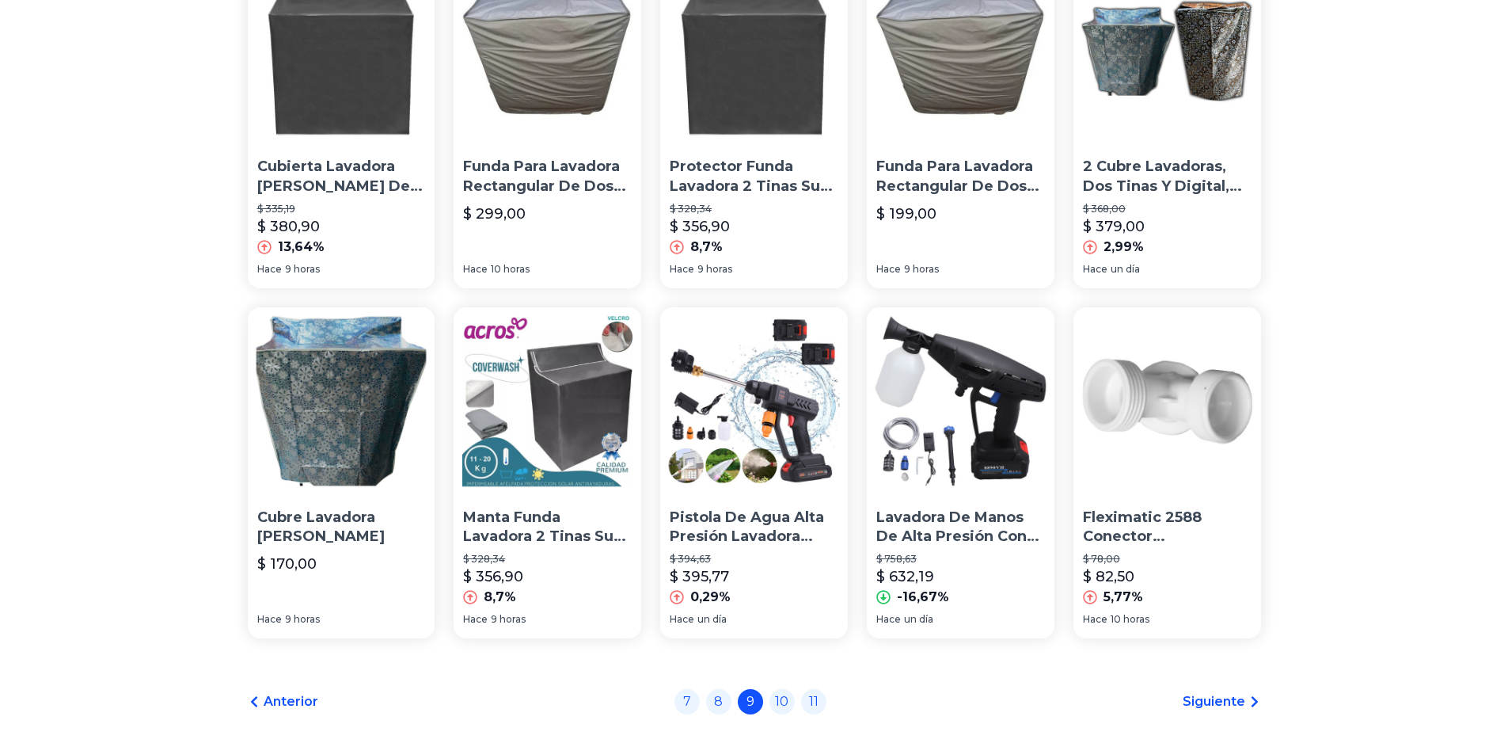
scroll to position [950, 0]
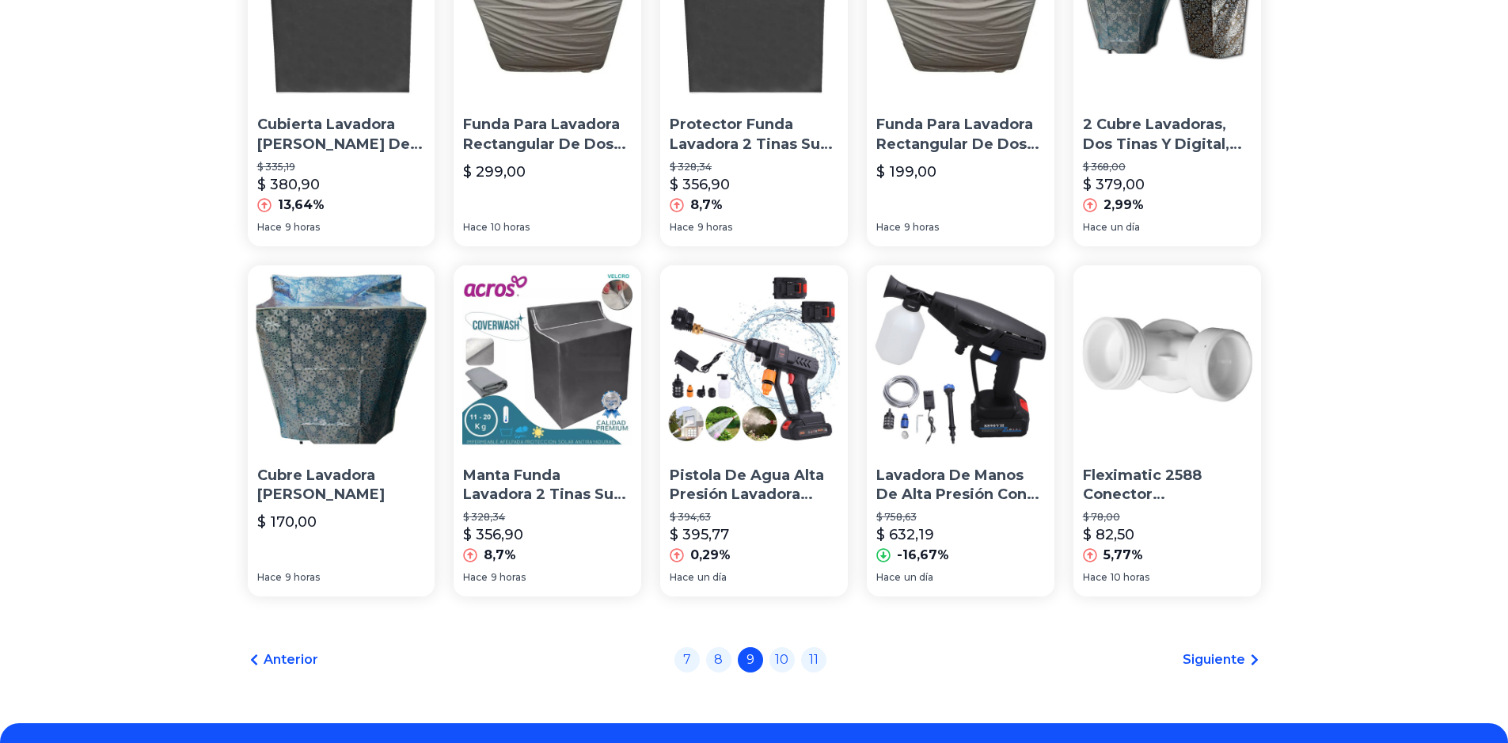
click at [799, 666] on div "7 8 9 10 11" at bounding box center [750, 659] width 152 height 25
click at [784, 659] on link "10" at bounding box center [781, 657] width 25 height 25
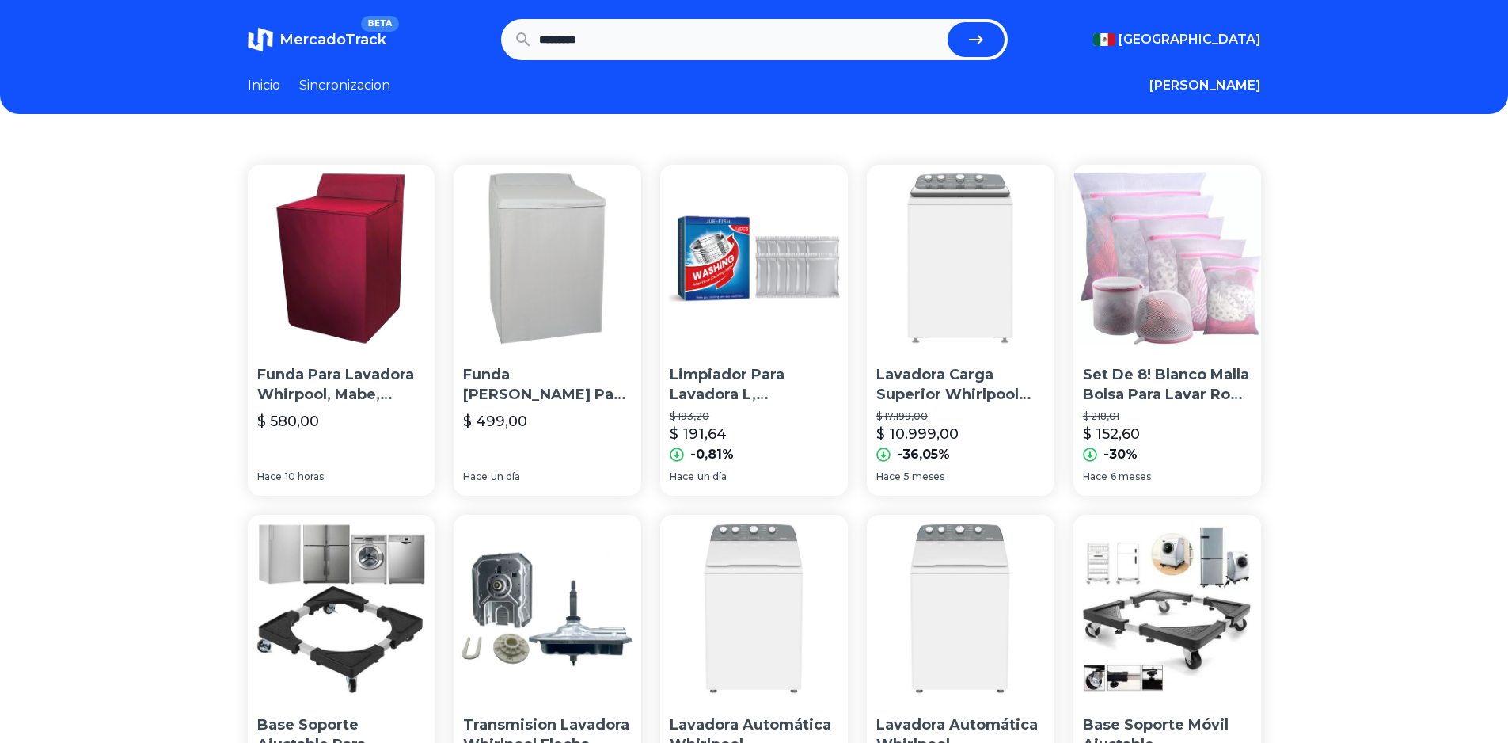
click at [945, 300] on img at bounding box center [961, 259] width 188 height 188
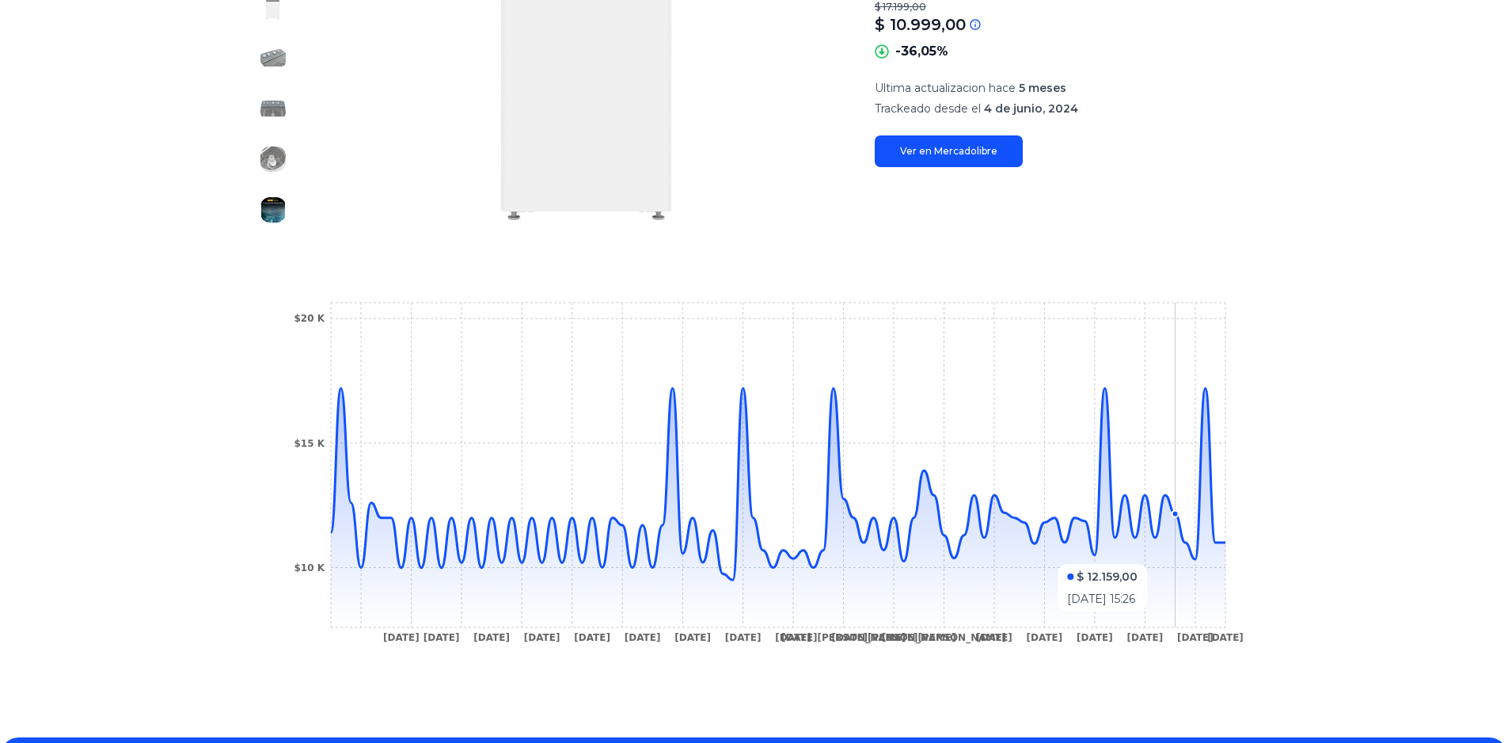
scroll to position [317, 0]
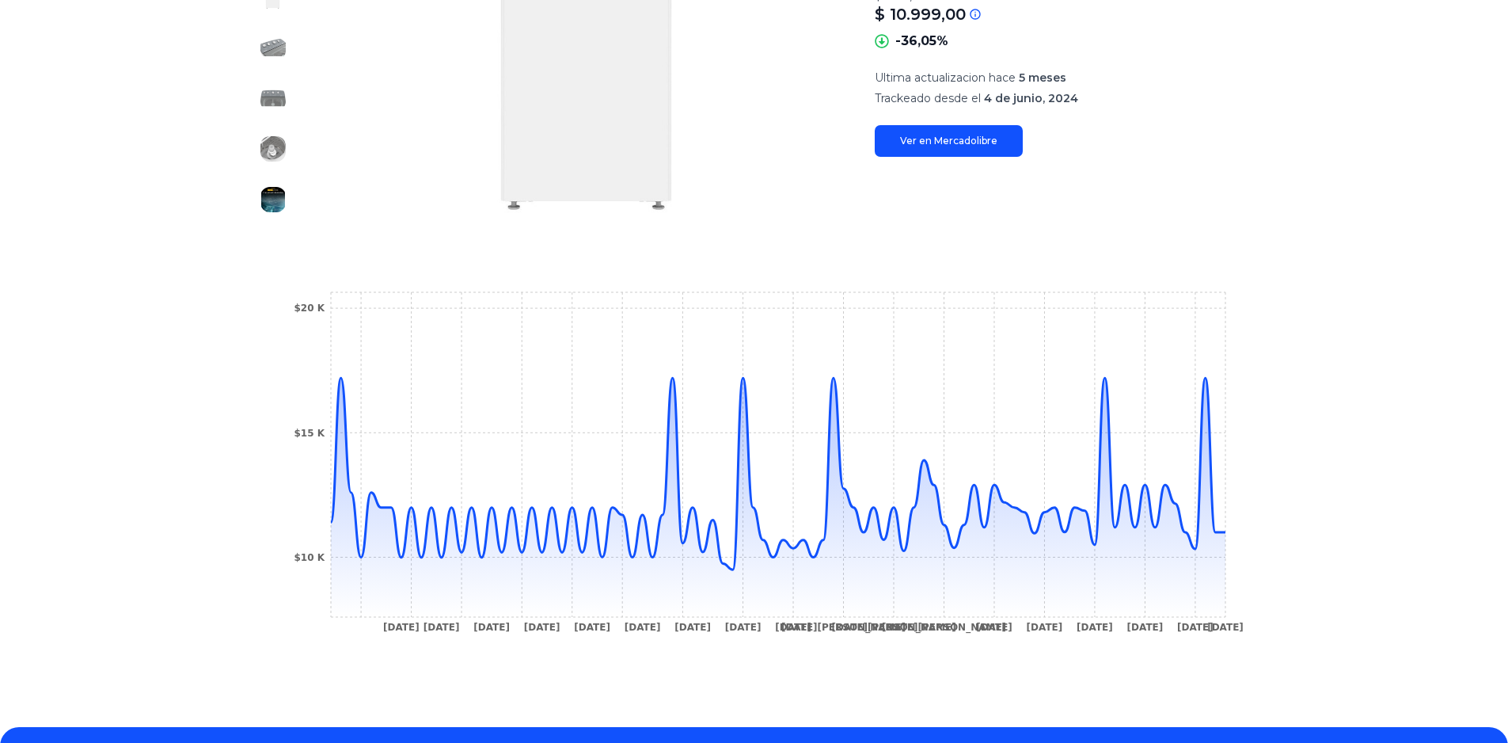
click at [948, 137] on link "Ver en Mercadolibre" at bounding box center [949, 141] width 148 height 32
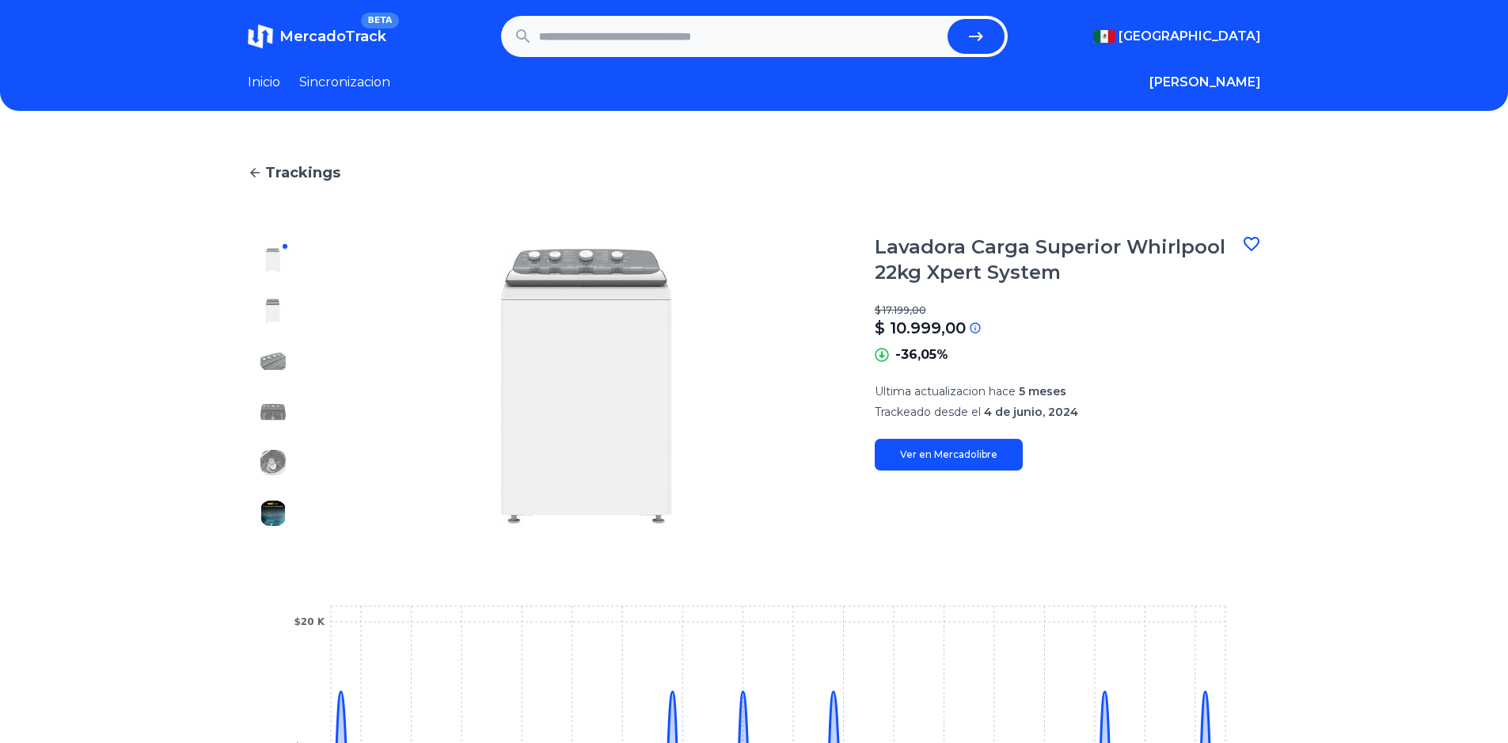
scroll to position [0, 0]
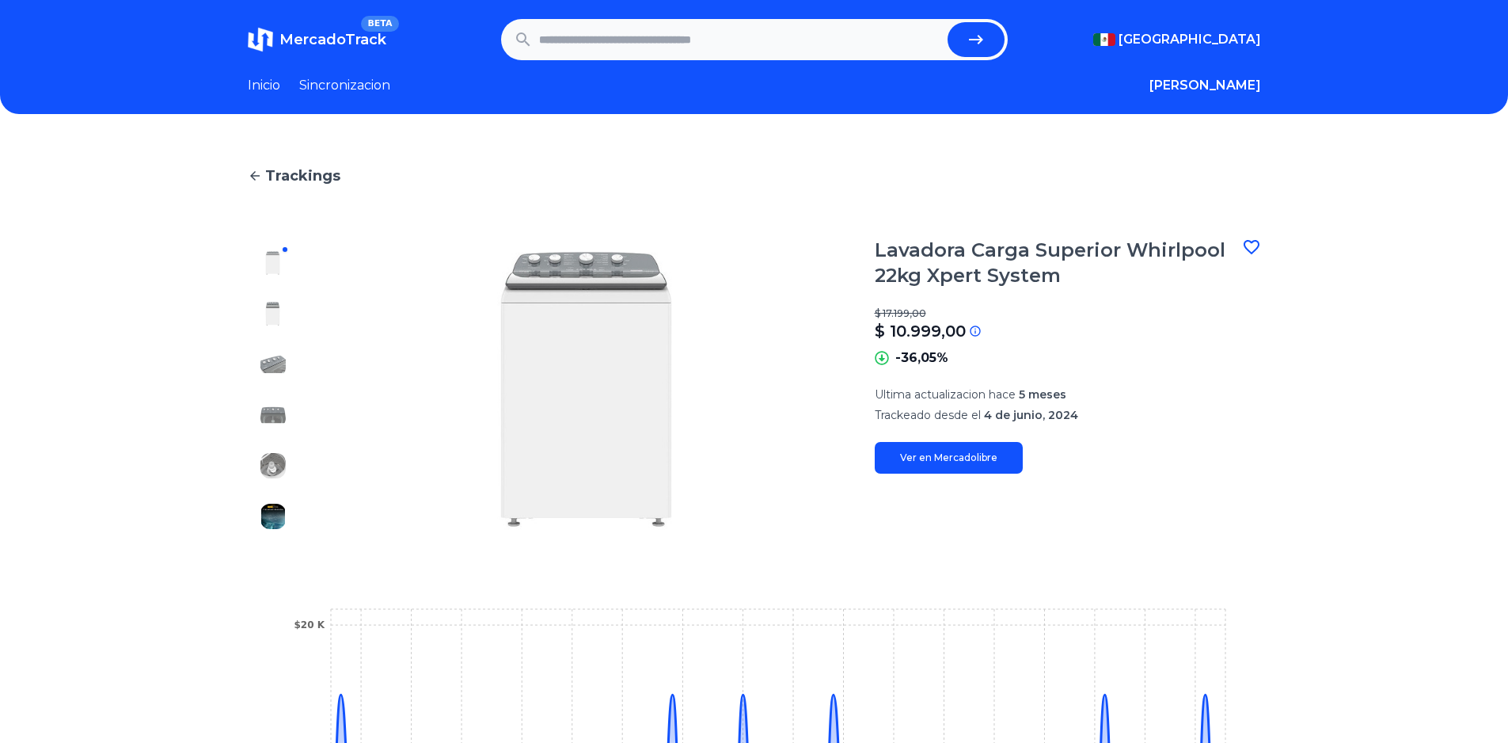
type input "********"
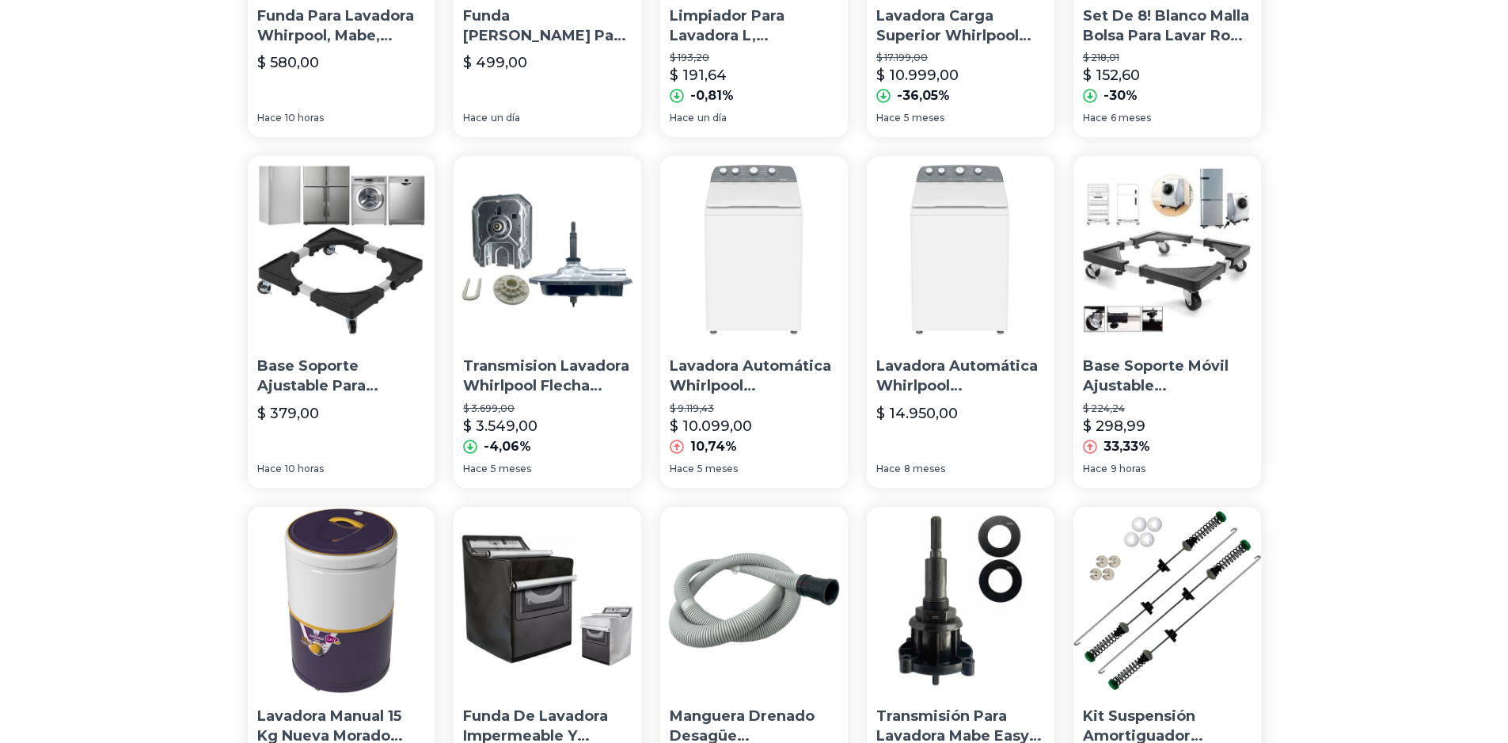
scroll to position [475, 0]
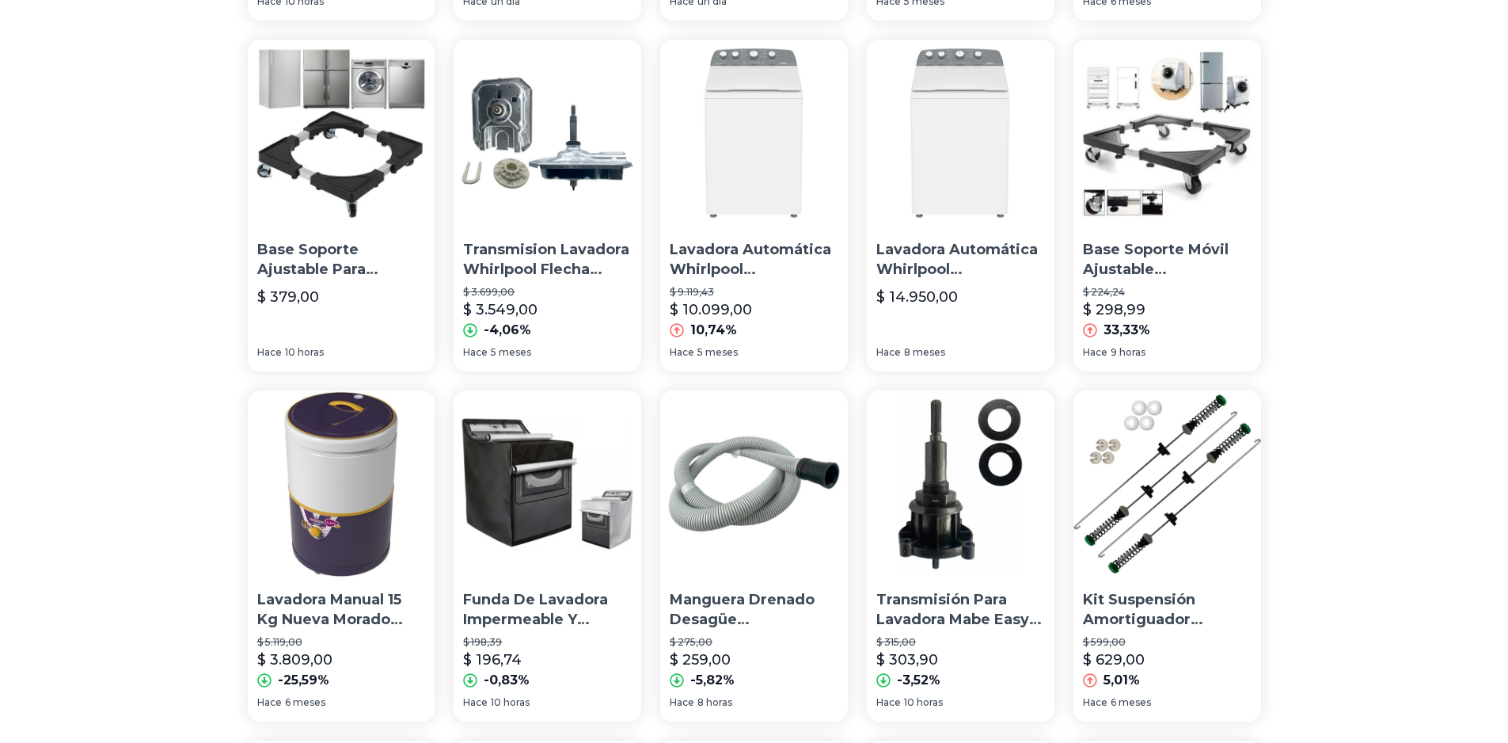
click at [729, 187] on img at bounding box center [754, 134] width 188 height 188
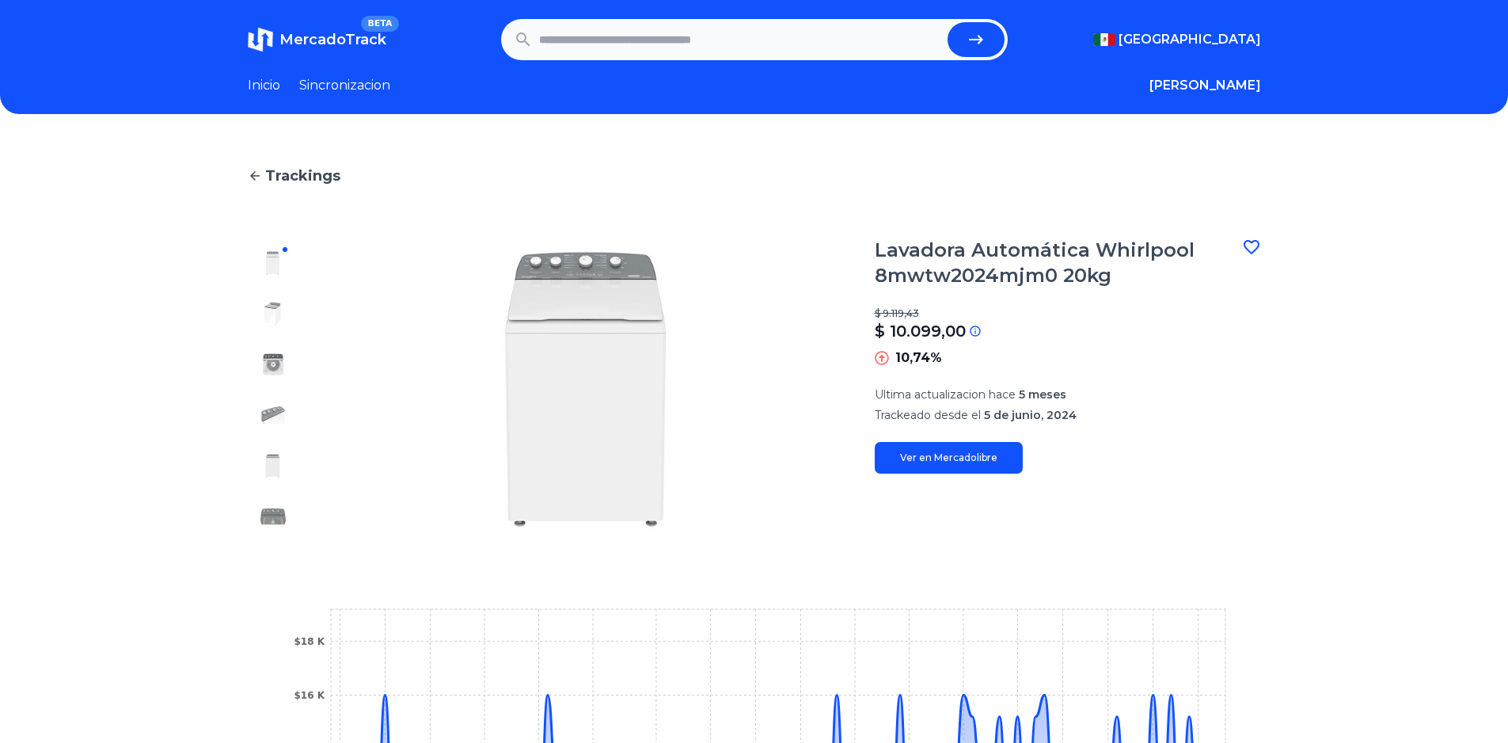
click at [958, 458] on link "Ver en Mercadolibre" at bounding box center [949, 458] width 148 height 32
click at [603, 28] on input "text" at bounding box center [740, 39] width 402 height 35
paste input "**********"
click at [969, 47] on button "submit" at bounding box center [976, 39] width 57 height 35
type input "**********"
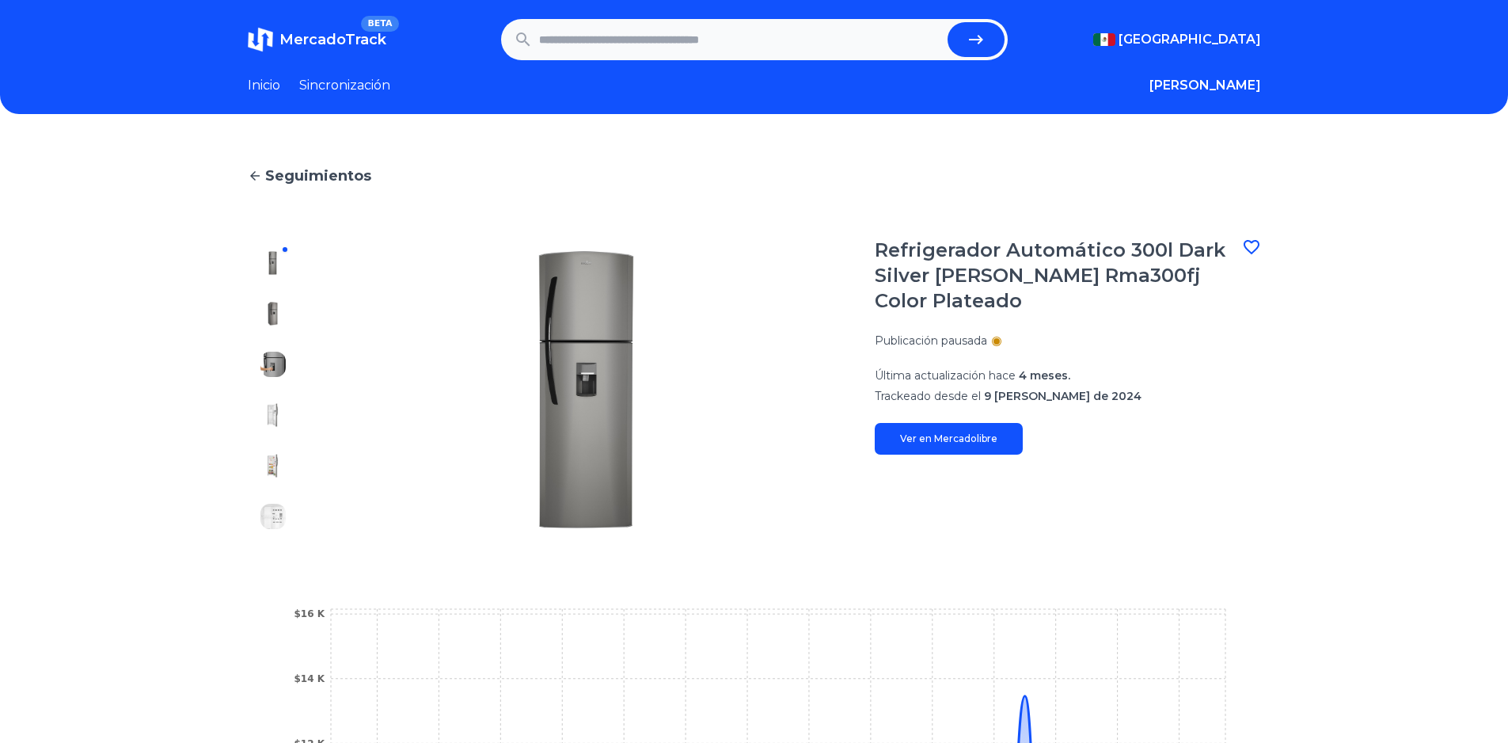
click at [736, 55] on input "text" at bounding box center [740, 39] width 402 height 35
paste input "**********"
click at [948, 22] on button "submit" at bounding box center [976, 39] width 57 height 35
type input "**********"
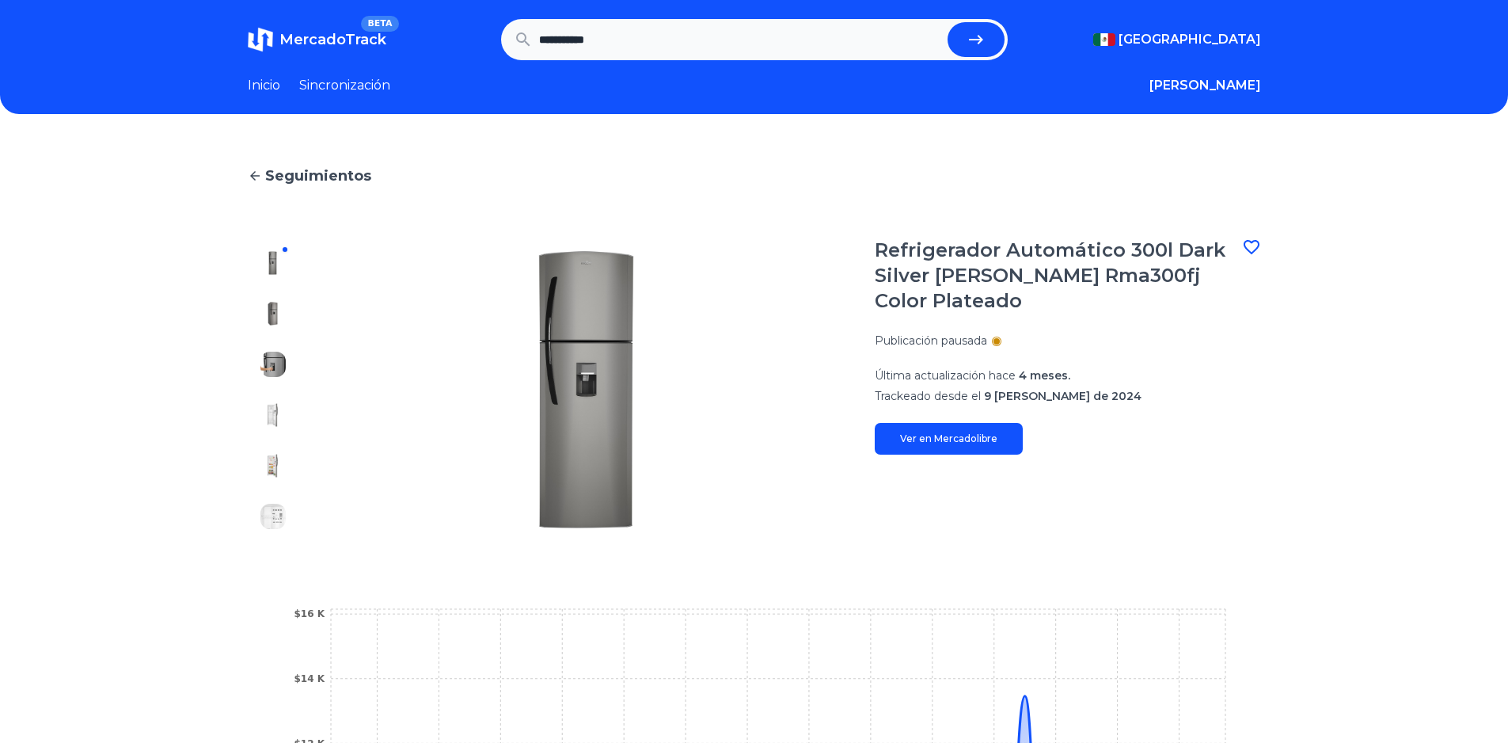
scroll to position [0, 0]
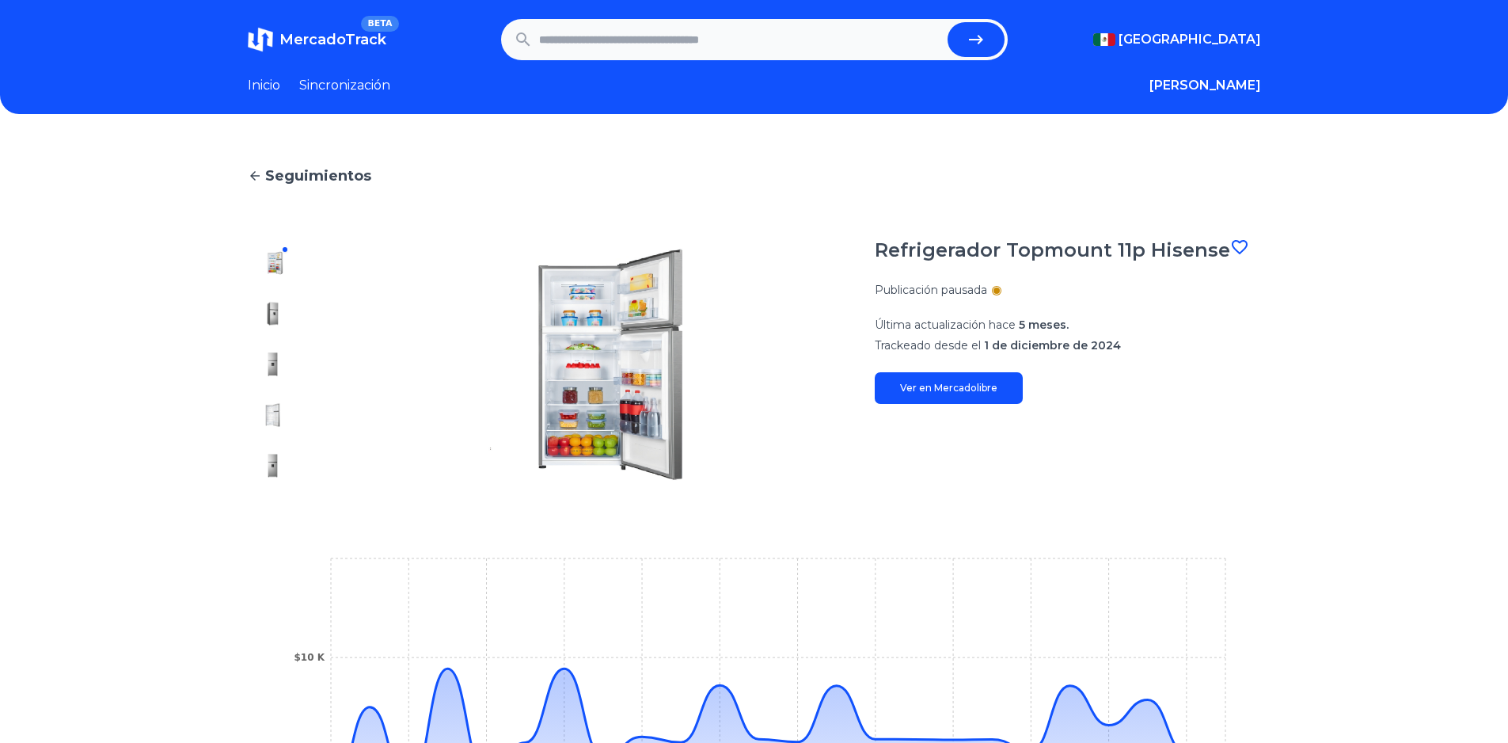
click at [708, 514] on main "Seguimientos Refrigerador Topmount 11p Hisense Publicación pausada Última actua…" at bounding box center [754, 553] width 1013 height 777
